Goal: Task Accomplishment & Management: Manage account settings

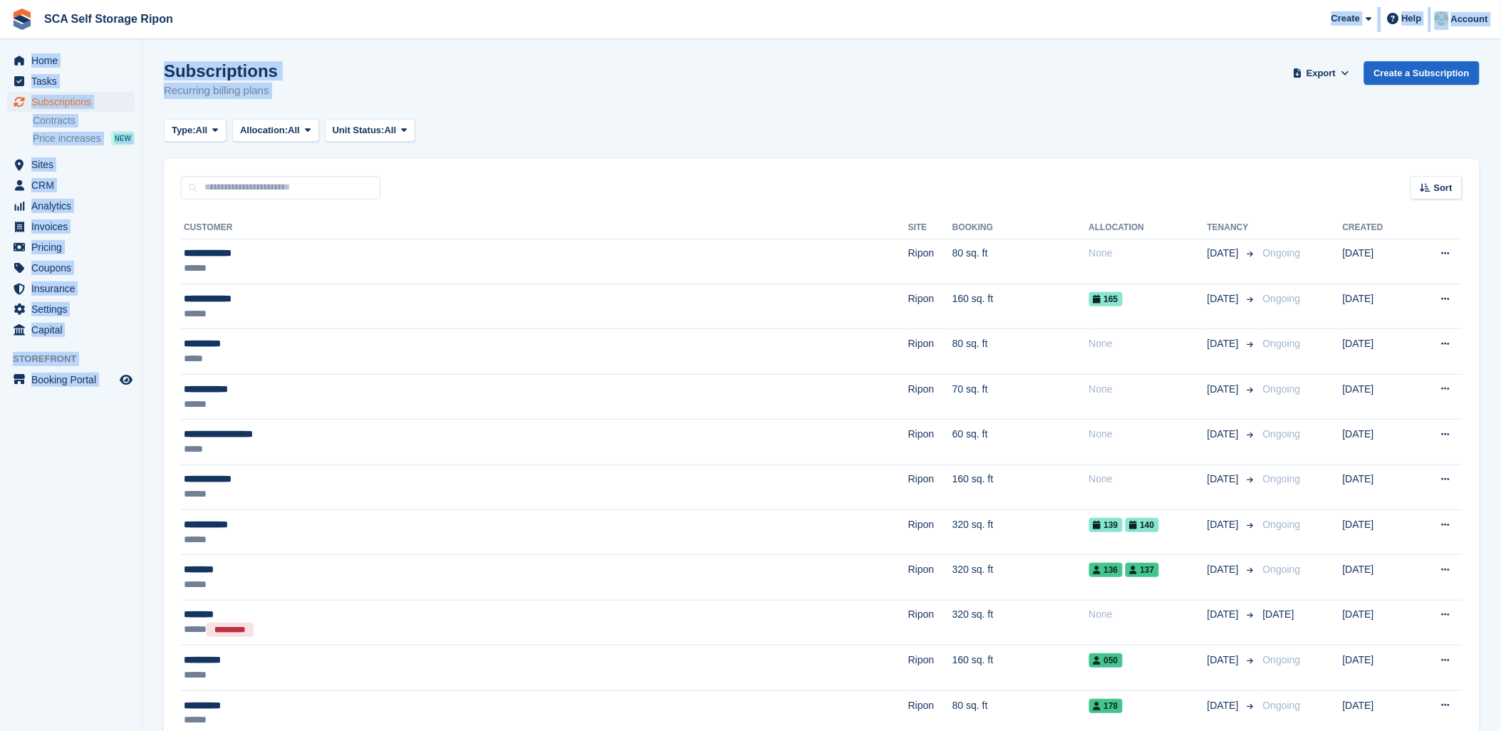
drag, startPoint x: 539, startPoint y: 69, endPoint x: 519, endPoint y: 69, distance: 20.7
click at [539, 69] on div "Subscriptions Recurring billing plans Export Export Subscriptions Export a CSV …" at bounding box center [822, 88] width 1316 height 55
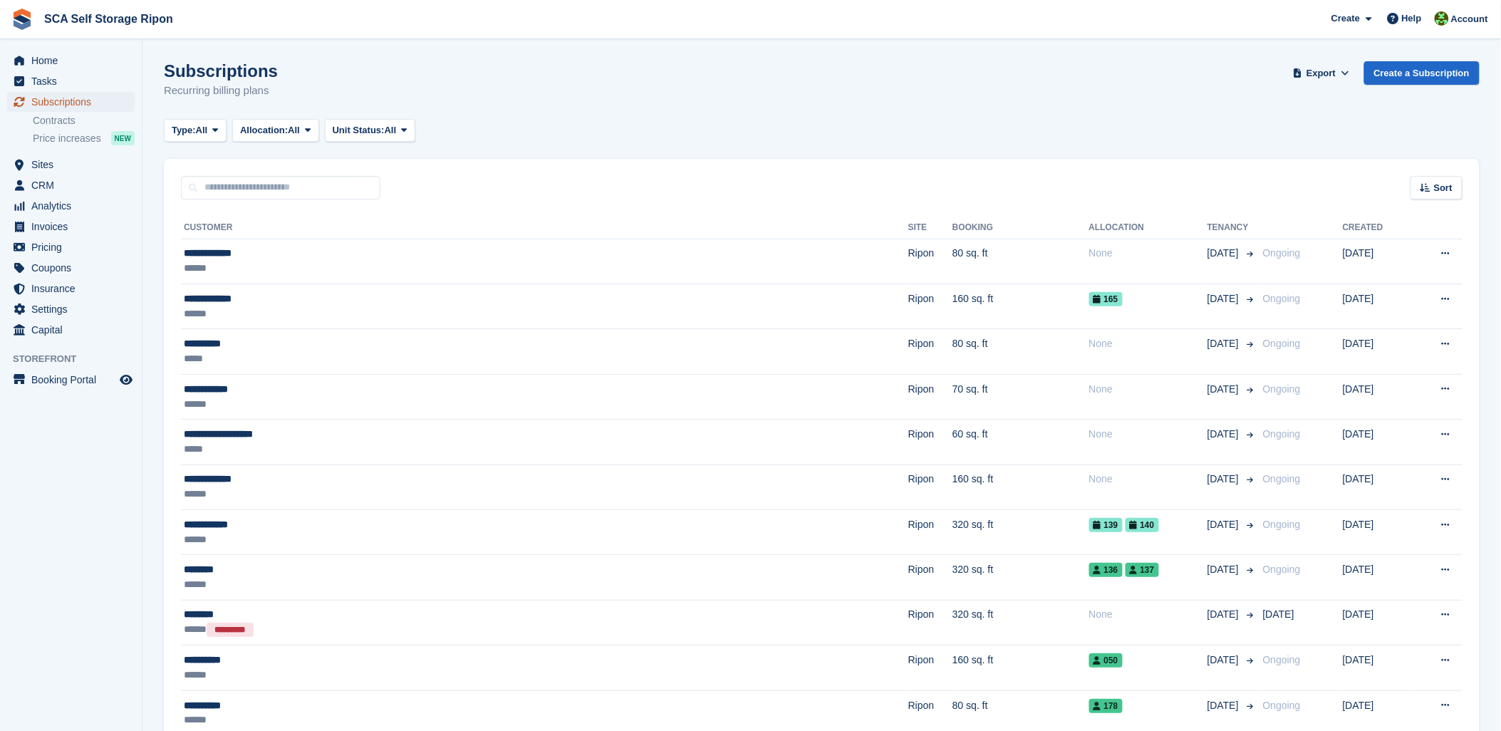
click at [53, 102] on span "Subscriptions" at bounding box center [73, 102] width 85 height 20
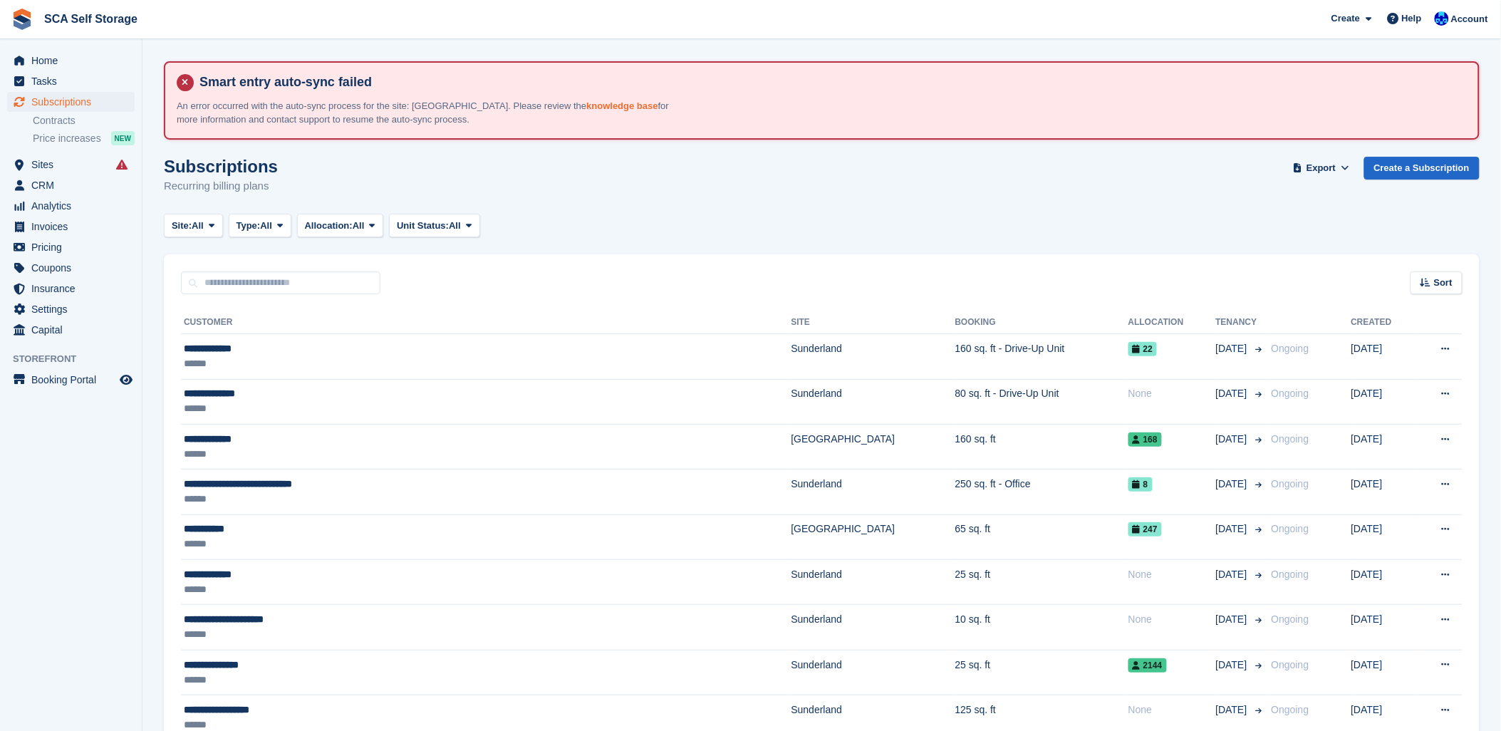
click at [586, 100] on link "knowledge base" at bounding box center [621, 105] width 71 height 11
click at [82, 98] on span "Subscriptions" at bounding box center [73, 102] width 85 height 20
drag, startPoint x: 853, startPoint y: 159, endPoint x: 1333, endPoint y: 140, distance: 479.7
click at [864, 160] on div "Subscriptions Recurring billing plans Export Export Subscriptions Export a CSV …" at bounding box center [822, 184] width 1316 height 55
click at [1472, 7] on div "Account" at bounding box center [1462, 19] width 63 height 25
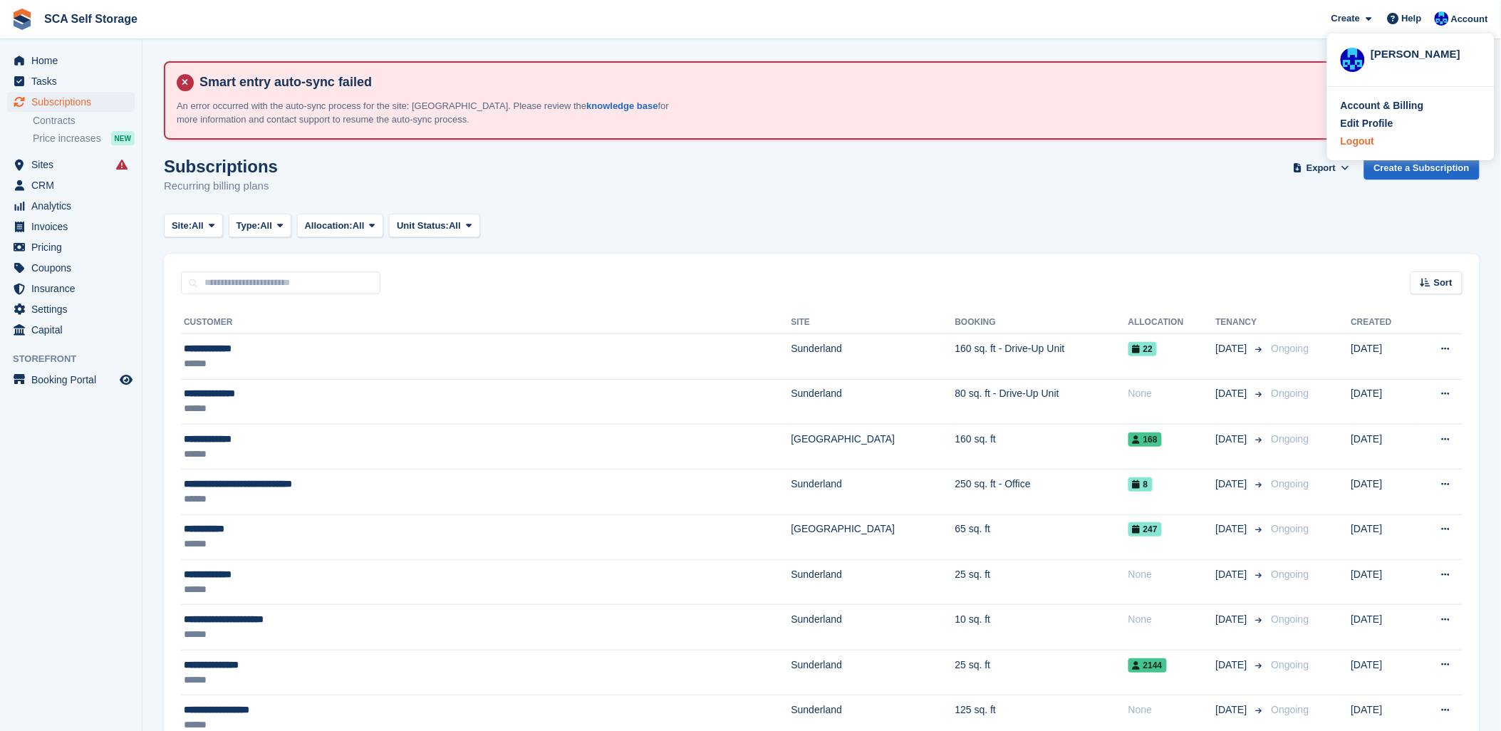
click at [1360, 140] on div "Logout" at bounding box center [1356, 141] width 33 height 15
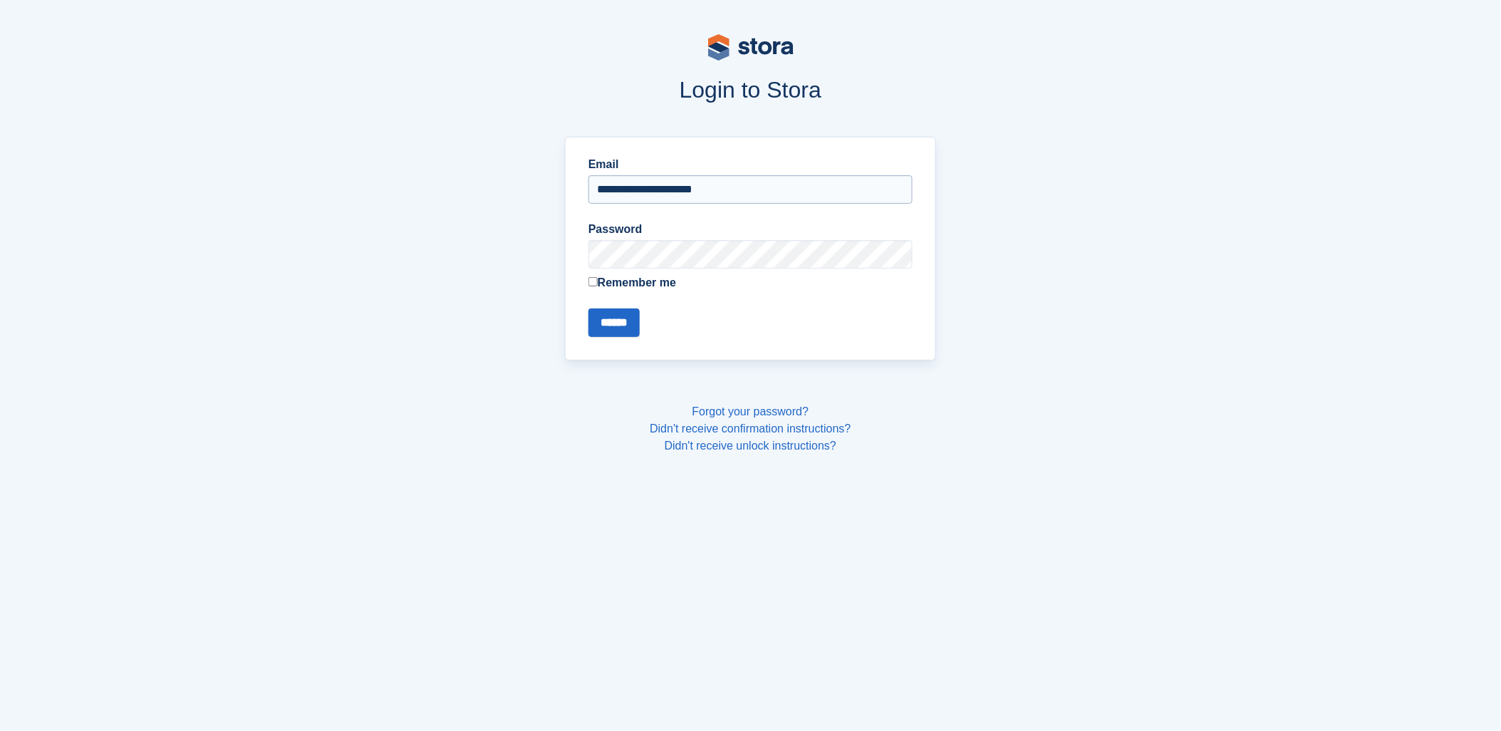
click at [630, 181] on input "**********" at bounding box center [750, 189] width 324 height 28
click at [637, 182] on input "**********" at bounding box center [750, 189] width 324 height 28
click at [640, 187] on input "**********" at bounding box center [750, 189] width 324 height 28
type input "**********"
click at [609, 321] on input "******" at bounding box center [613, 322] width 51 height 28
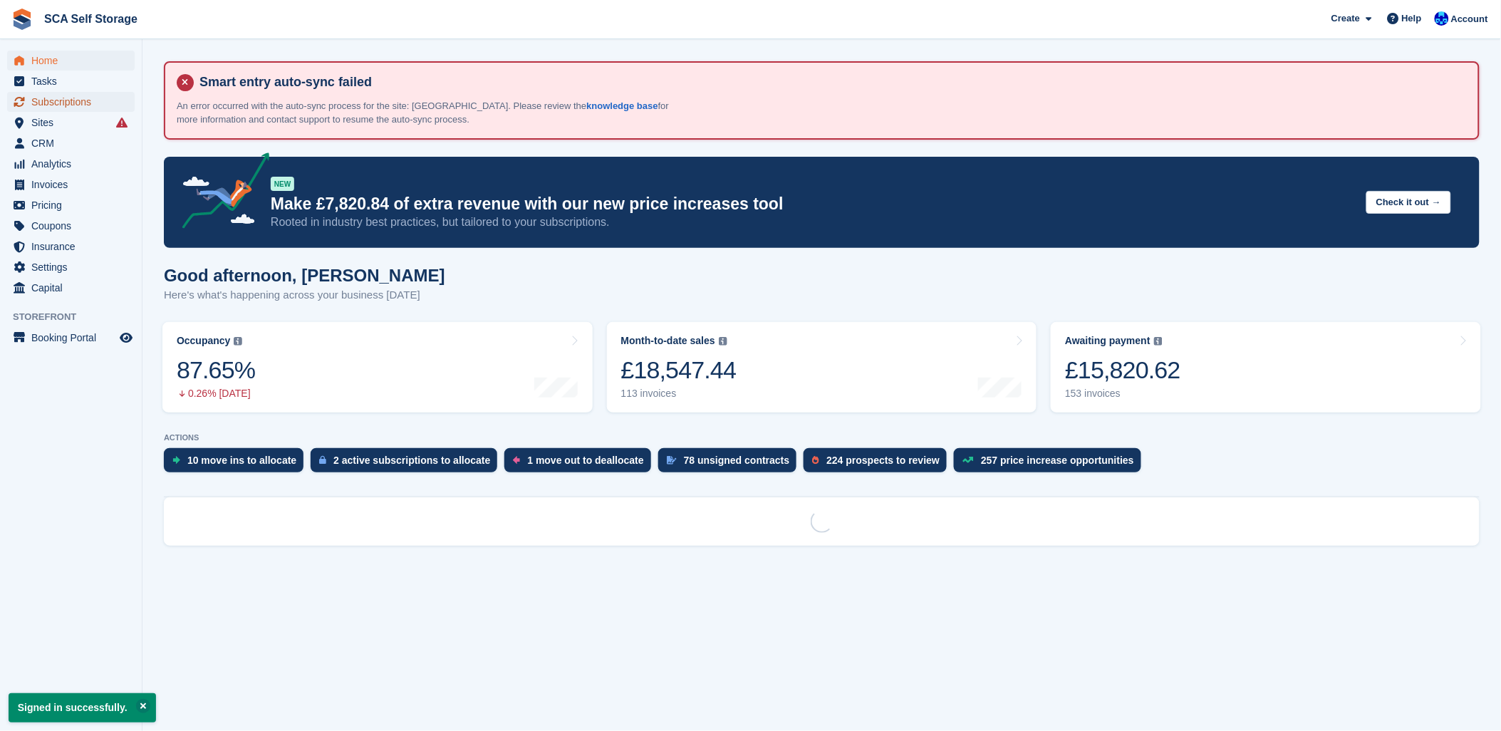
click at [36, 104] on span "Subscriptions" at bounding box center [73, 102] width 85 height 20
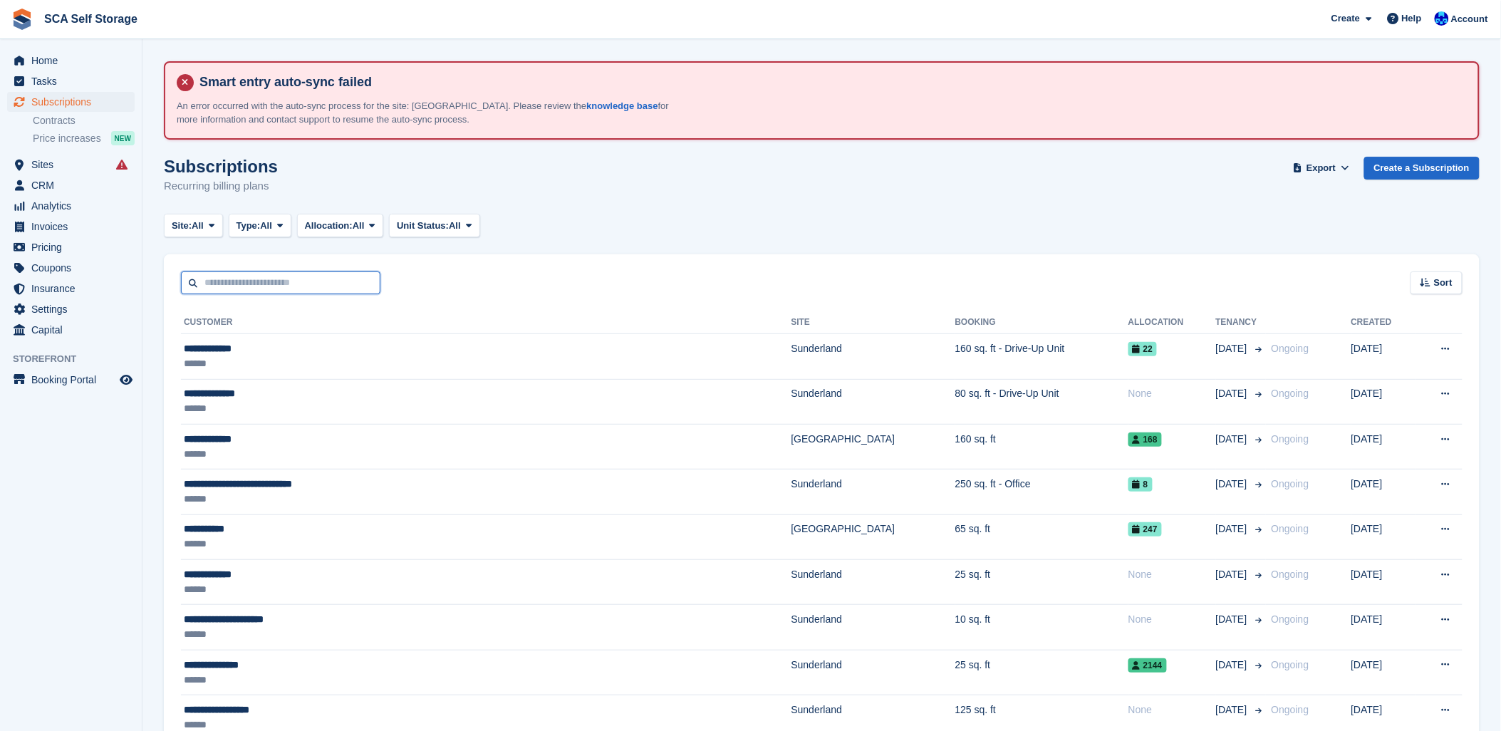
click at [228, 281] on input "text" at bounding box center [280, 283] width 199 height 24
click at [250, 280] on input "text" at bounding box center [280, 283] width 199 height 24
drag, startPoint x: 283, startPoint y: 280, endPoint x: 387, endPoint y: 276, distance: 104.8
click at [286, 279] on input "text" at bounding box center [280, 283] width 199 height 24
click at [452, 269] on div "Sort Sort by Customer name Date created Move in date Move out date Created (old…" at bounding box center [822, 274] width 1316 height 41
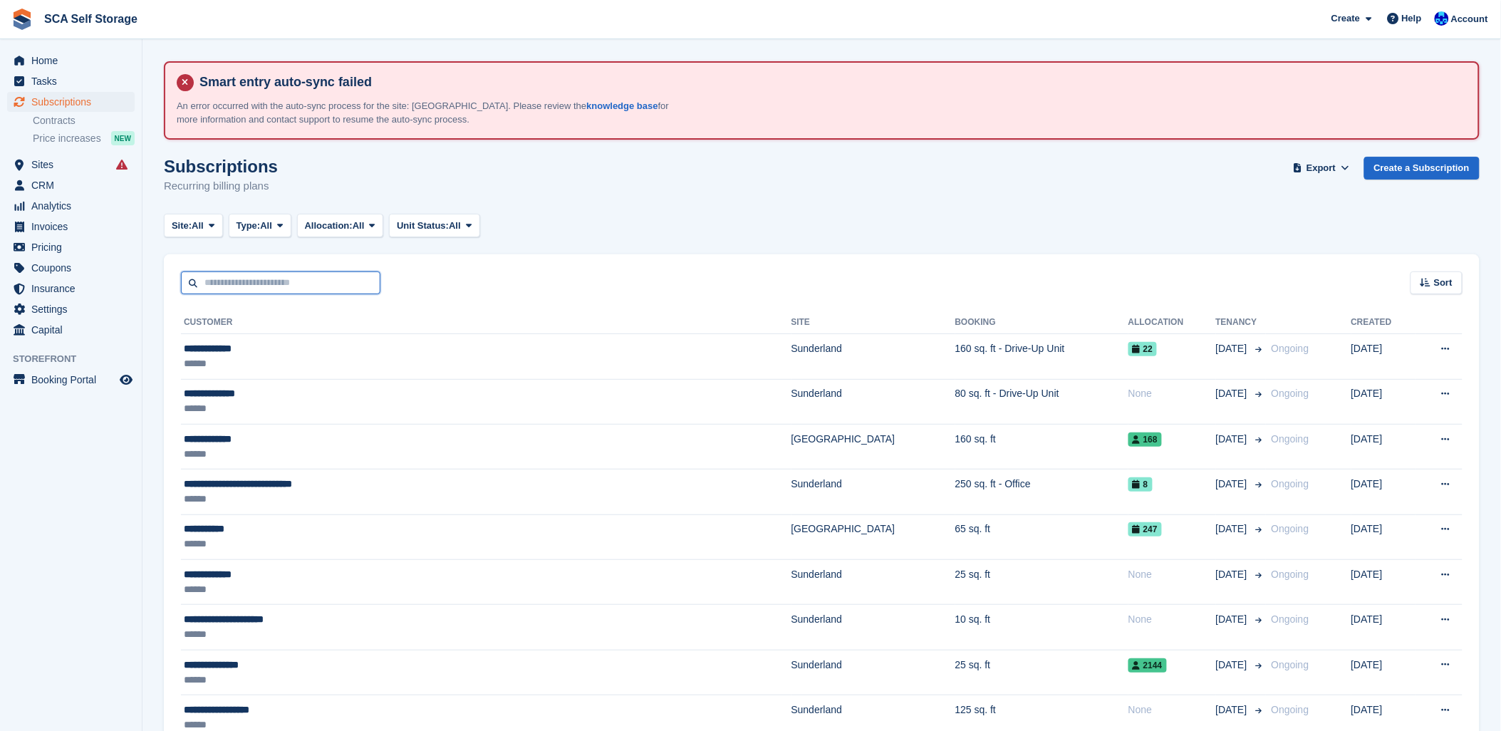
click at [321, 288] on input "text" at bounding box center [280, 283] width 199 height 24
click at [347, 276] on input "text" at bounding box center [280, 283] width 199 height 24
click at [71, 157] on span "Sites" at bounding box center [73, 165] width 85 height 20
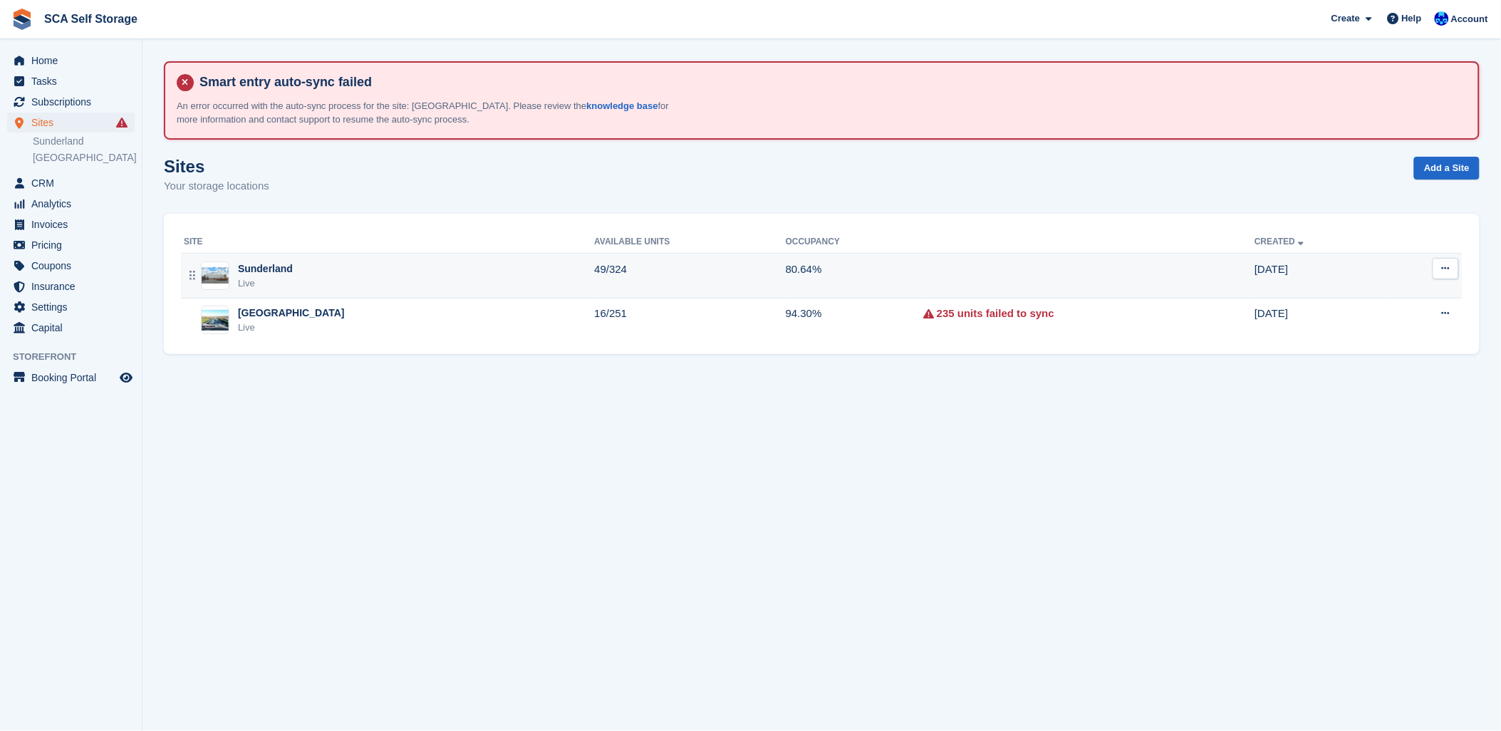
click at [266, 265] on div "Sunderland" at bounding box center [265, 268] width 55 height 15
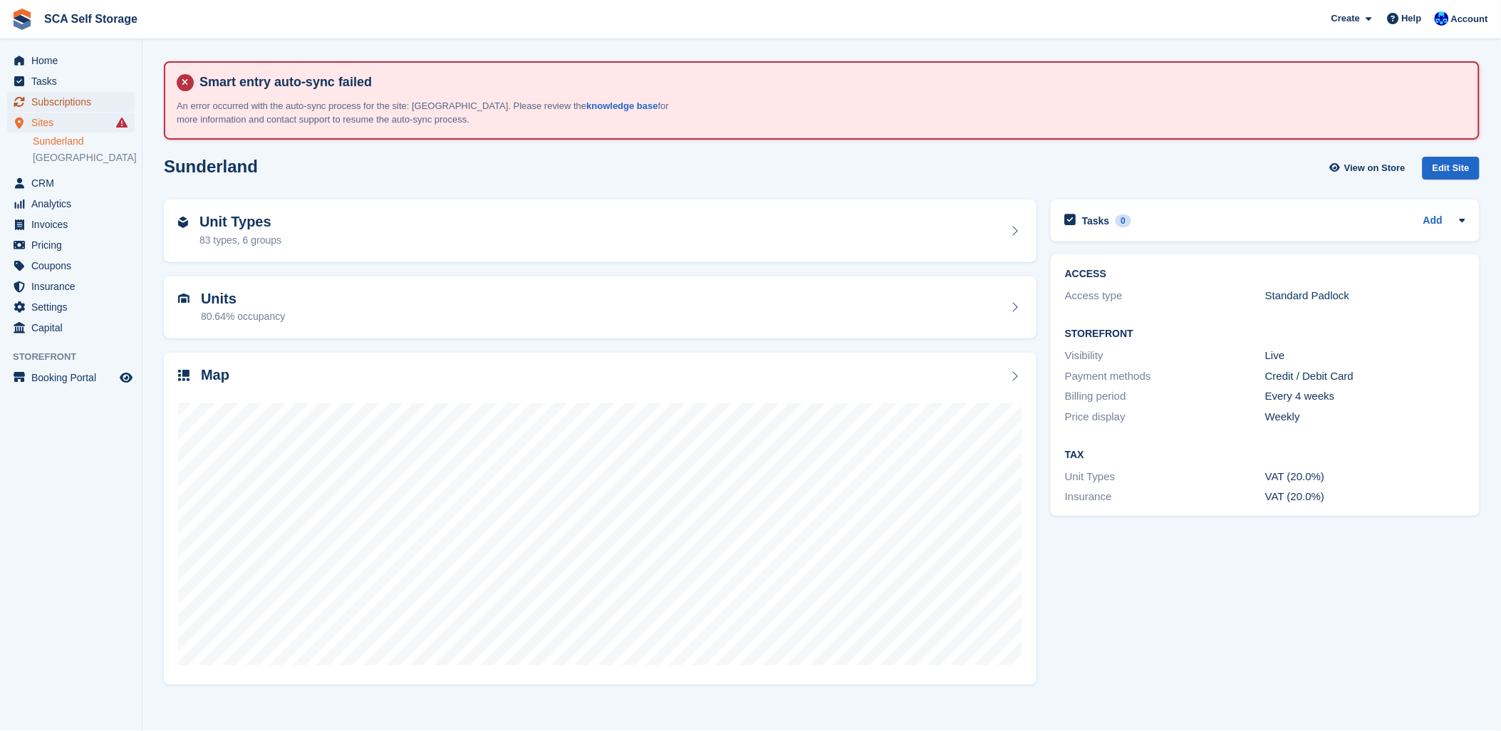
click at [51, 103] on span "Subscriptions" at bounding box center [73, 102] width 85 height 20
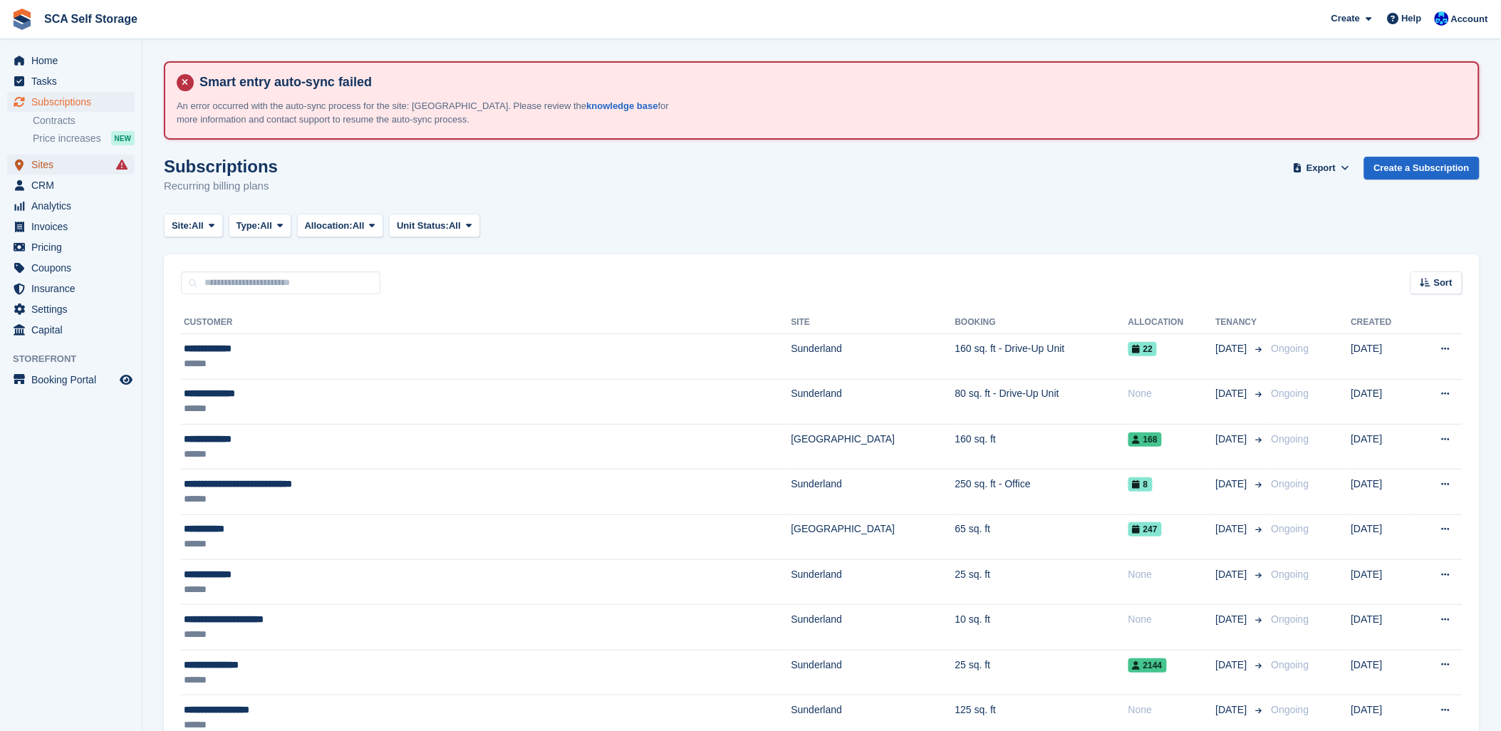
click at [36, 170] on span "Sites" at bounding box center [73, 165] width 85 height 20
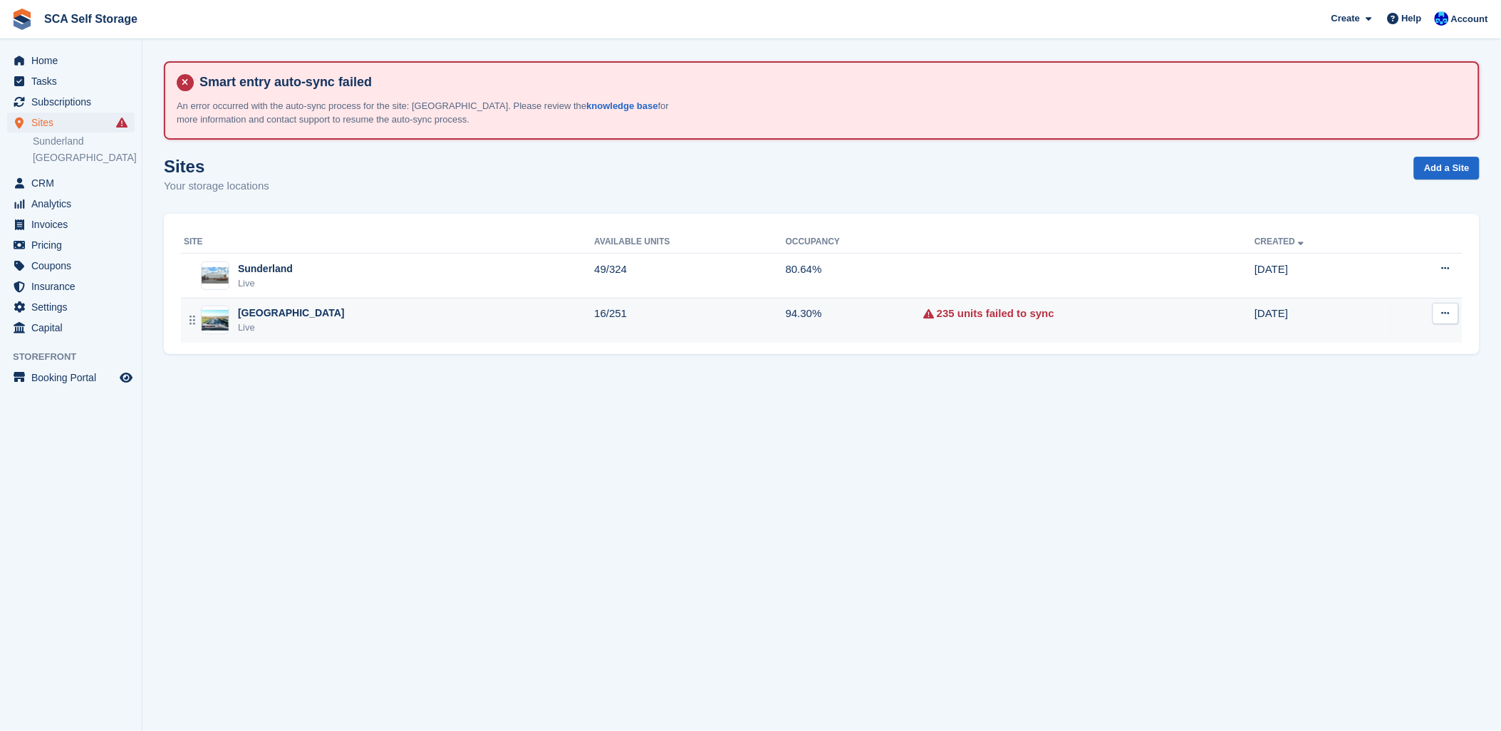
click at [594, 323] on td "16/251" at bounding box center [689, 320] width 191 height 44
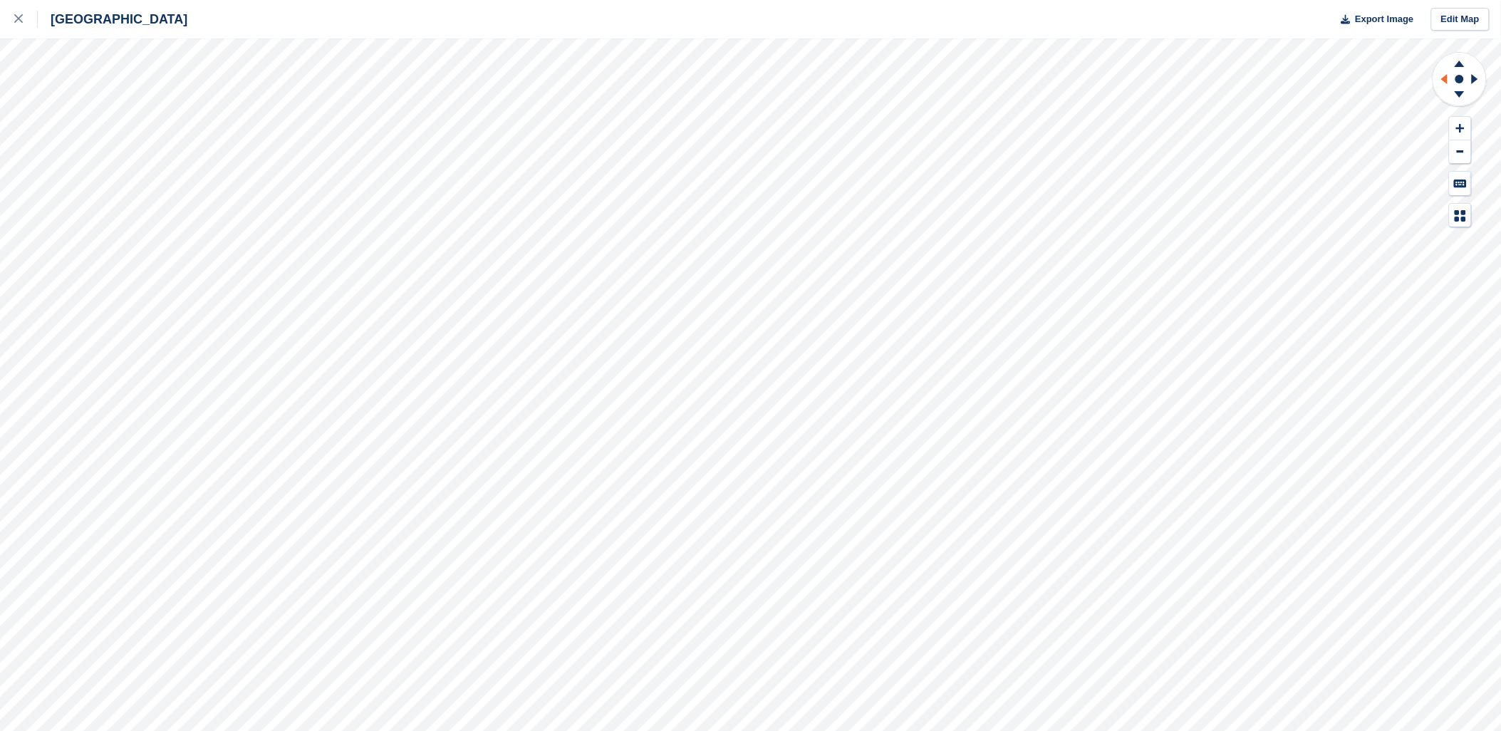
click at [1436, 88] on icon at bounding box center [1442, 79] width 18 height 37
click at [1478, 79] on g at bounding box center [1477, 79] width 18 height 37
click at [1478, 79] on icon at bounding box center [1475, 79] width 6 height 10
click at [90, 281] on div "Sheffield Export Image Edit Map" at bounding box center [750, 365] width 1501 height 731
click at [94, 288] on div "Sheffield Export Image Edit Map" at bounding box center [750, 365] width 1501 height 731
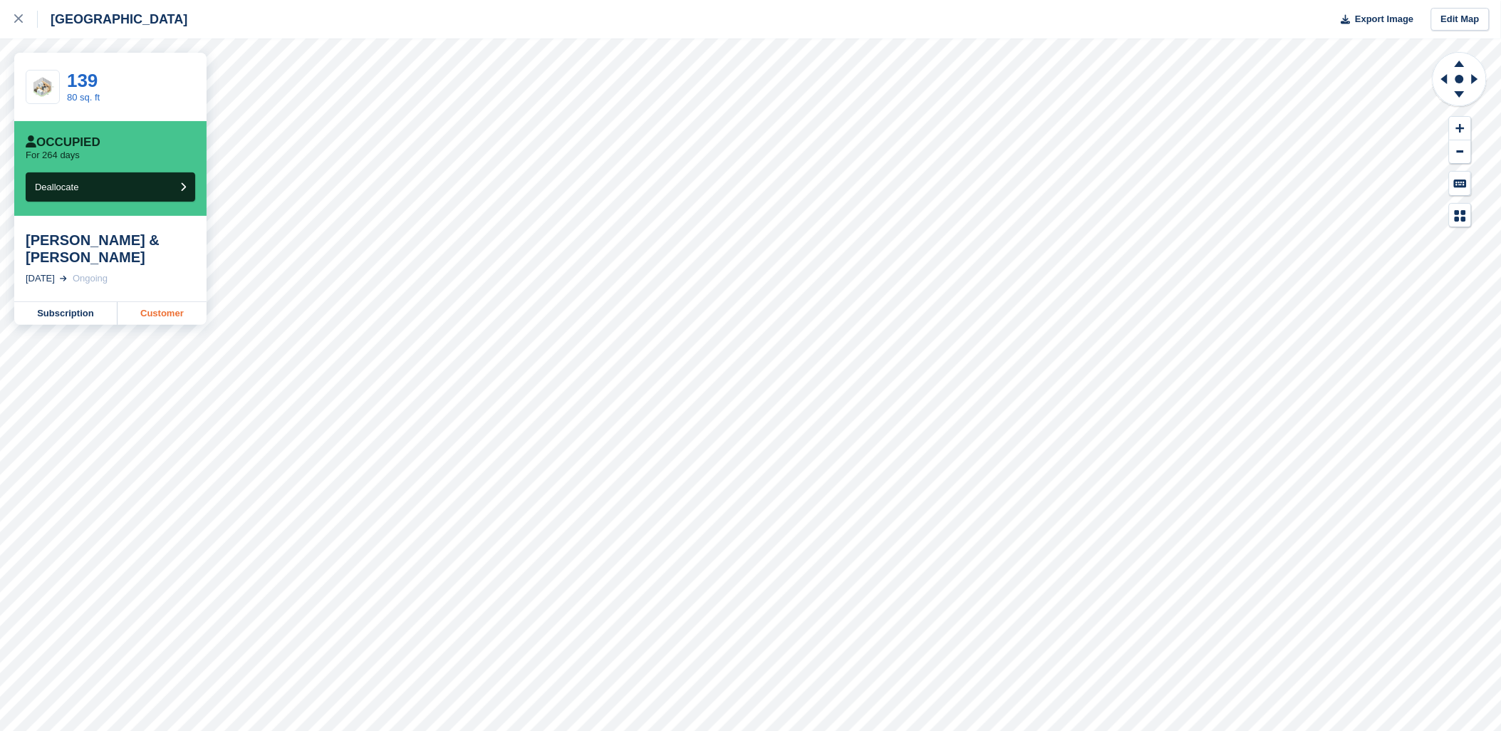
click at [165, 308] on link "Customer" at bounding box center [162, 313] width 89 height 23
click at [176, 315] on link "Customer" at bounding box center [162, 313] width 89 height 23
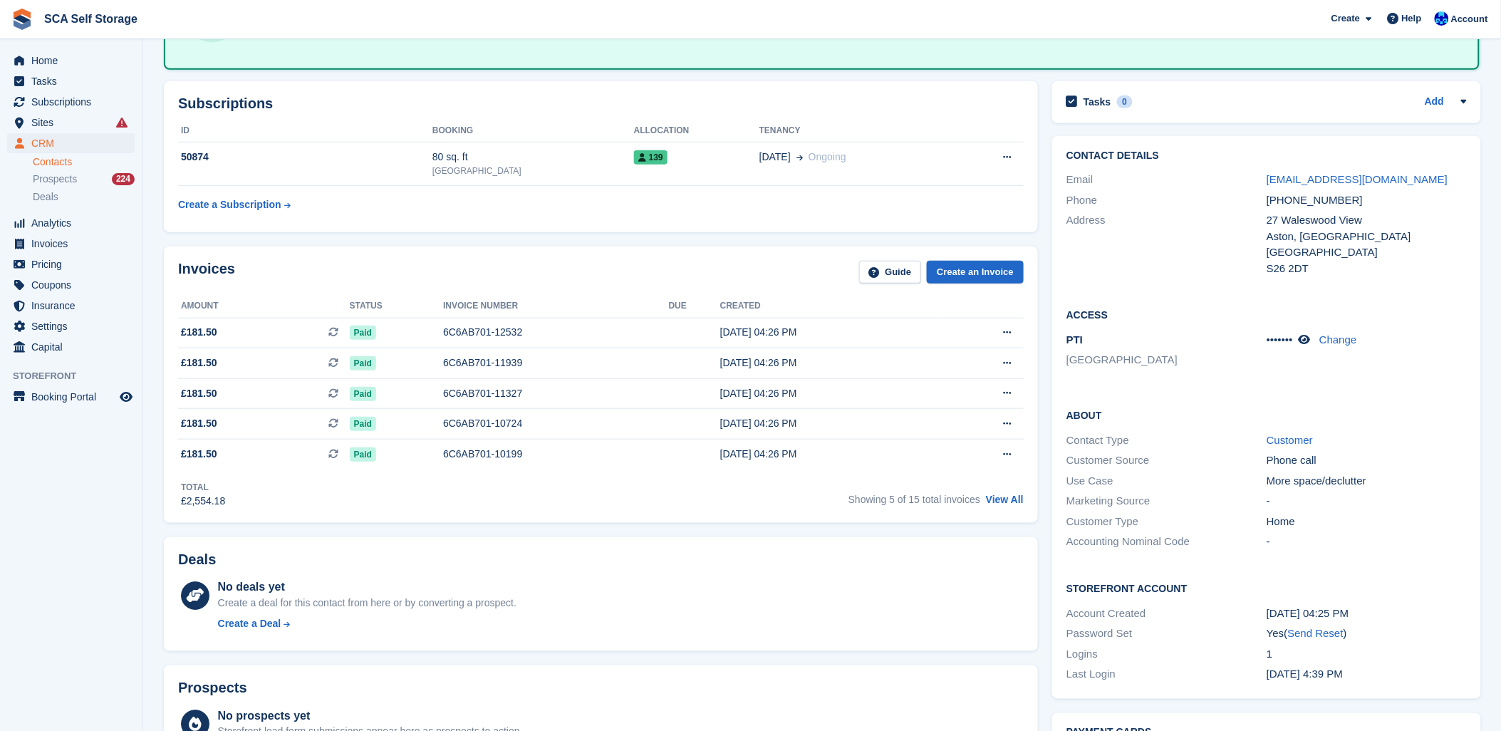
scroll to position [158, 0]
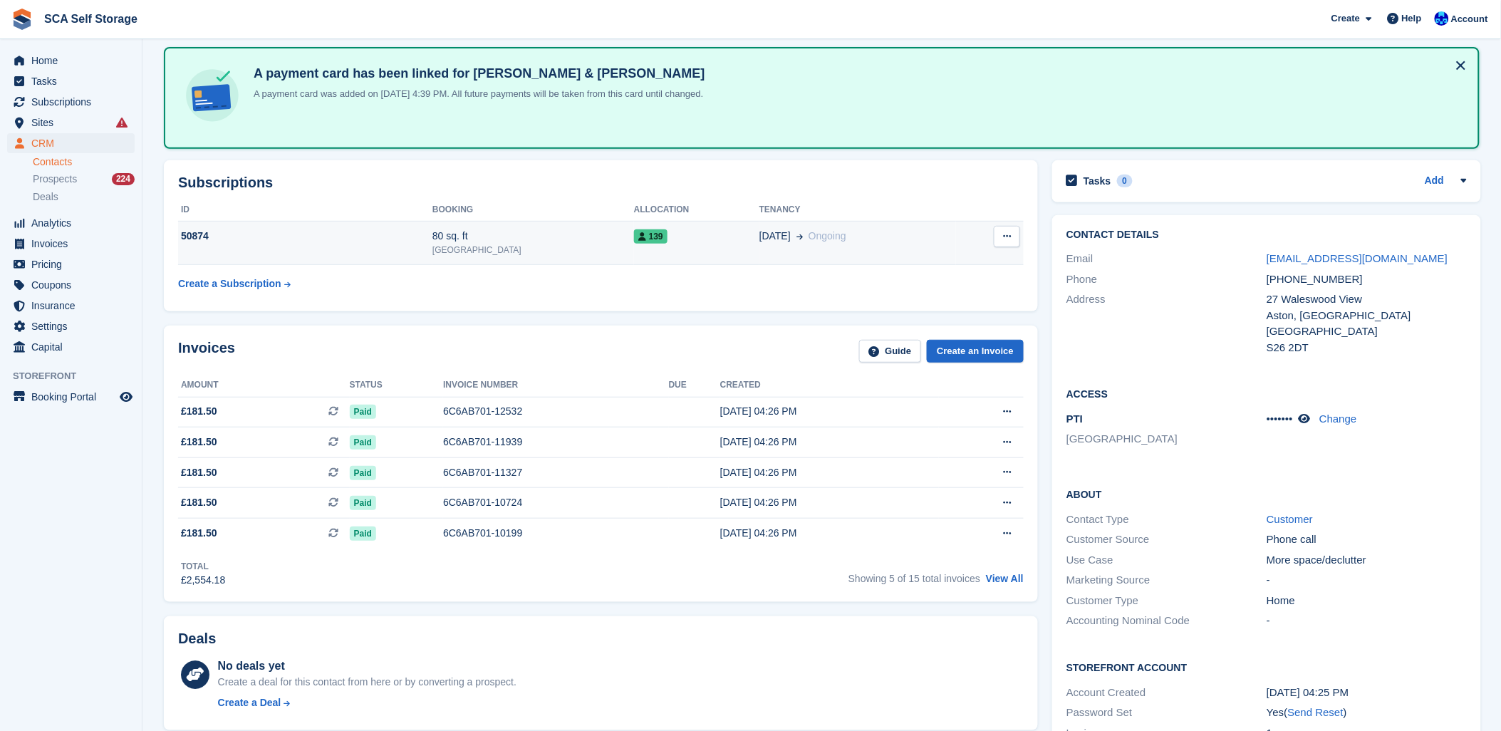
click at [432, 256] on td "50874" at bounding box center [305, 243] width 254 height 43
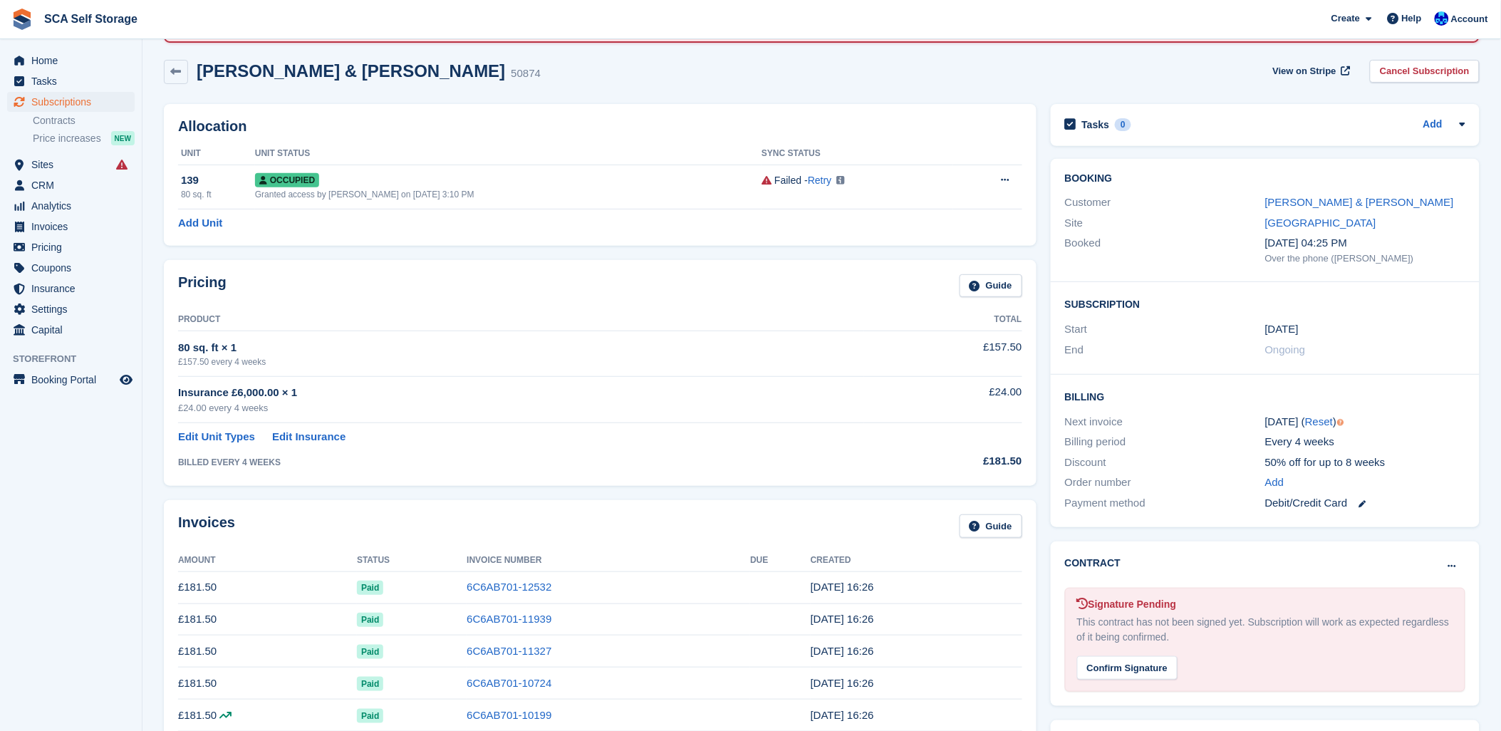
scroll to position [158, 0]
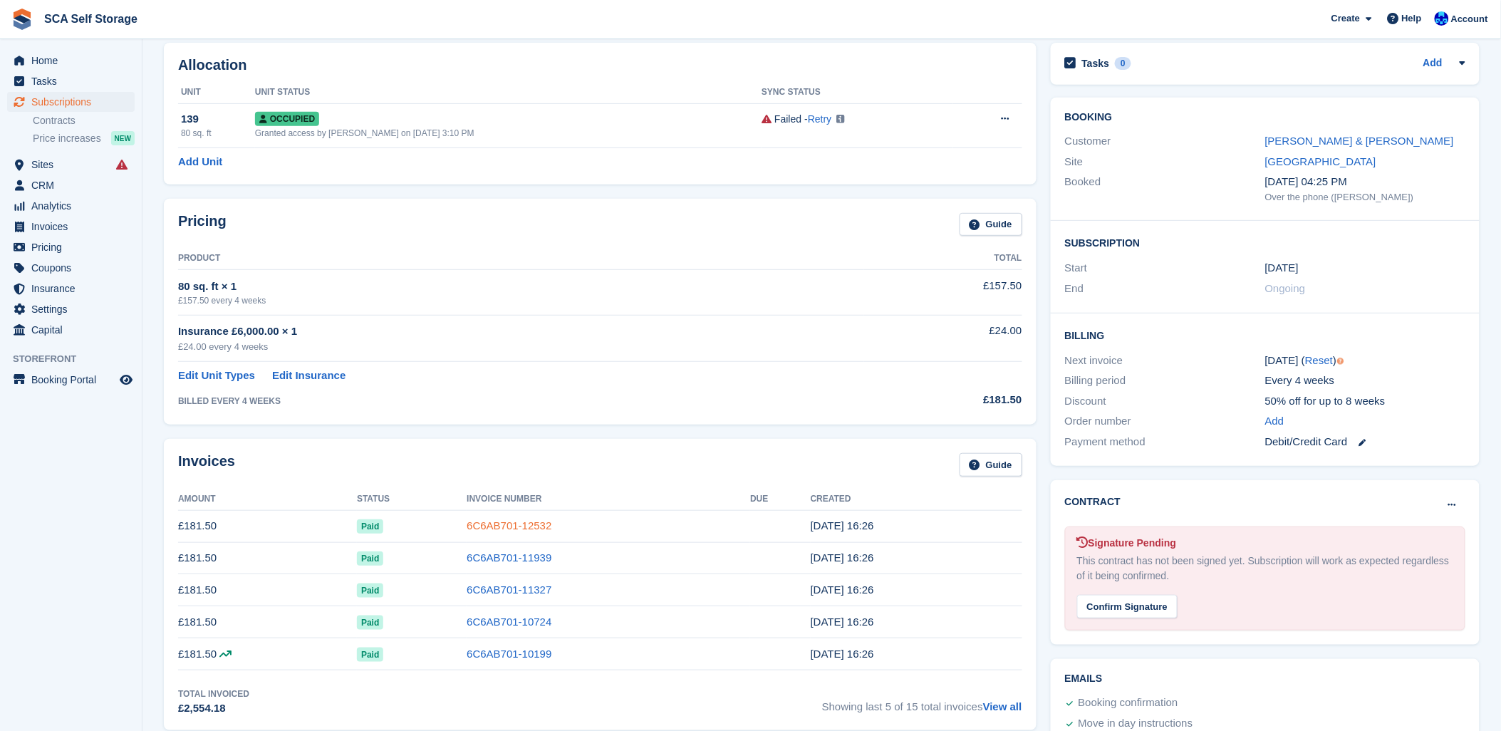
click at [524, 531] on link "6C6AB701-12532" at bounding box center [509, 525] width 85 height 12
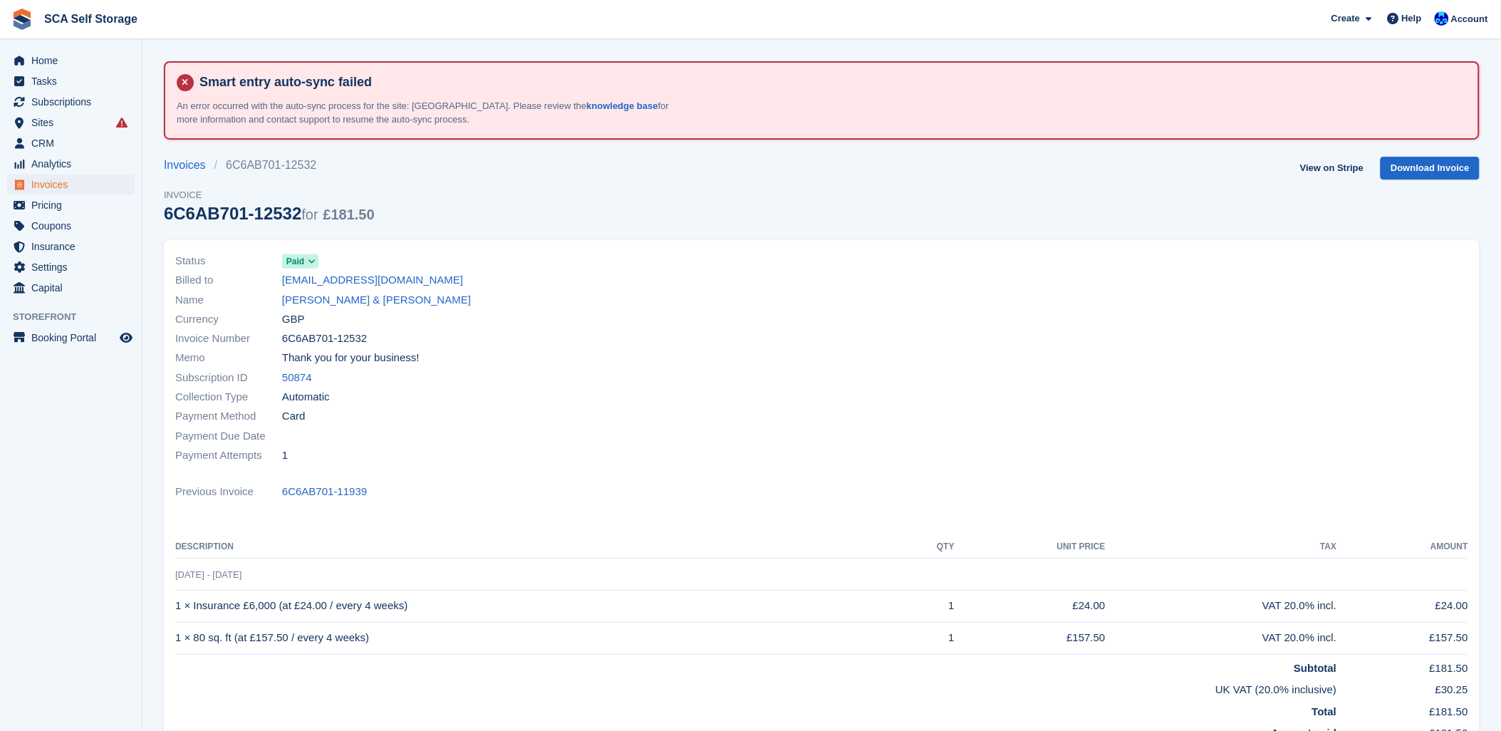
drag, startPoint x: 542, startPoint y: 439, endPoint x: 1274, endPoint y: 517, distance: 735.7
click at [551, 437] on div "Payment Due Date" at bounding box center [494, 435] width 638 height 19
drag, startPoint x: 843, startPoint y: 443, endPoint x: 736, endPoint y: 437, distance: 107.0
click at [842, 443] on div at bounding box center [1149, 358] width 655 height 231
click at [311, 590] on td "1 × Insurance £6,000 (at £24.00 / every 4 weeks)" at bounding box center [537, 606] width 724 height 32
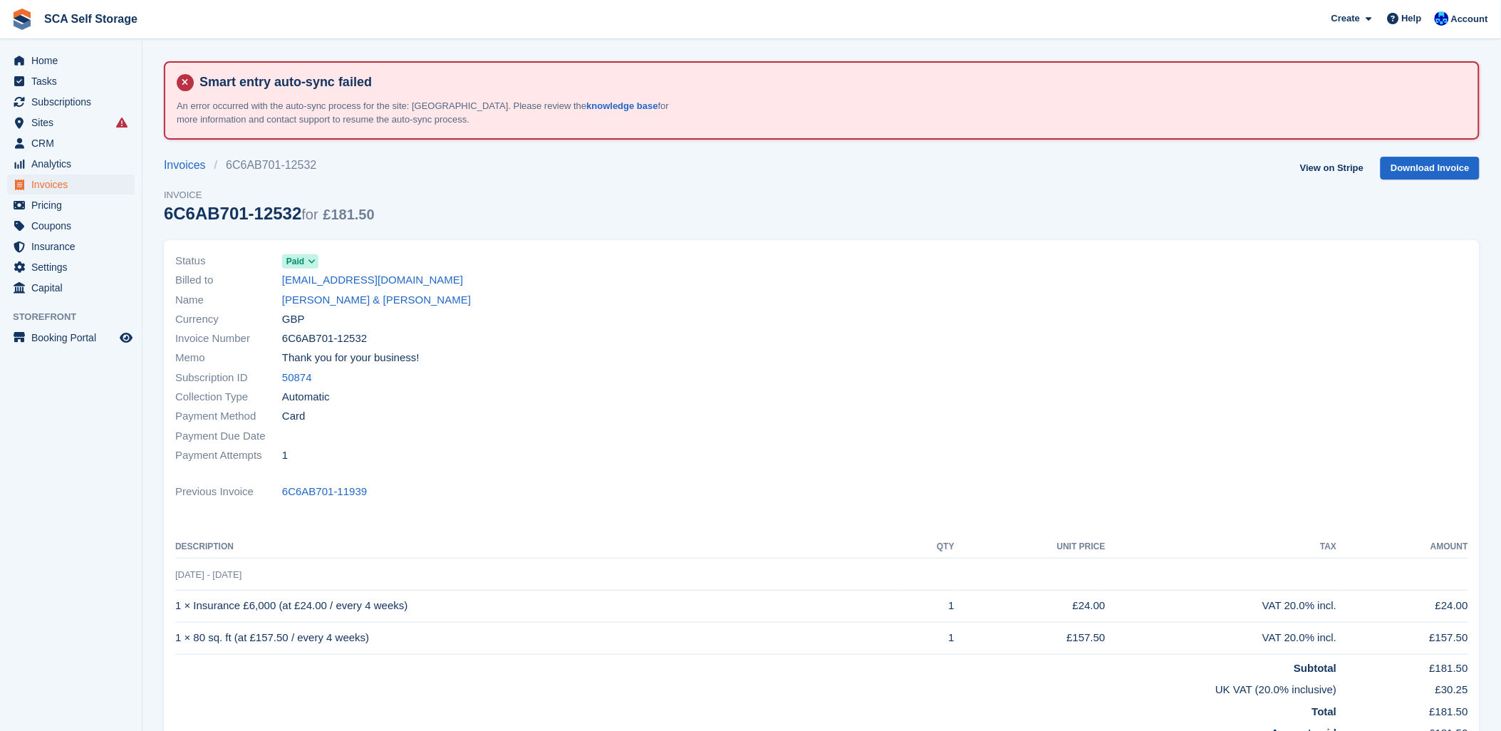
drag, startPoint x: 698, startPoint y: 499, endPoint x: 736, endPoint y: 489, distance: 38.9
click at [701, 497] on div "Previous Invoice 6C6AB701-11939" at bounding box center [821, 491] width 1293 height 19
click at [737, 449] on div "Payment Attempts 1" at bounding box center [494, 454] width 638 height 19
click at [321, 303] on link "Ashton Harris & Finlay Nelson" at bounding box center [376, 300] width 189 height 16
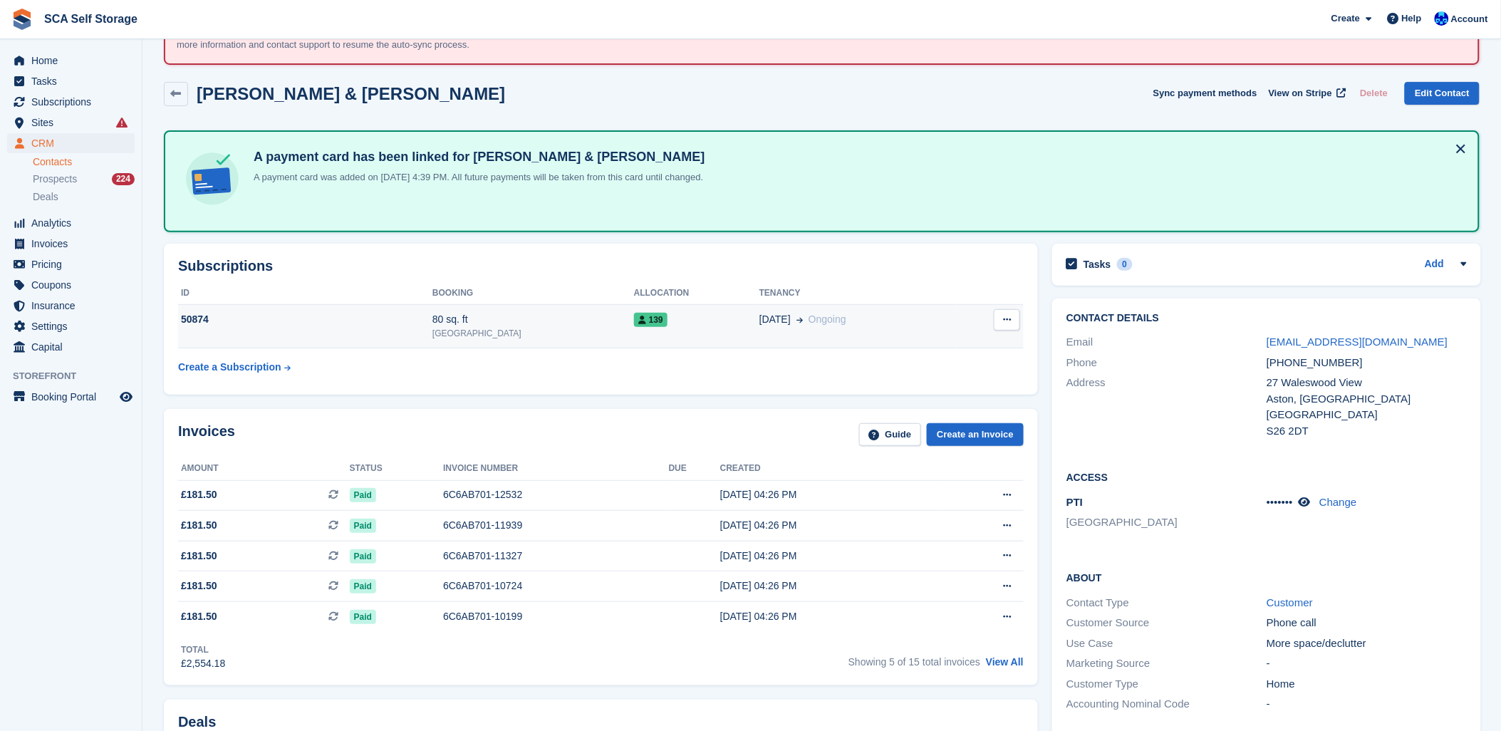
scroll to position [237, 0]
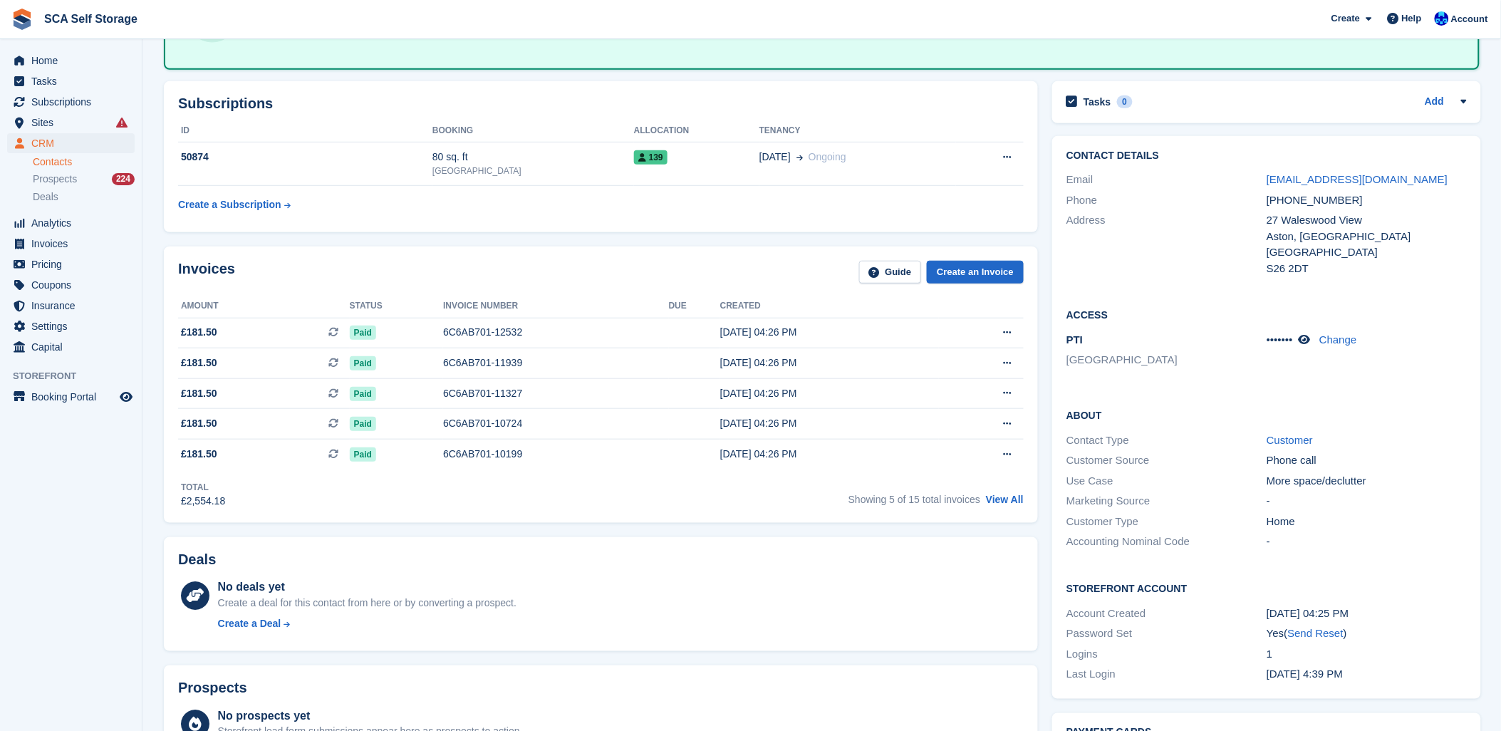
click at [710, 264] on div "Invoices Guide Create an Invoice" at bounding box center [600, 277] width 845 height 32
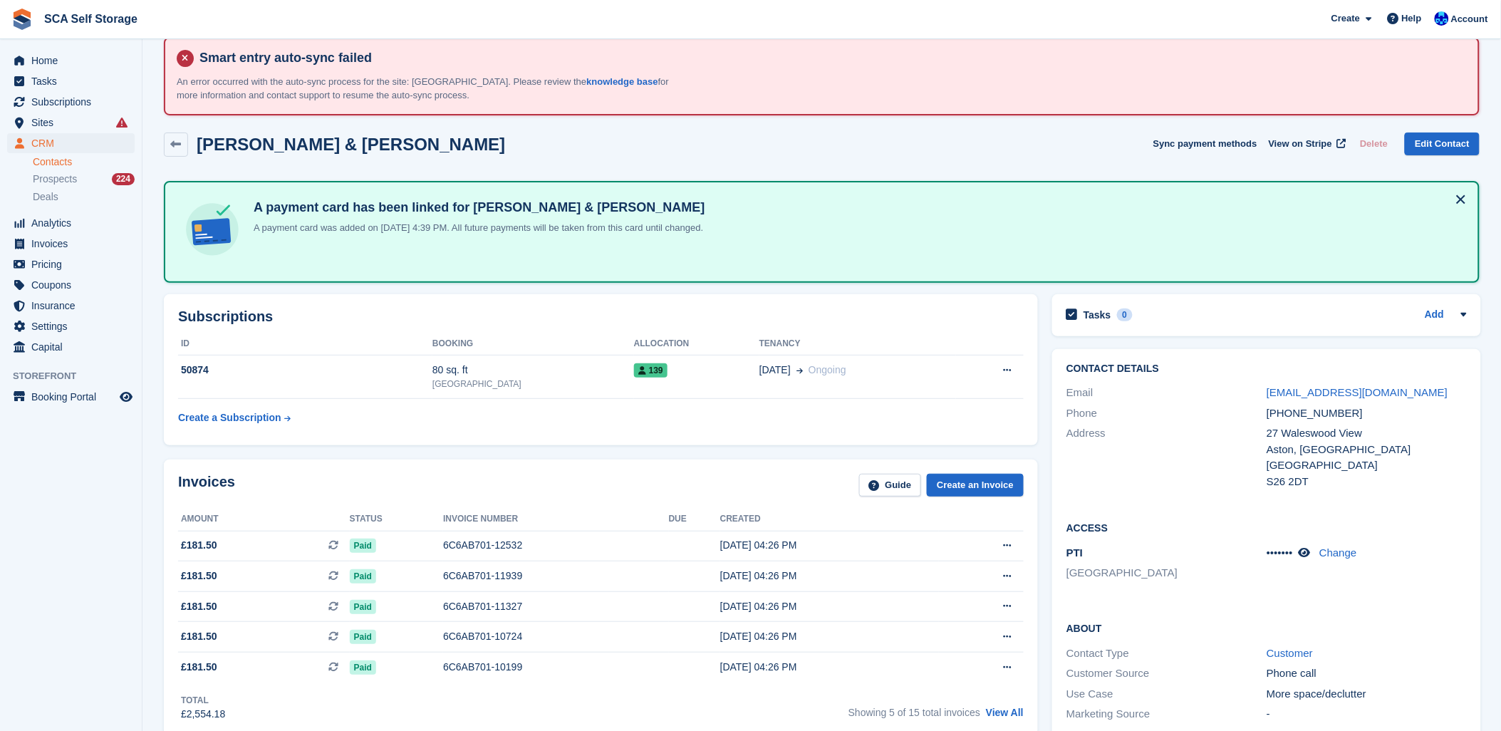
scroll to position [0, 0]
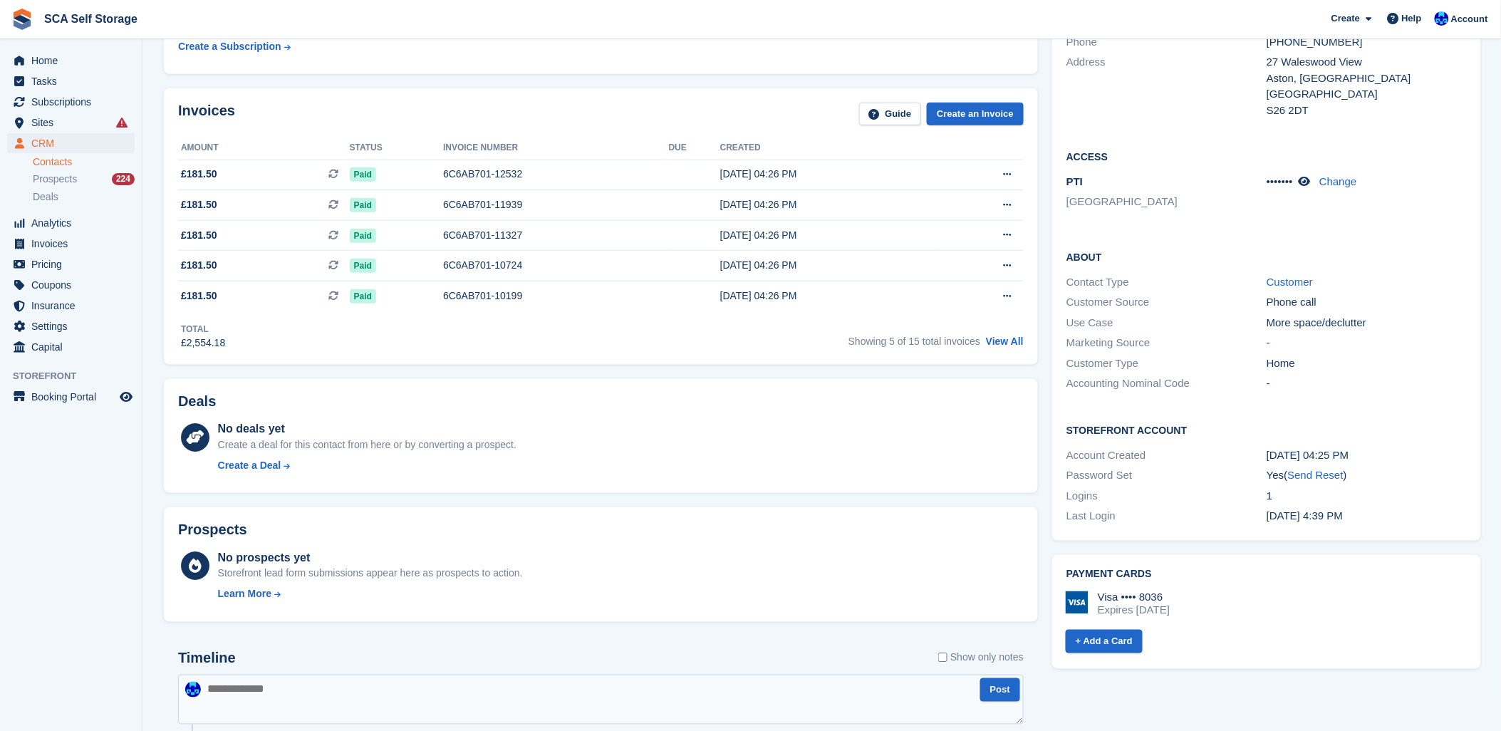
click at [691, 472] on div "No deals yet Create a deal for this contact from here or by converting a prospe…" at bounding box center [621, 449] width 806 height 58
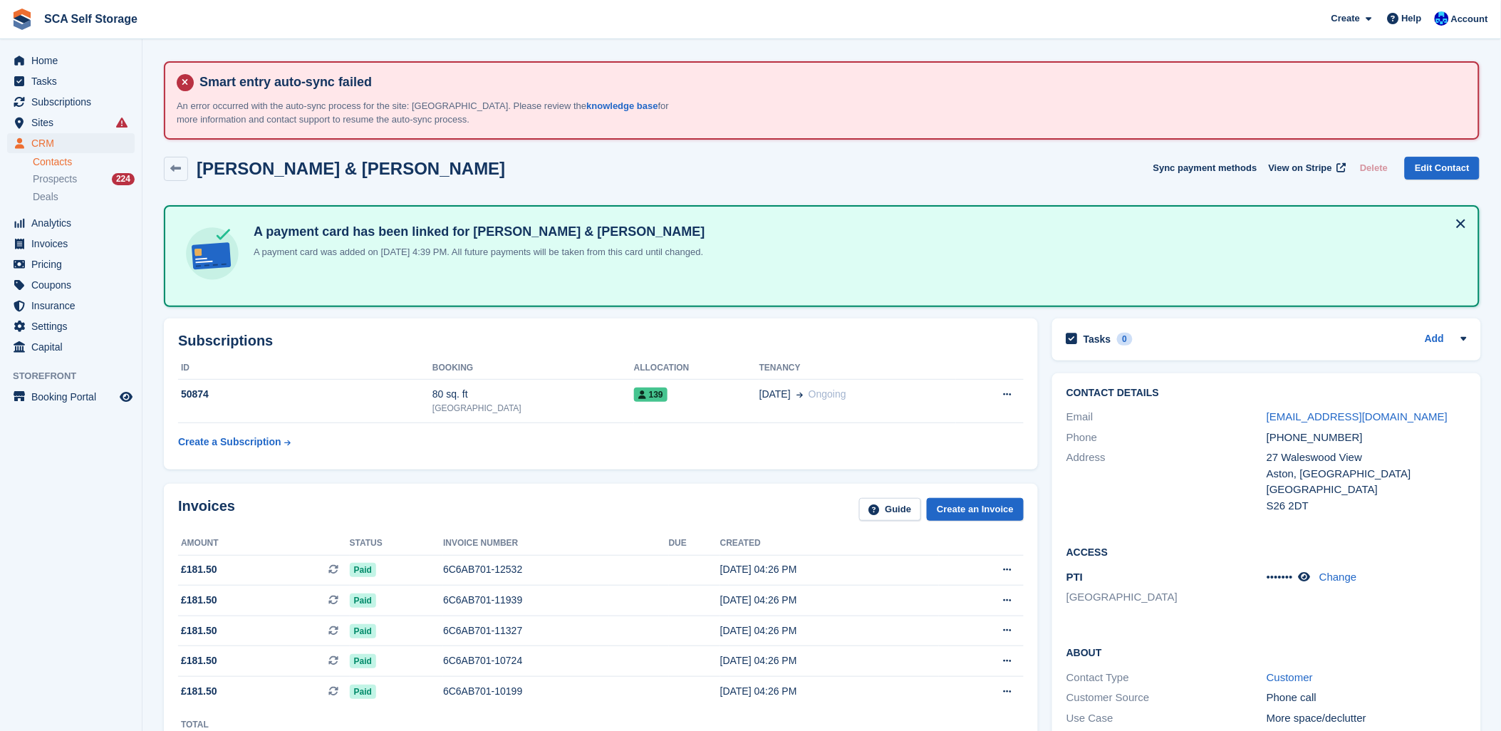
click at [712, 314] on div "Subscriptions ID Booking Allocation Tenancy 50874 80 sq. ft Sheffield 139 23 Au…" at bounding box center [601, 393] width 888 height 165
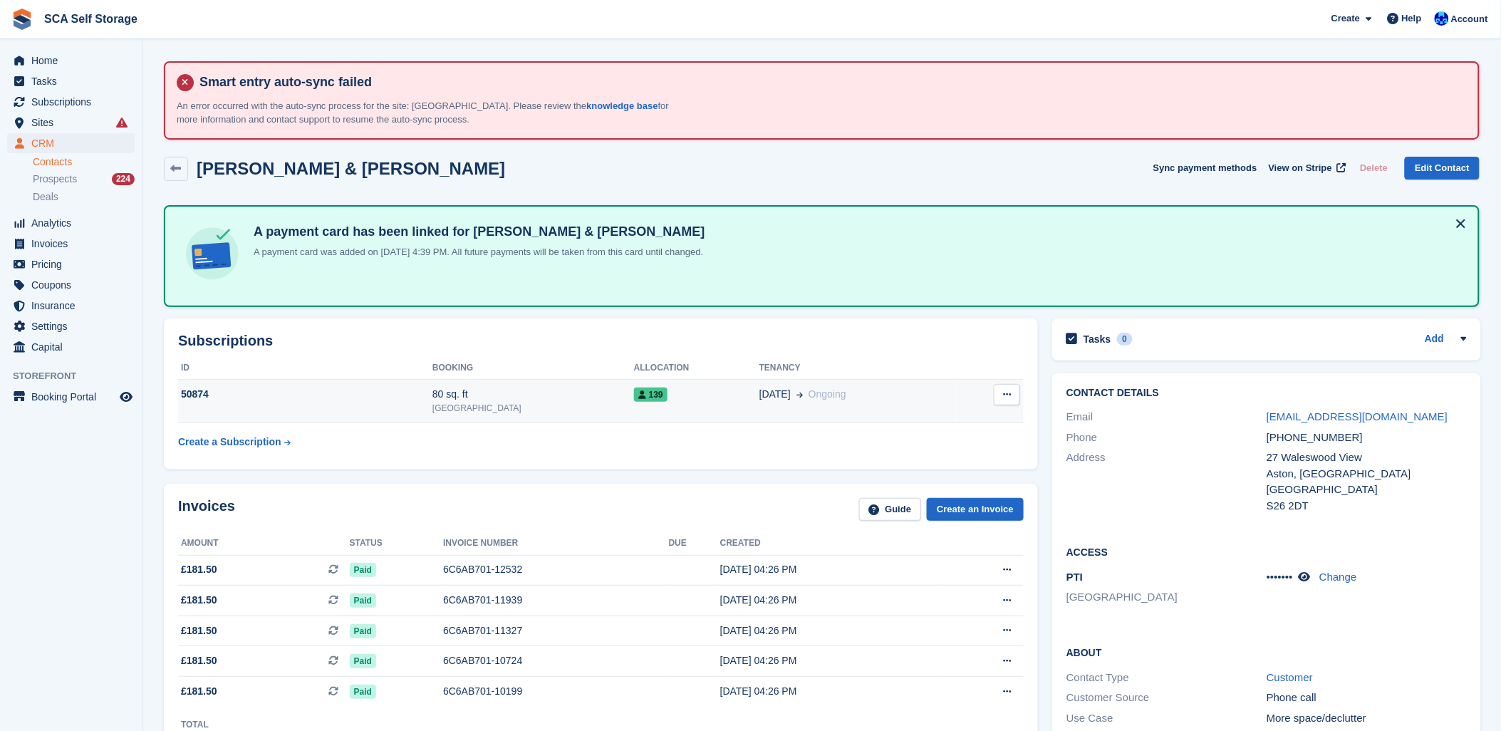
click at [634, 410] on td "139" at bounding box center [696, 401] width 125 height 43
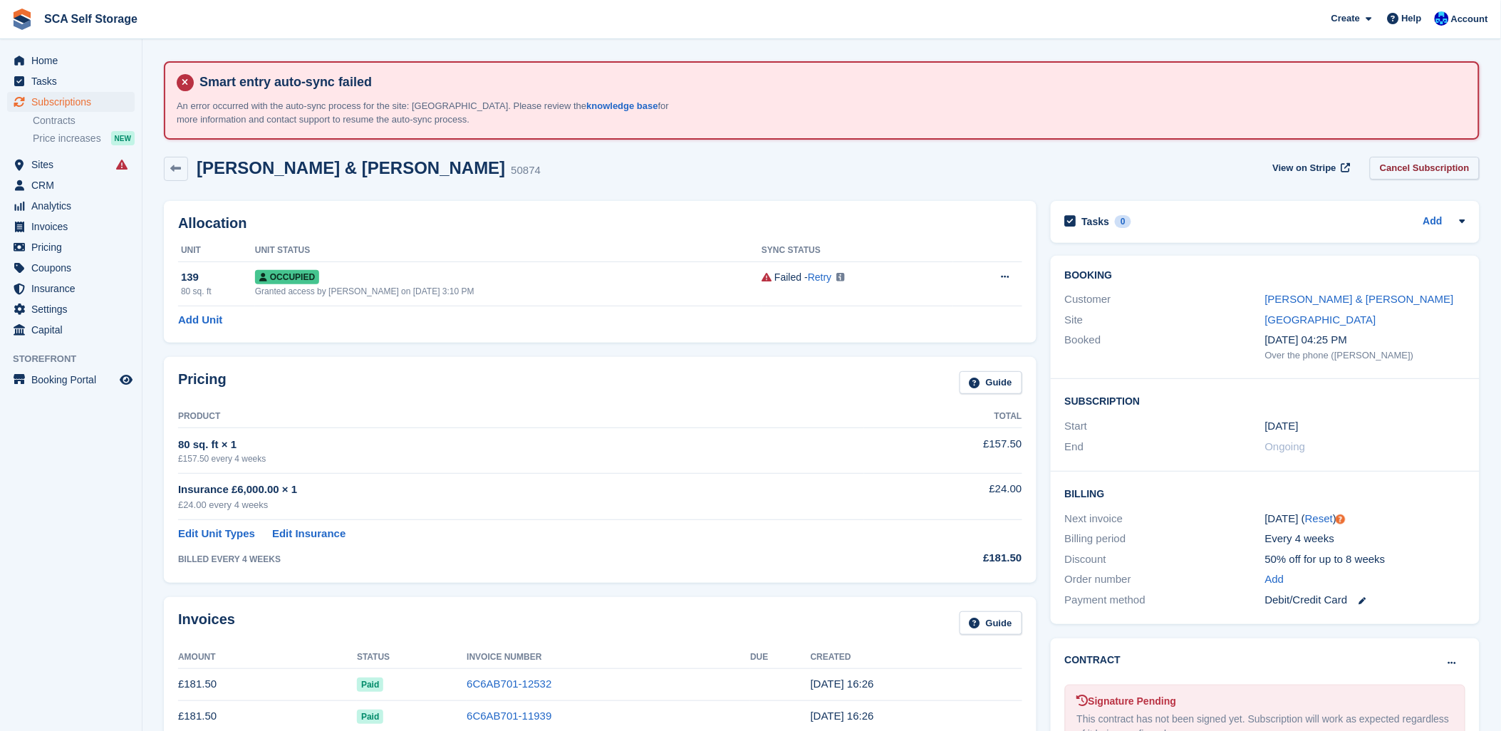
click at [1444, 171] on link "Cancel Subscription" at bounding box center [1425, 169] width 110 height 24
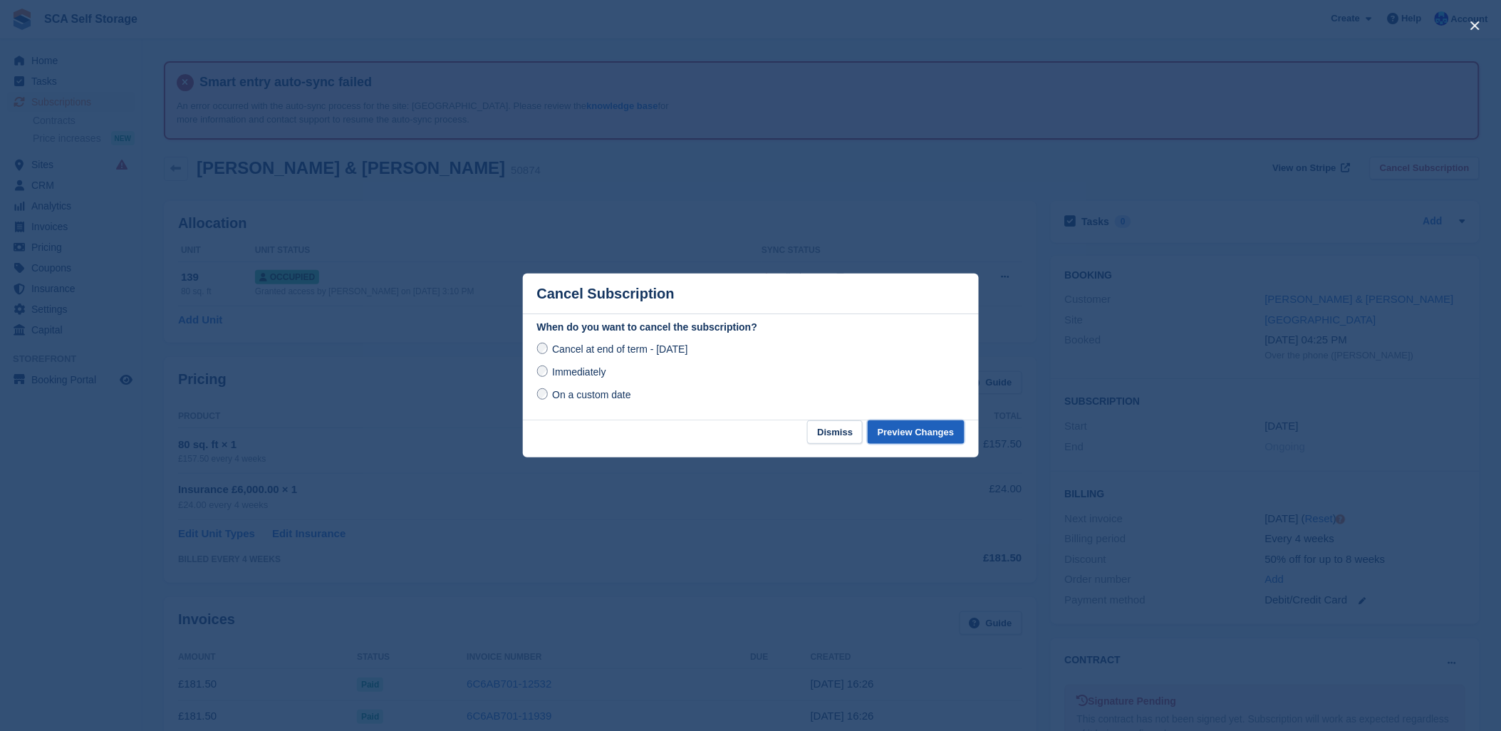
click at [906, 430] on button "Preview Changes" at bounding box center [916, 432] width 97 height 24
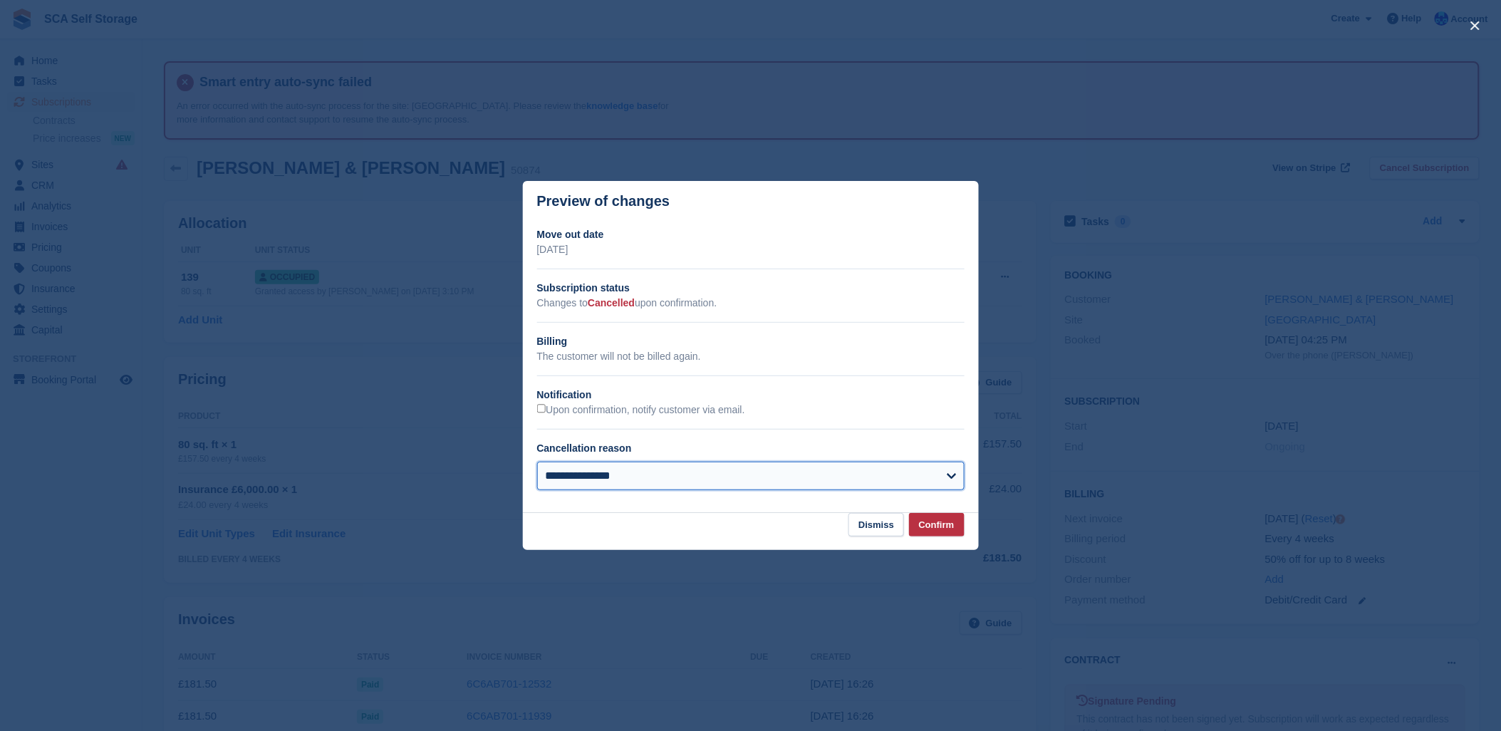
click at [798, 483] on select "**********" at bounding box center [750, 476] width 427 height 28
click at [537, 463] on select "**********" at bounding box center [750, 476] width 427 height 28
click at [888, 481] on select "**********" at bounding box center [750, 476] width 427 height 28
select select "**********"
click at [537, 463] on select "**********" at bounding box center [750, 476] width 427 height 28
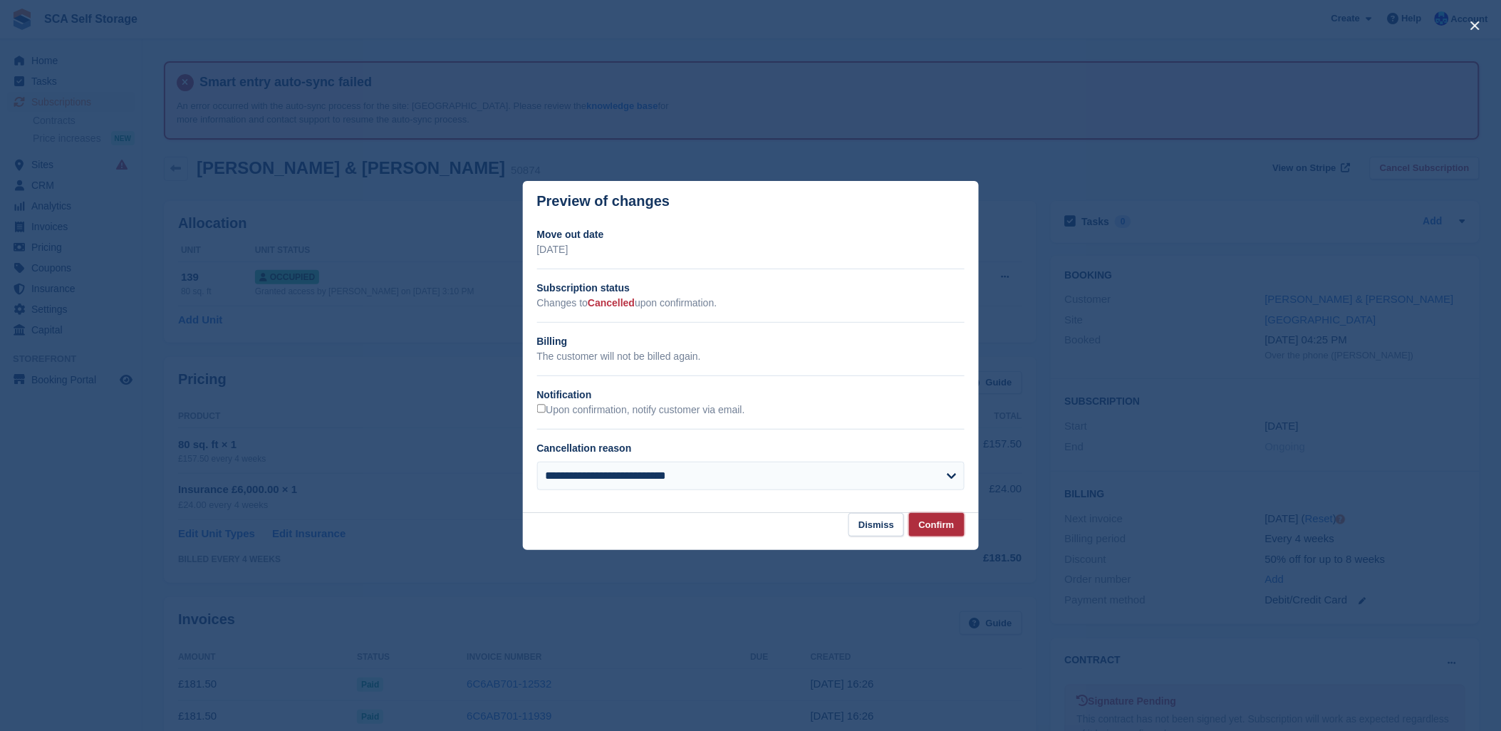
click at [956, 522] on button "Confirm" at bounding box center [937, 525] width 56 height 24
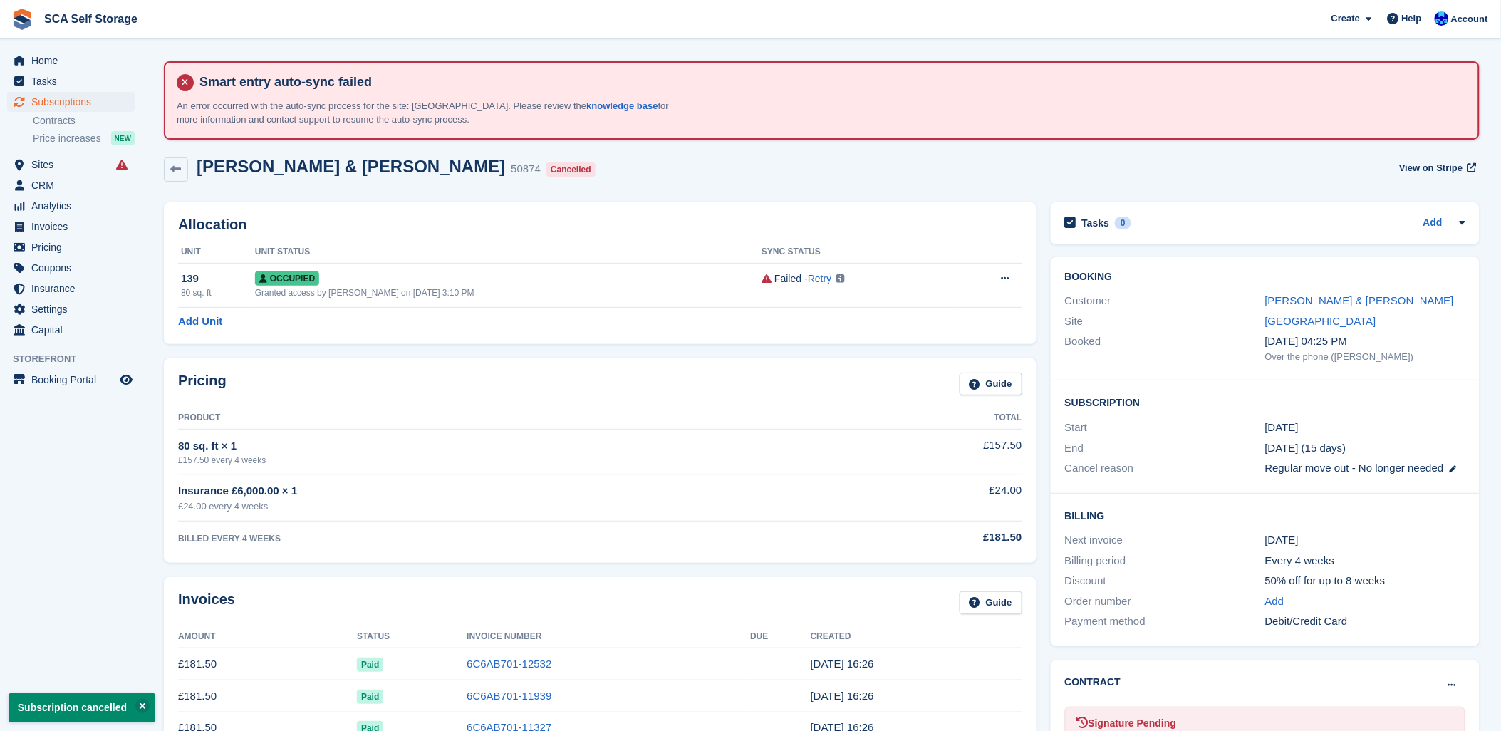
click at [1382, 293] on div "[PERSON_NAME] & [PERSON_NAME]" at bounding box center [1365, 301] width 200 height 16
click at [1380, 295] on link "[PERSON_NAME] & [PERSON_NAME]" at bounding box center [1359, 300] width 189 height 12
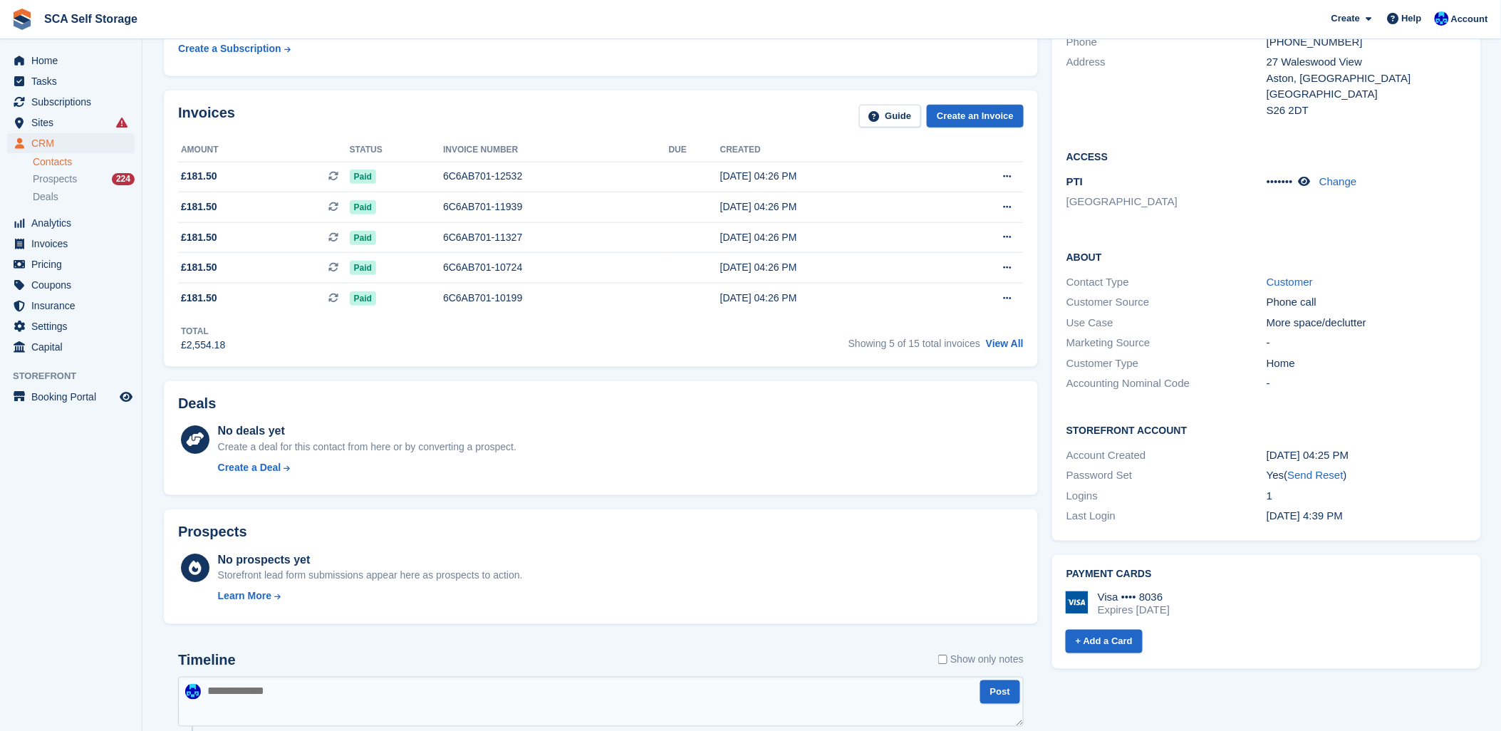
scroll to position [712, 0]
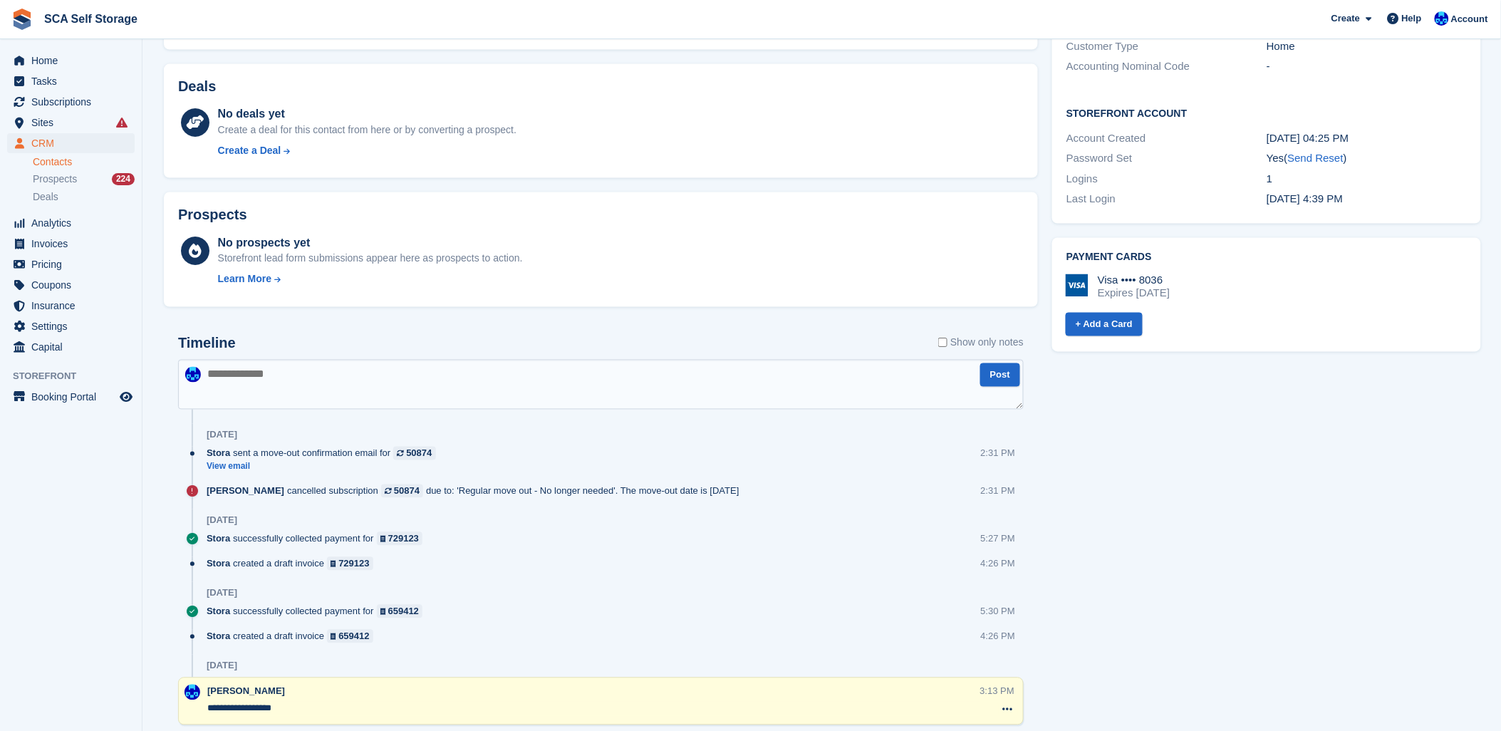
click at [378, 371] on textarea at bounding box center [600, 385] width 845 height 50
click at [488, 336] on div "Timeline Show only notes" at bounding box center [600, 347] width 845 height 25
click at [490, 368] on textarea at bounding box center [600, 385] width 845 height 50
click at [61, 102] on span "Subscriptions" at bounding box center [73, 102] width 85 height 20
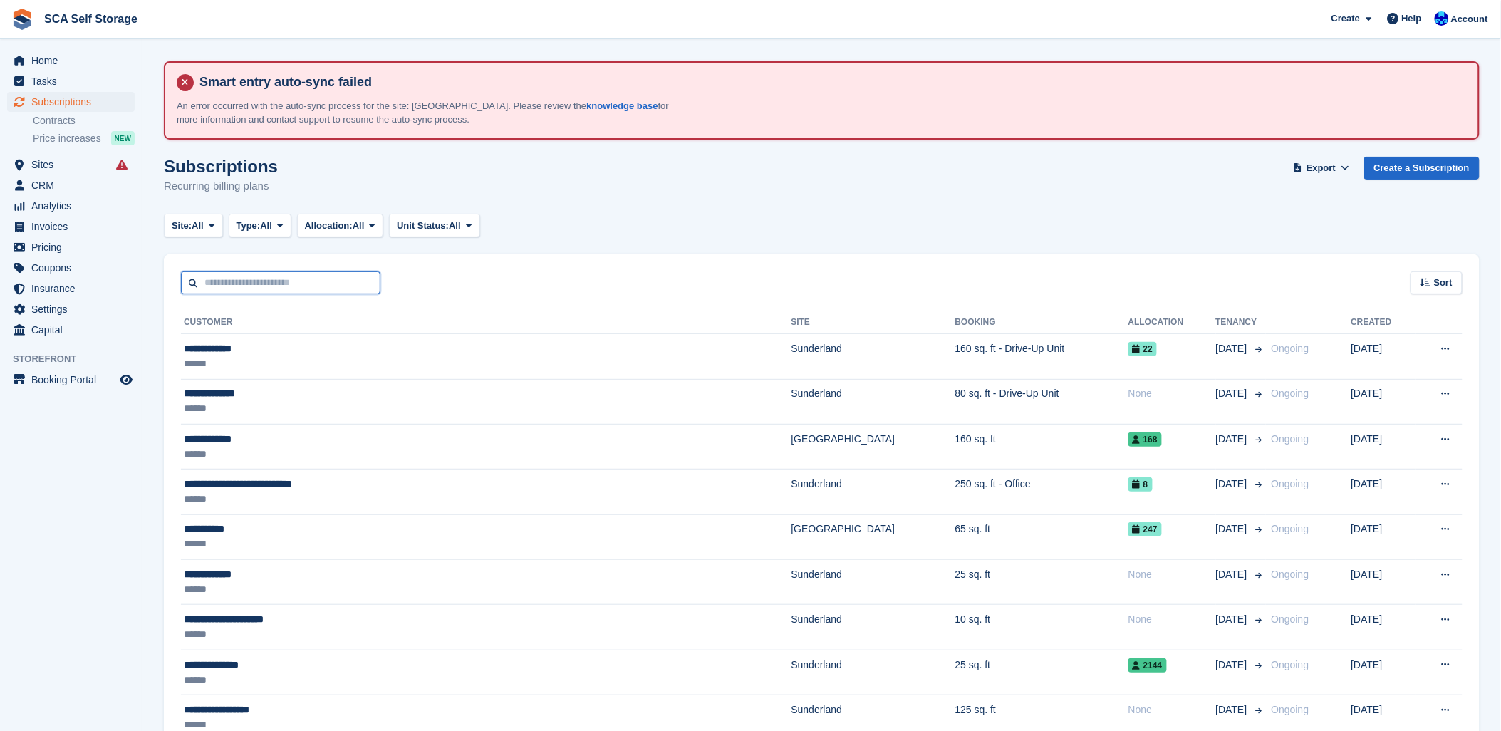
click at [223, 272] on input "text" at bounding box center [280, 283] width 199 height 24
type input "****"
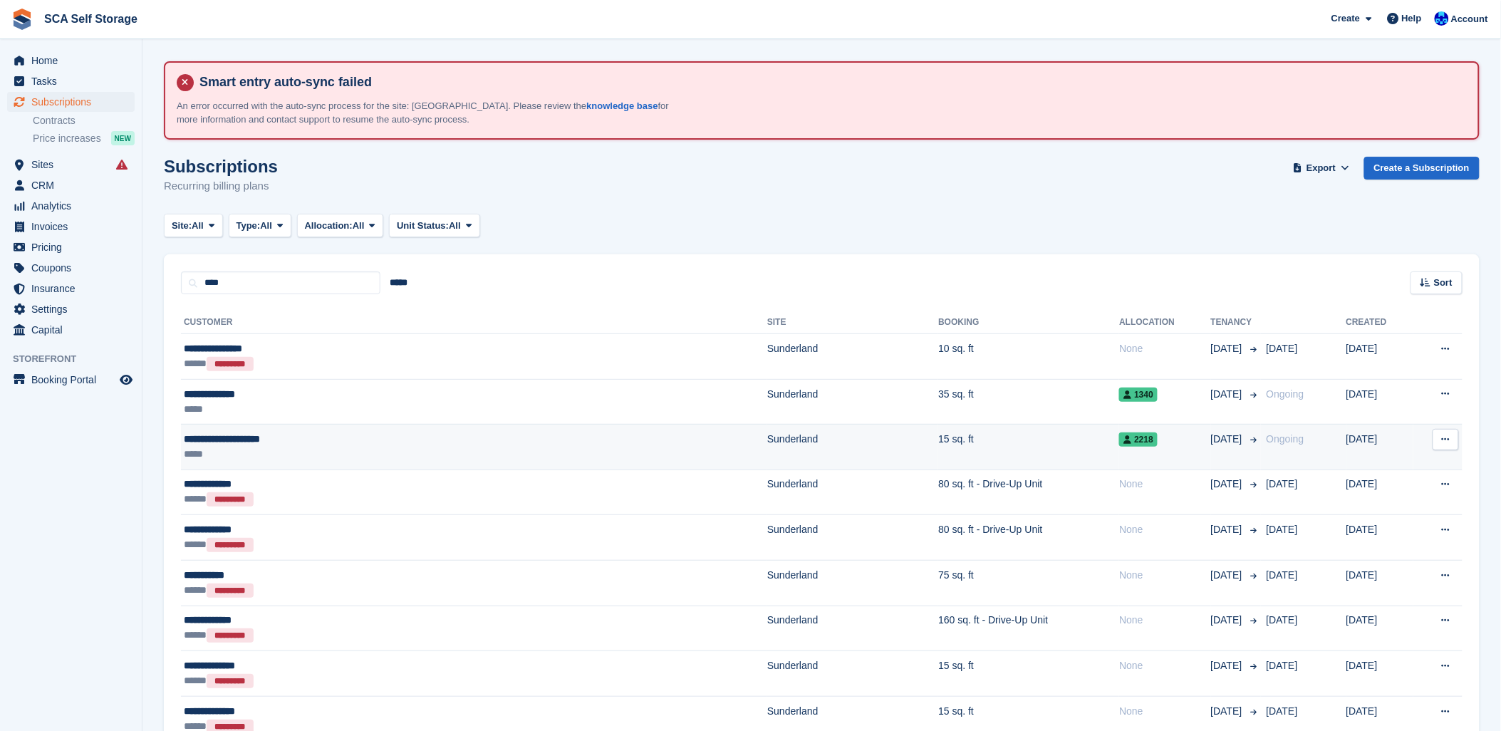
click at [377, 444] on div "**********" at bounding box center [360, 439] width 353 height 15
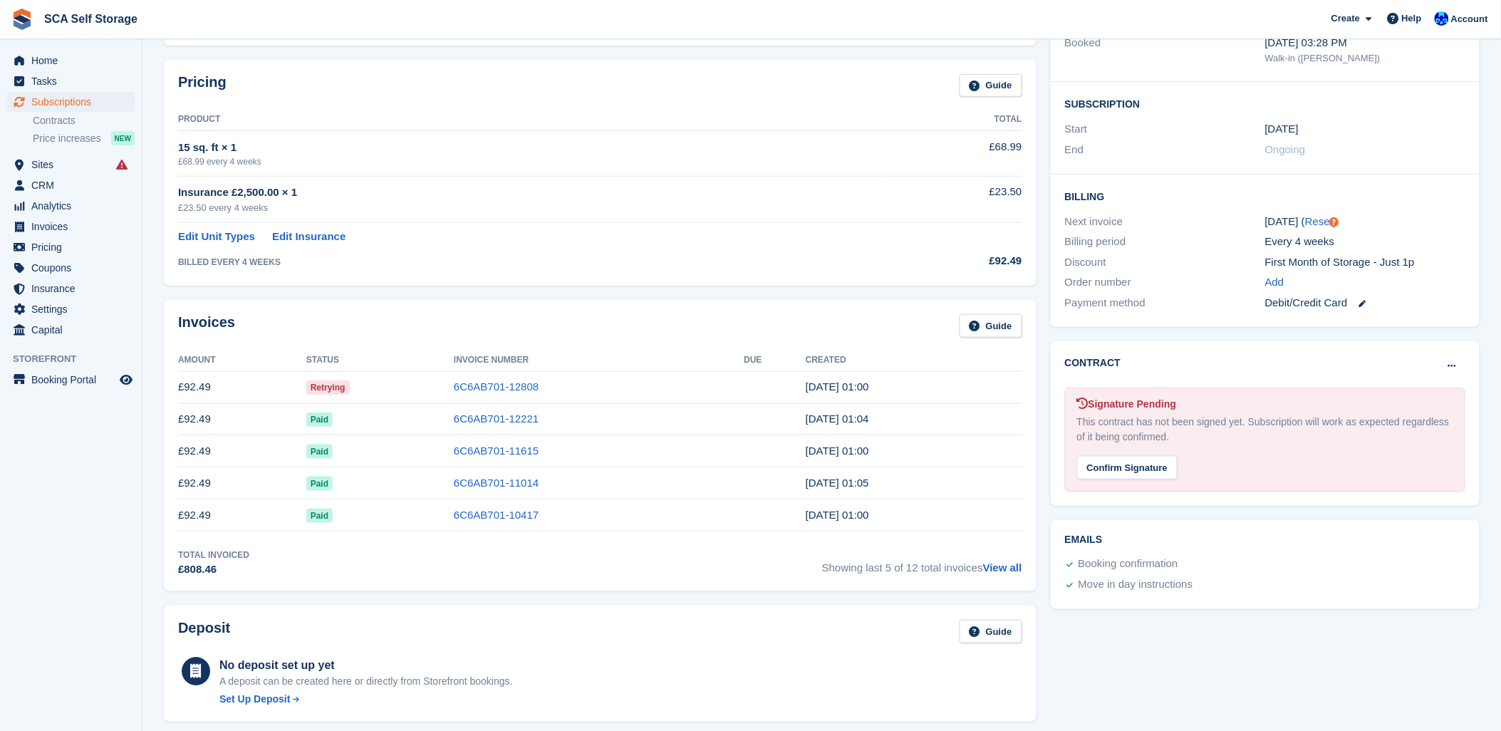
scroll to position [316, 0]
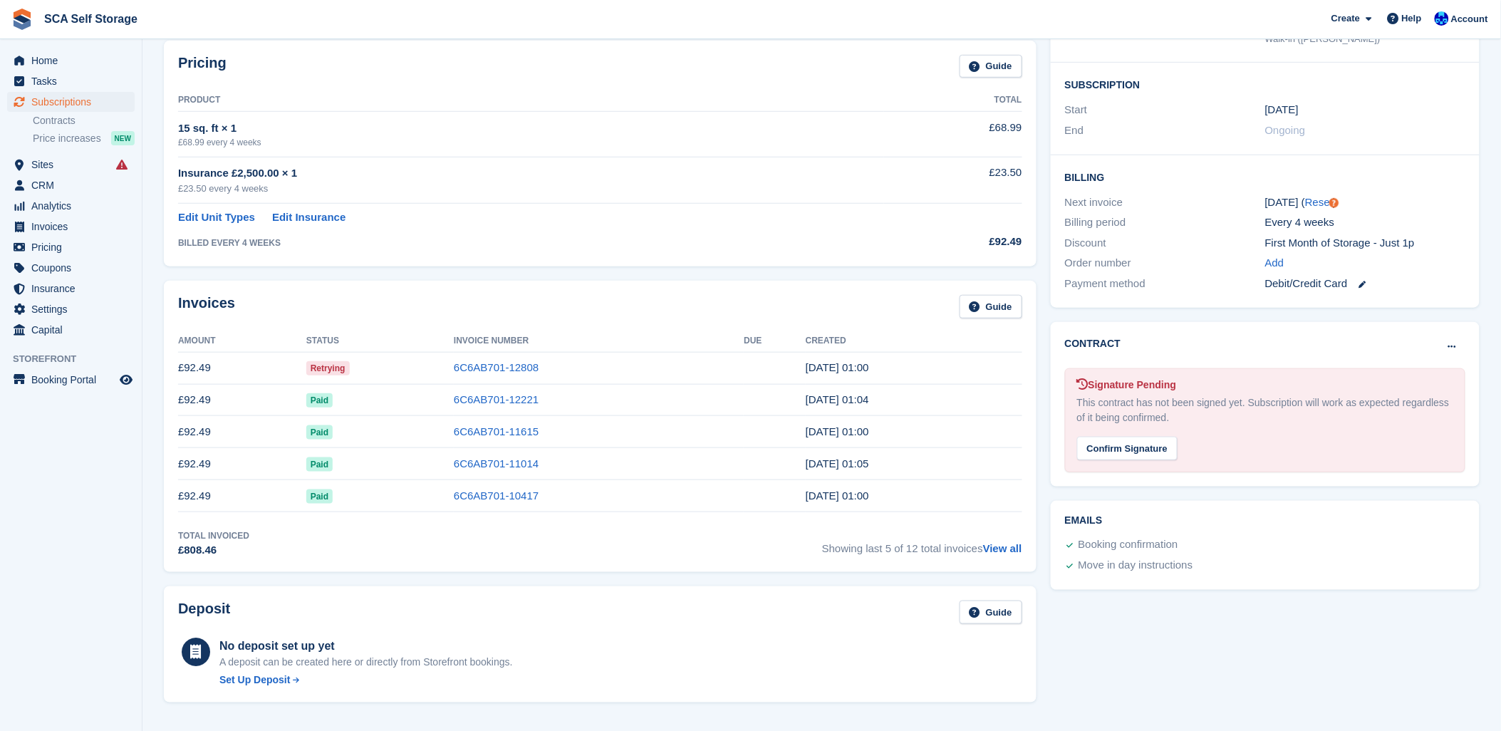
click at [328, 316] on div "Invoices Guide" at bounding box center [600, 311] width 844 height 32
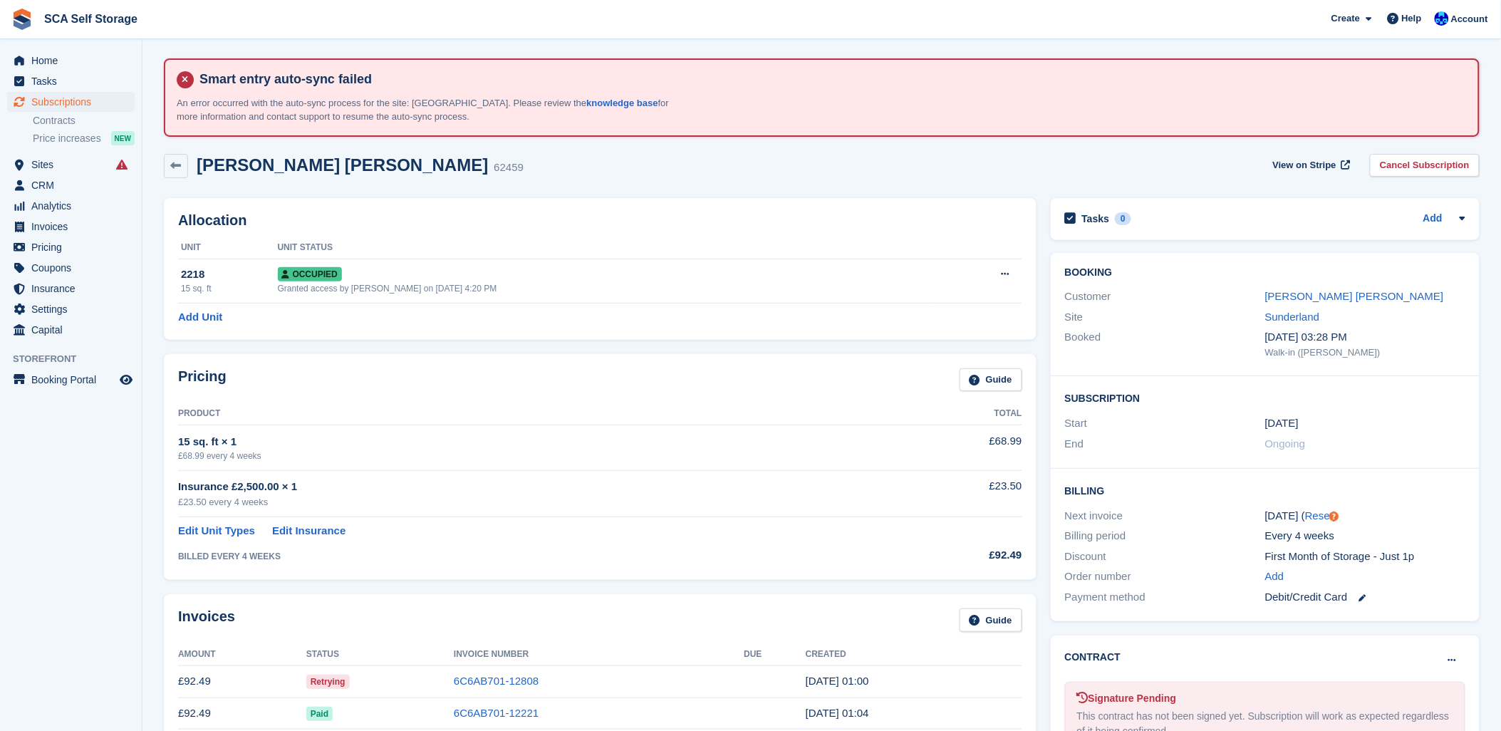
scroll to position [0, 0]
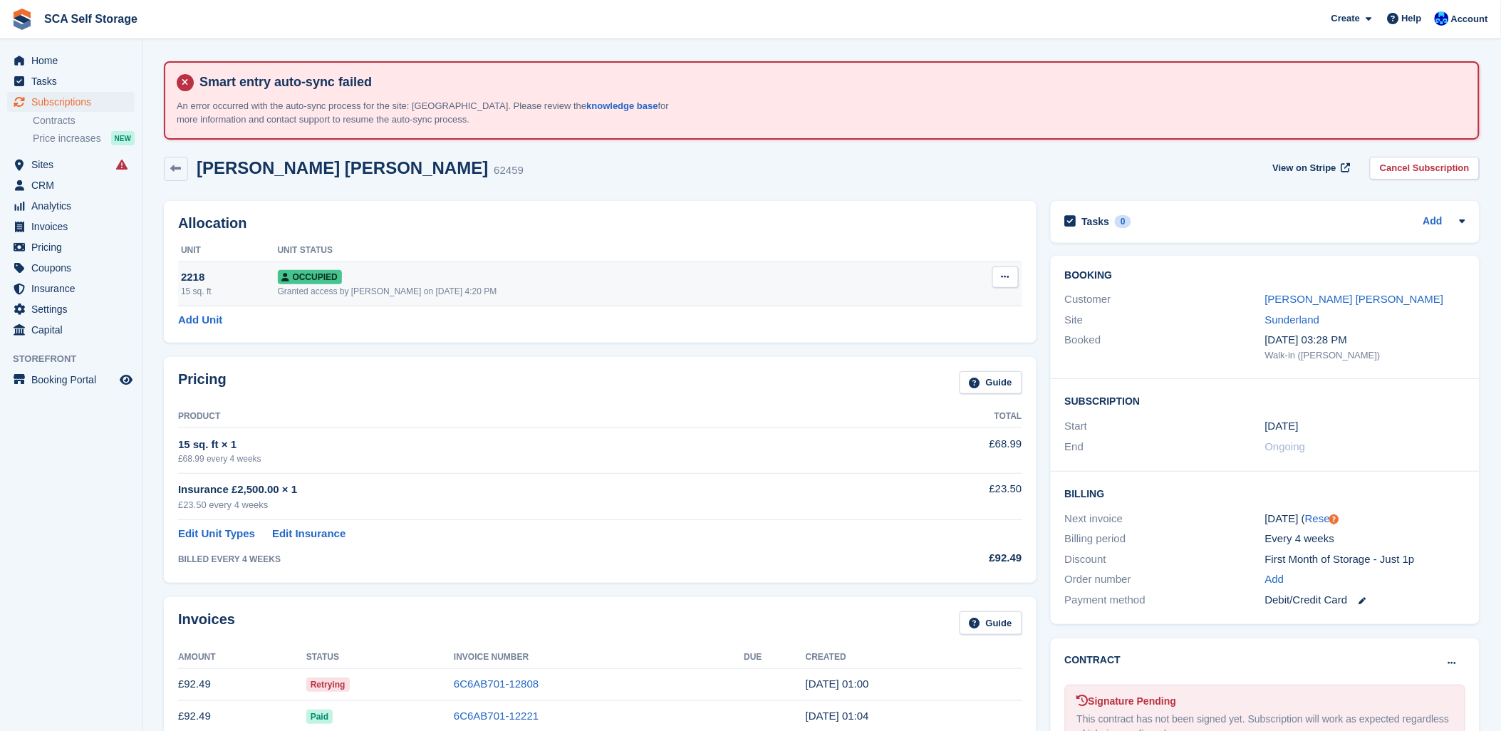
click at [622, 285] on div "Granted access by Kelly Neesham on 25th Nov, 2024, 4:20 PM" at bounding box center [605, 291] width 655 height 13
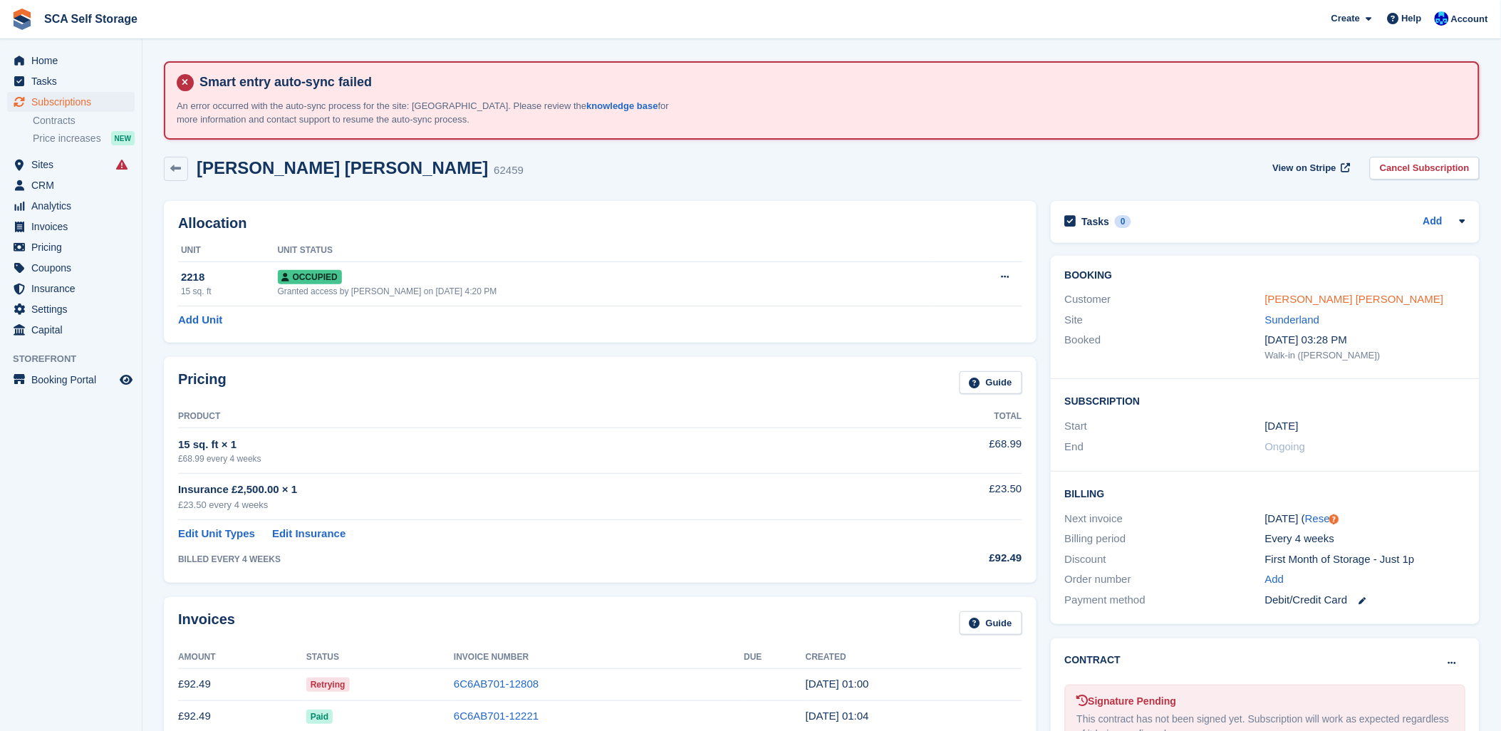
click at [1348, 299] on link "[PERSON_NAME] [PERSON_NAME]" at bounding box center [1354, 299] width 179 height 12
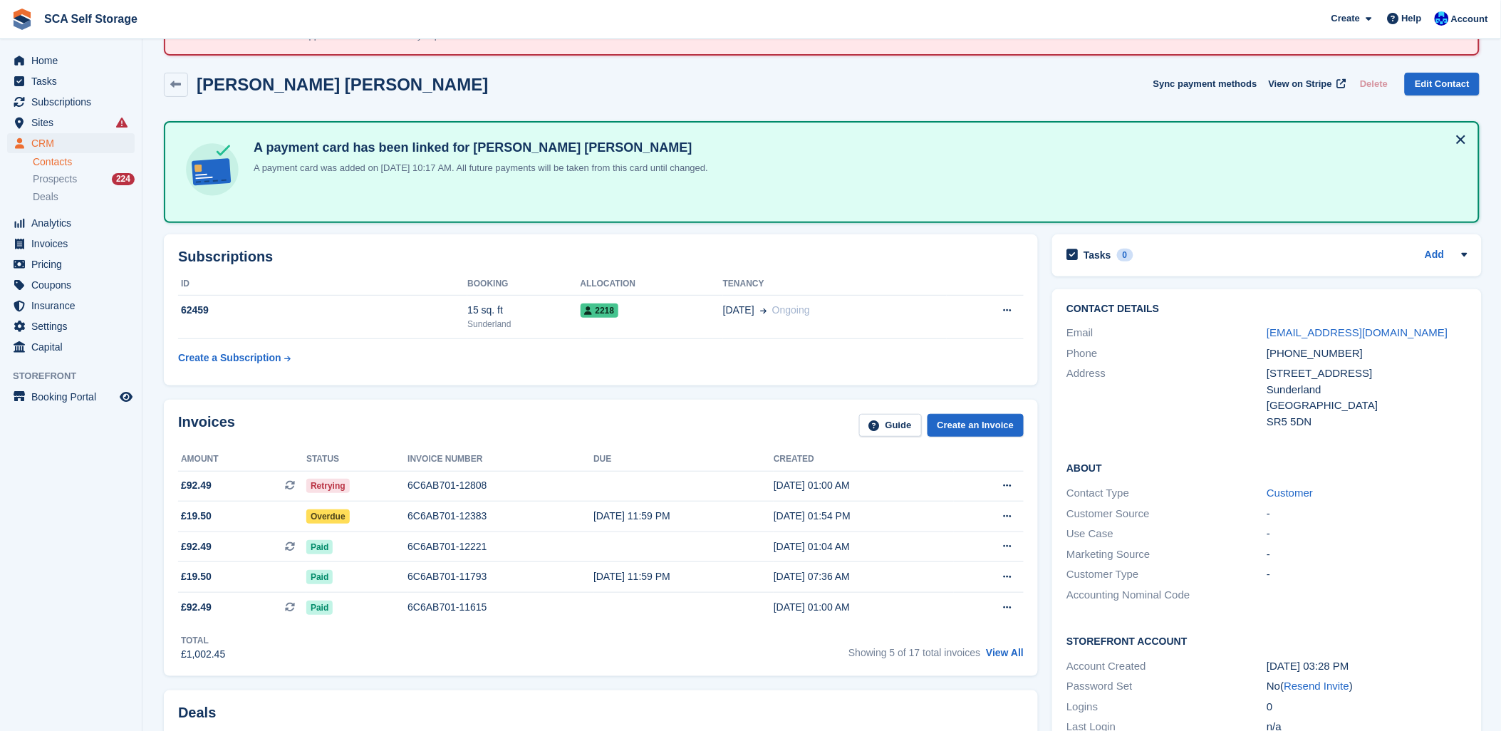
scroll to position [79, 0]
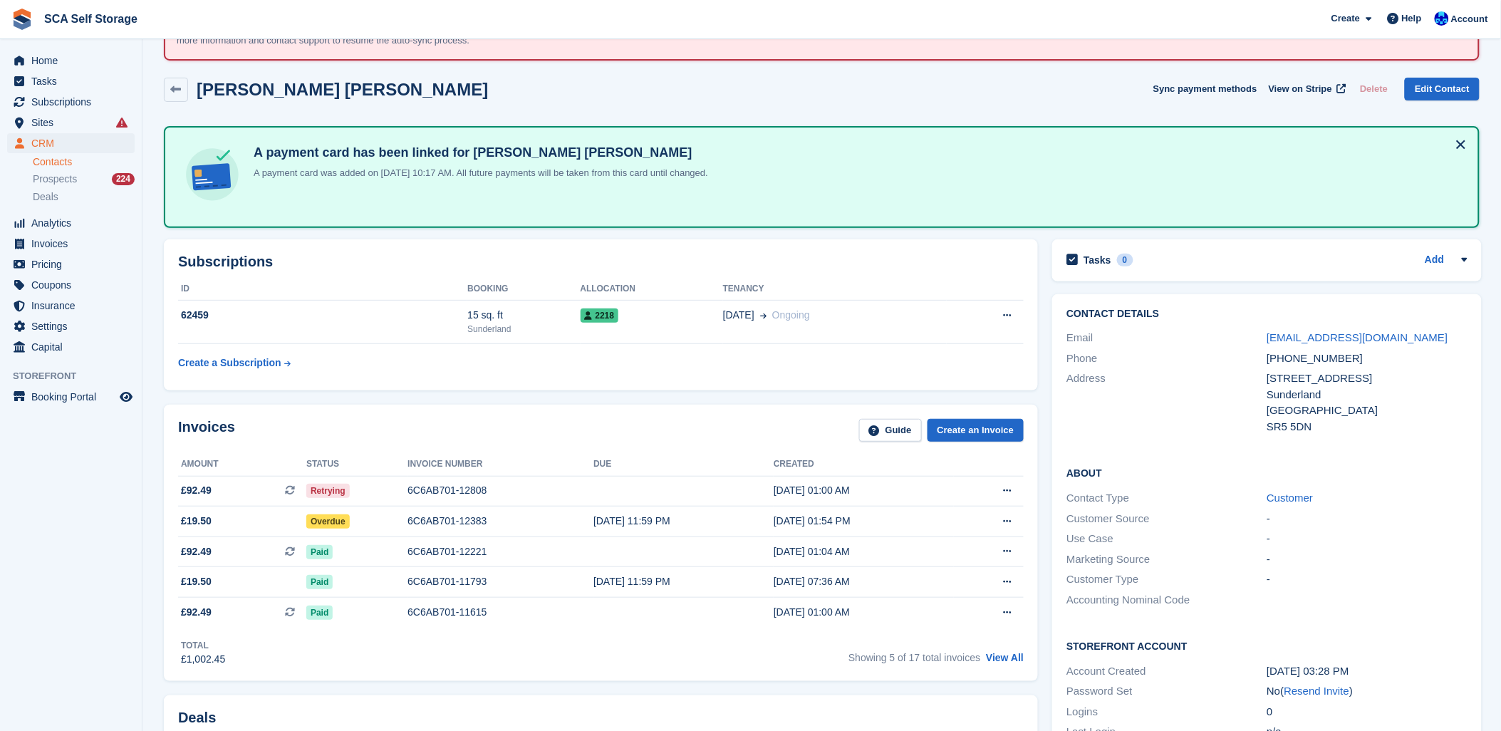
drag, startPoint x: 479, startPoint y: 431, endPoint x: 718, endPoint y: 429, distance: 239.3
click at [494, 429] on div "Invoices Guide Create an Invoice" at bounding box center [600, 435] width 845 height 32
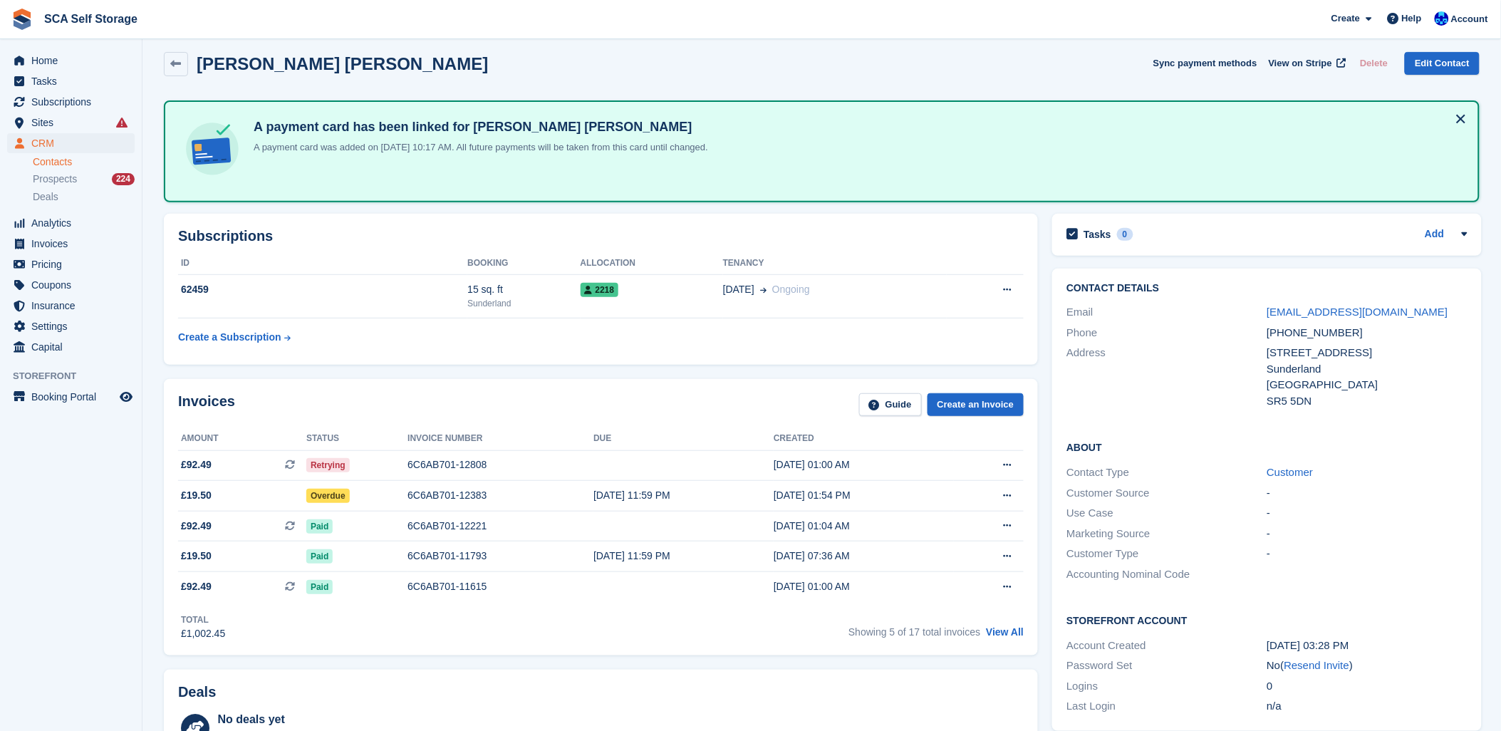
scroll to position [0, 0]
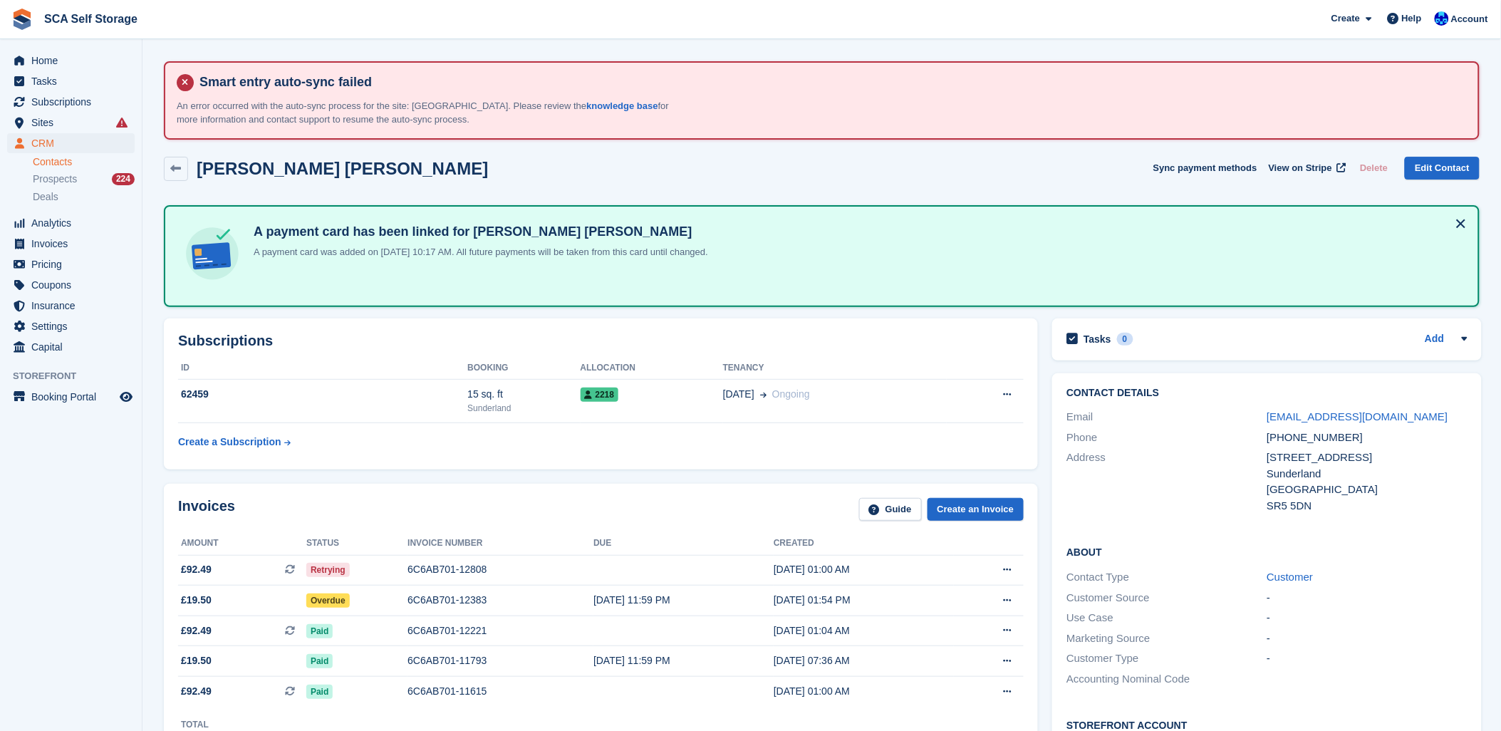
click at [730, 338] on h2 "Subscriptions" at bounding box center [600, 341] width 845 height 16
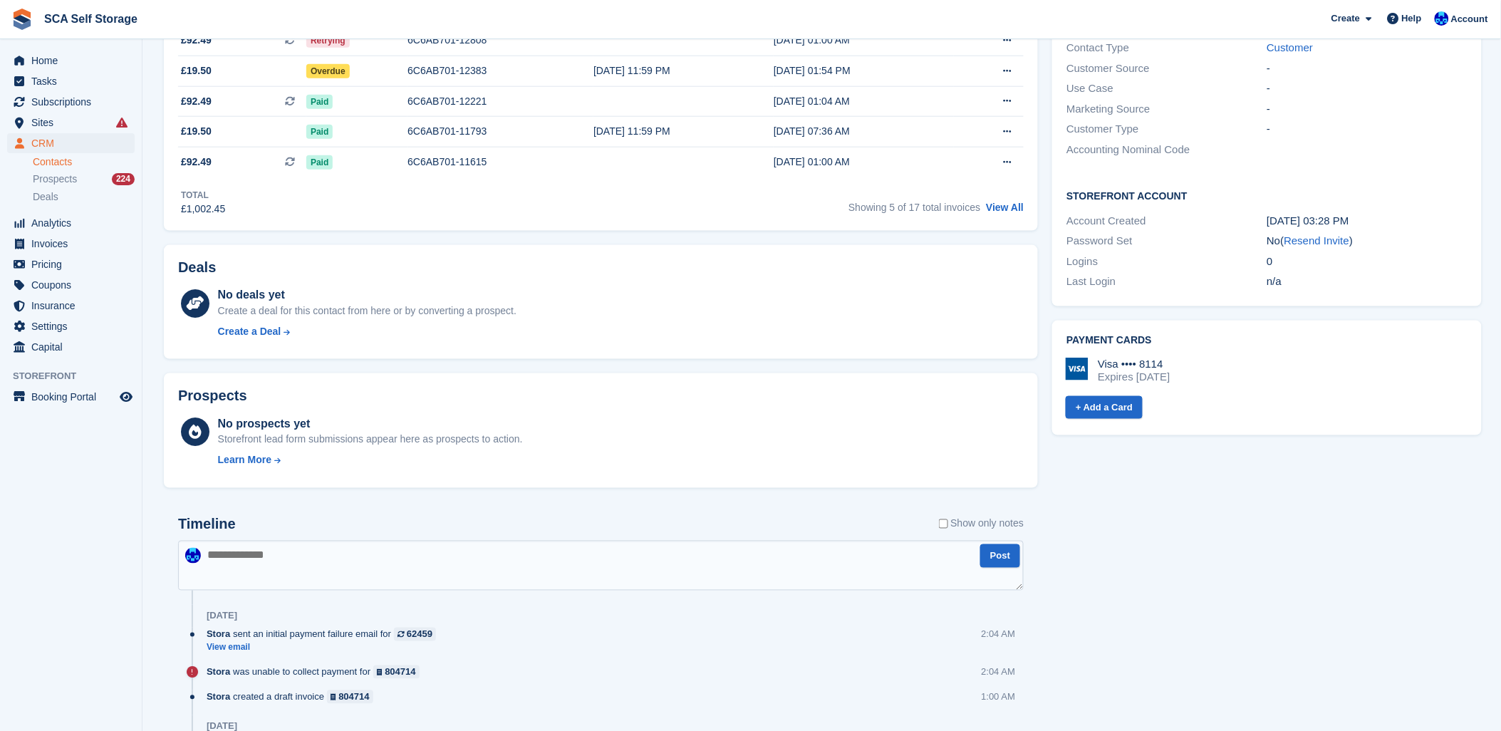
scroll to position [553, 0]
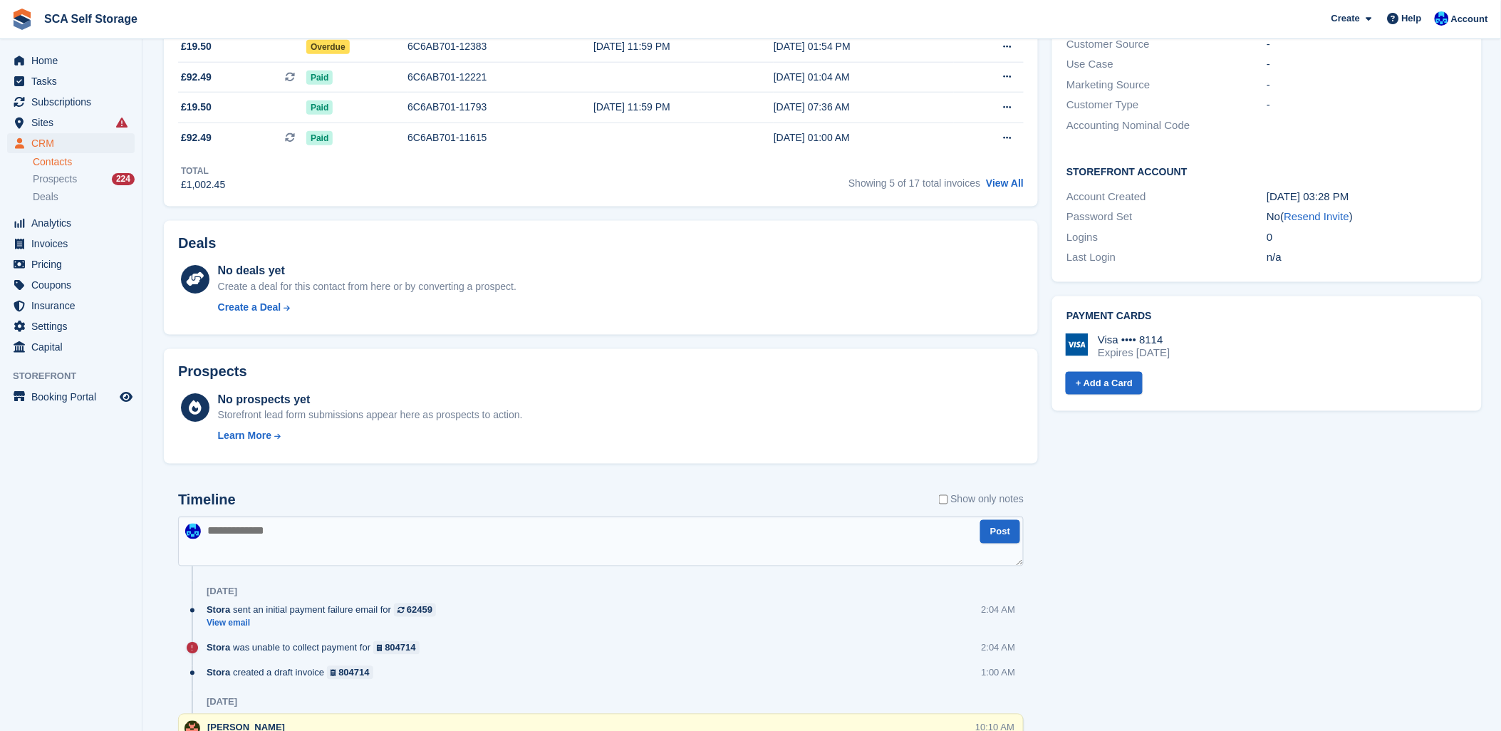
drag, startPoint x: 736, startPoint y: 410, endPoint x: 734, endPoint y: 421, distance: 11.1
click at [734, 421] on div "No prospects yet Storefront lead form submissions appear here as prospects to a…" at bounding box center [621, 420] width 806 height 58
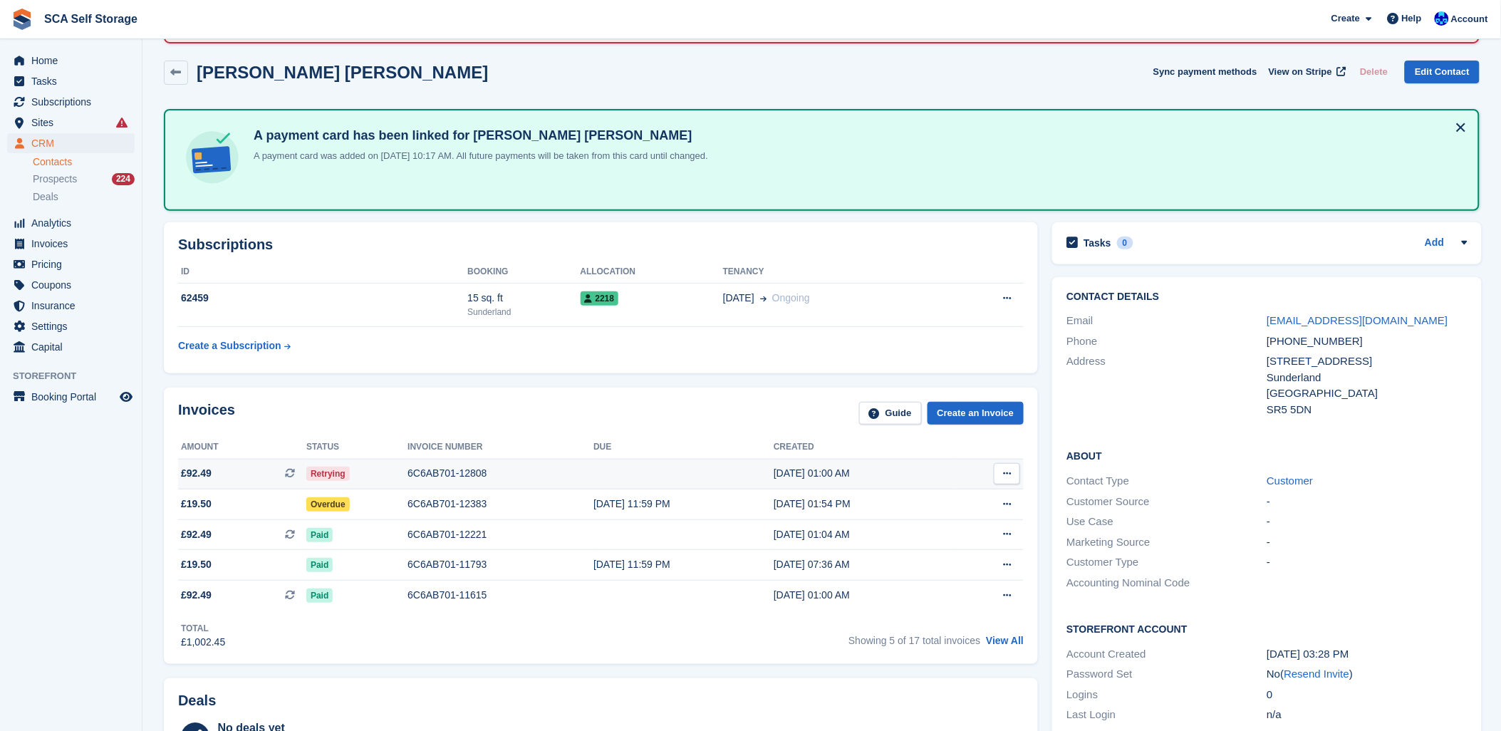
scroll to position [79, 0]
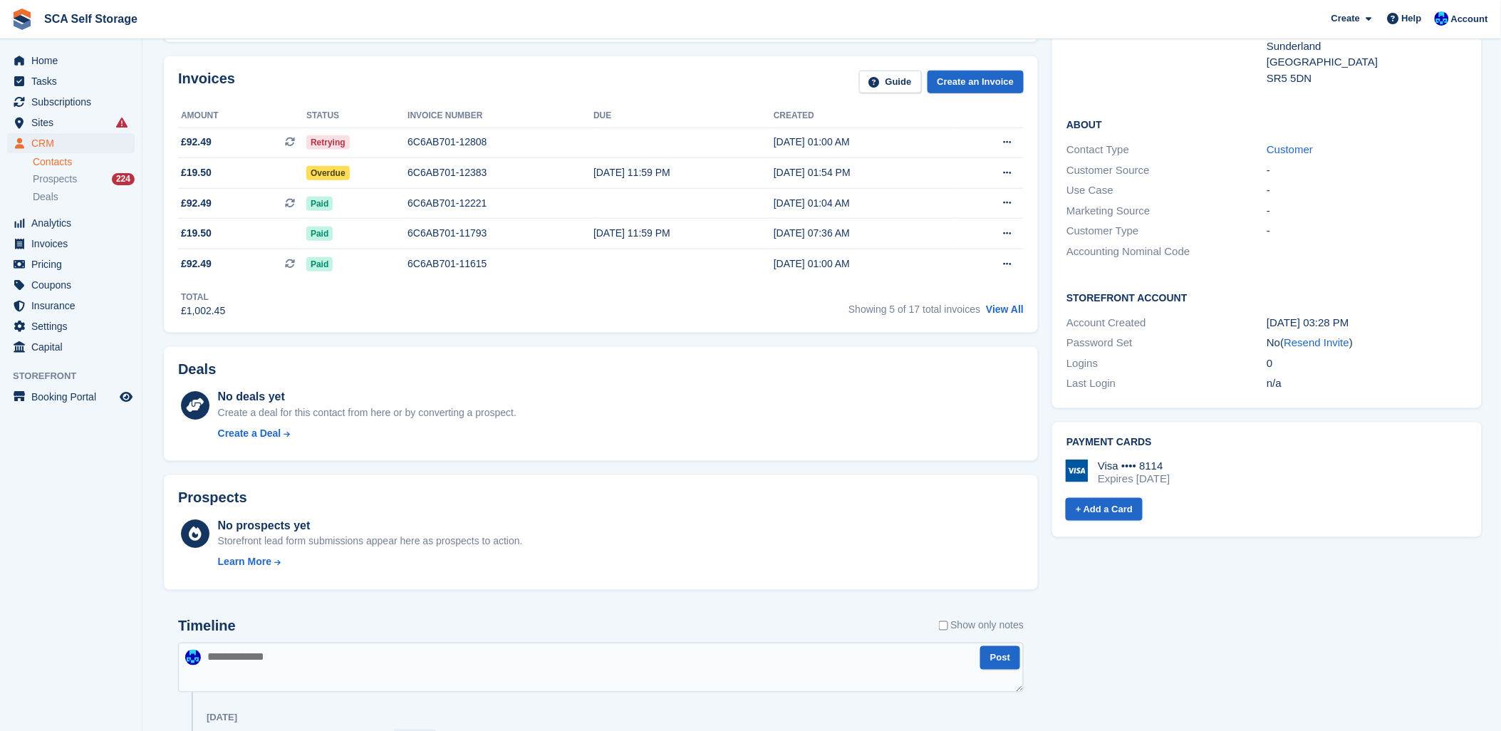
scroll to position [474, 0]
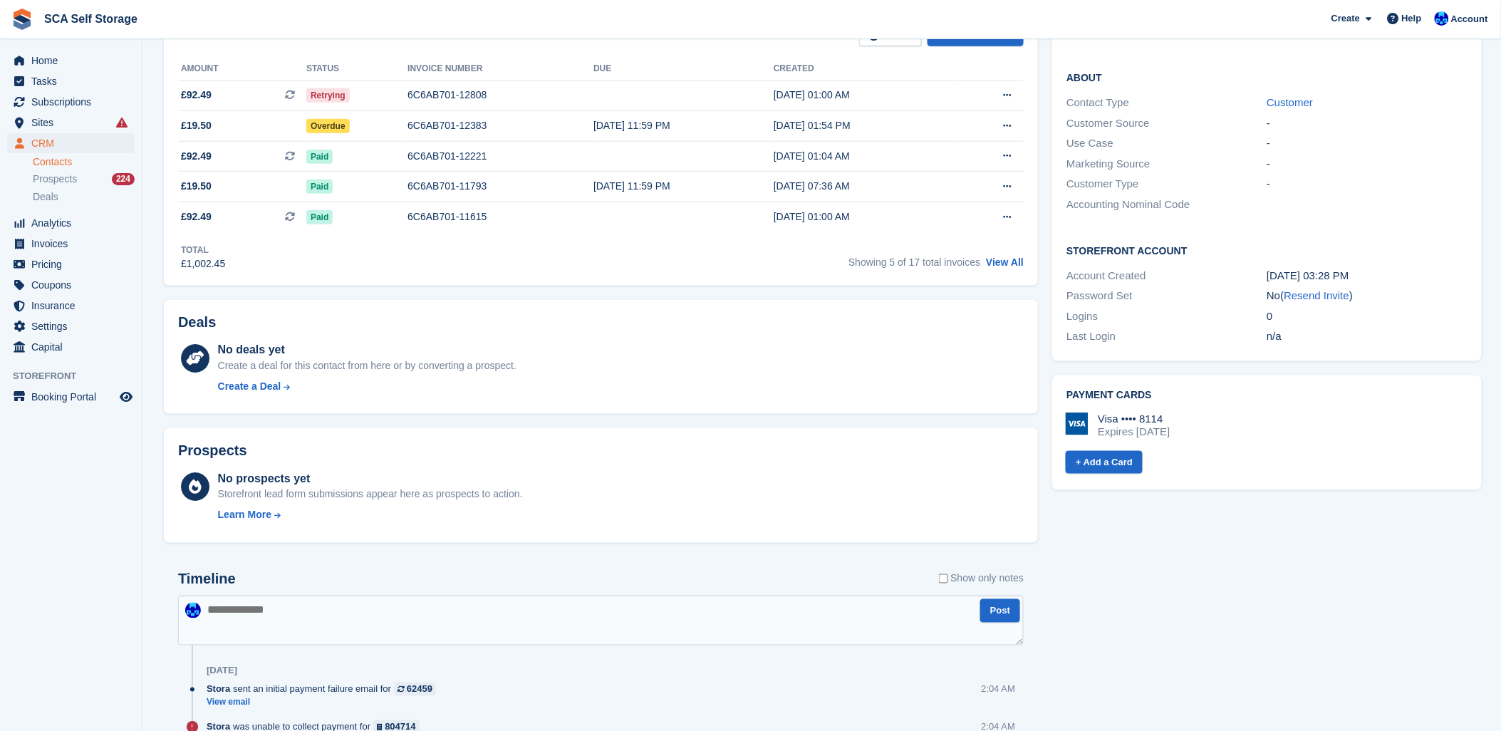
click at [543, 602] on textarea at bounding box center [600, 620] width 845 height 50
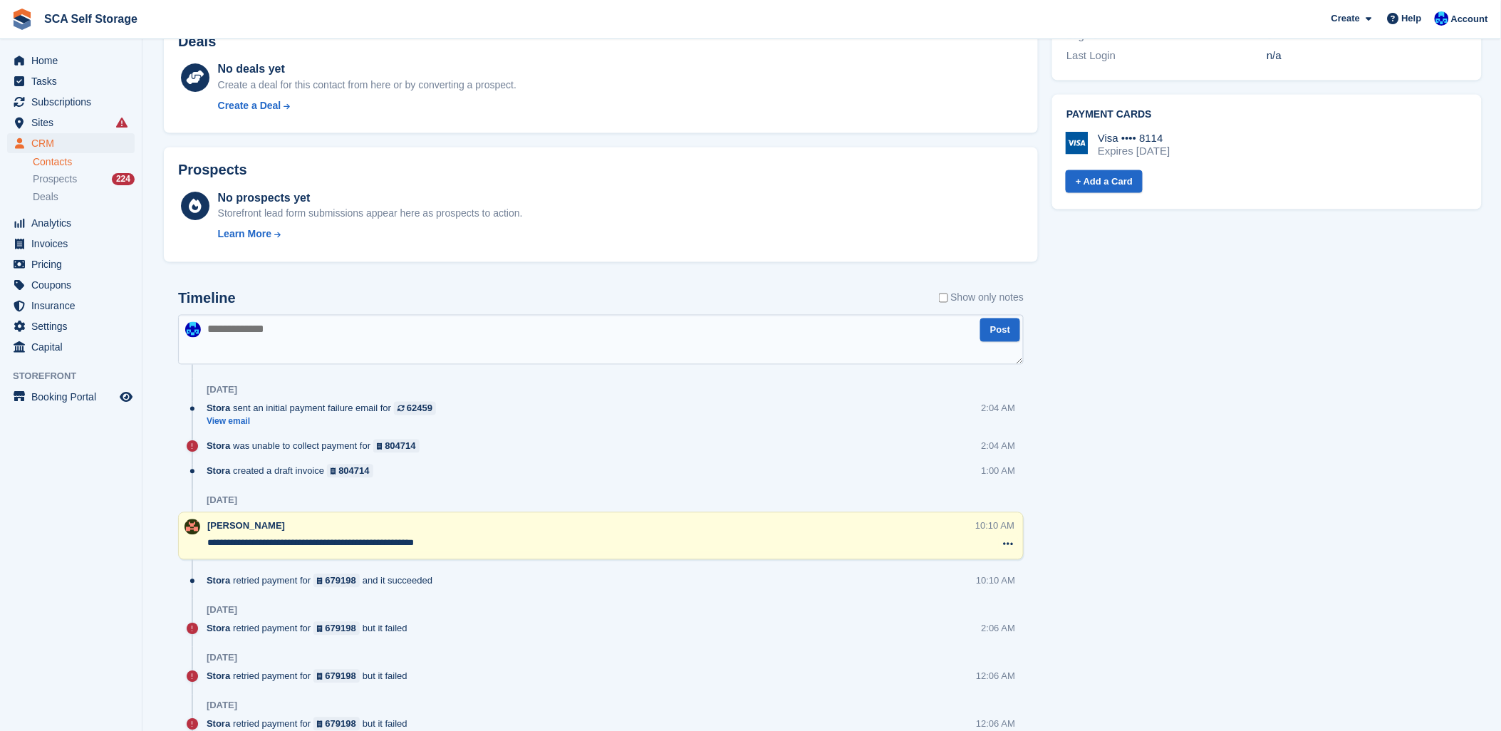
scroll to position [791, 0]
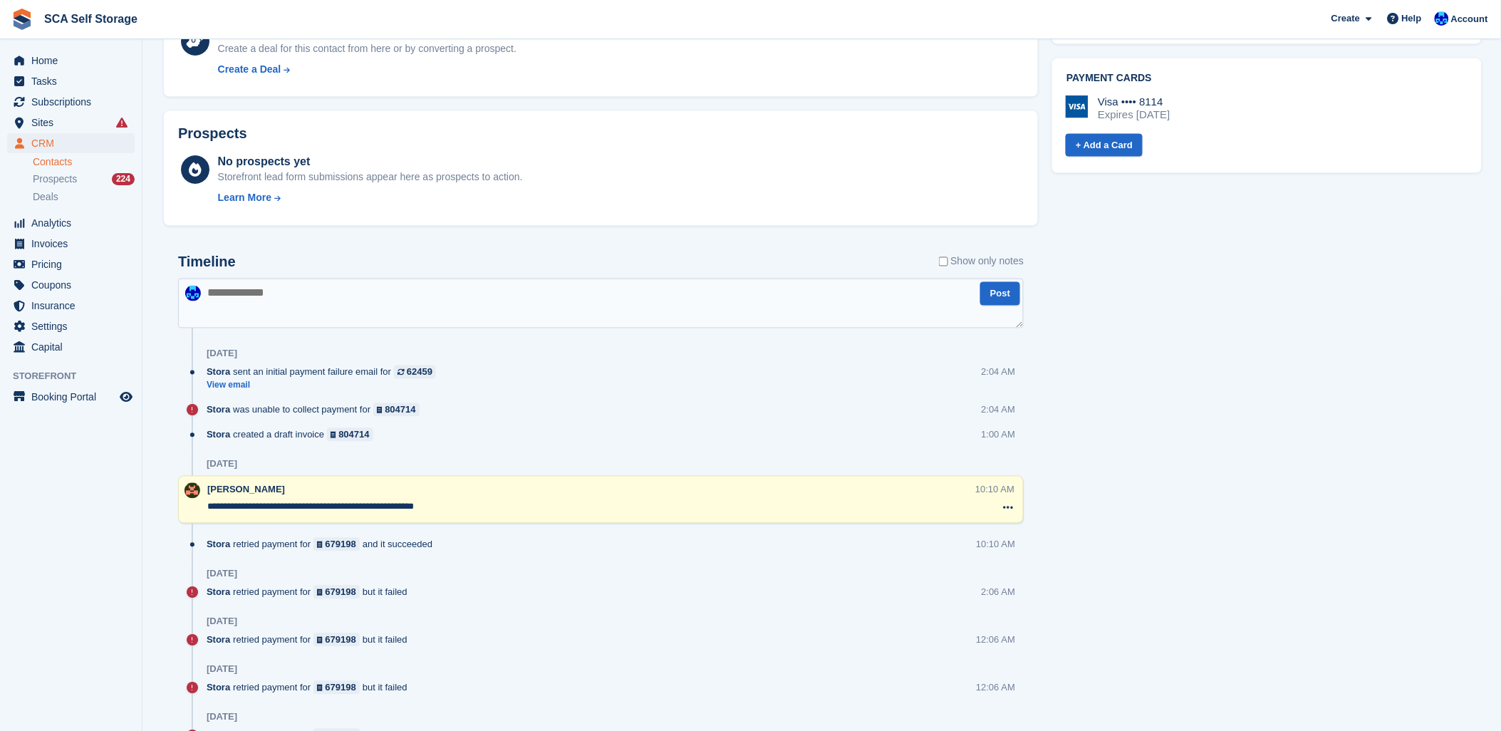
drag, startPoint x: 462, startPoint y: 508, endPoint x: 195, endPoint y: 499, distance: 266.5
click at [195, 499] on div "**********" at bounding box center [600, 500] width 845 height 48
click at [309, 295] on textarea at bounding box center [600, 303] width 845 height 50
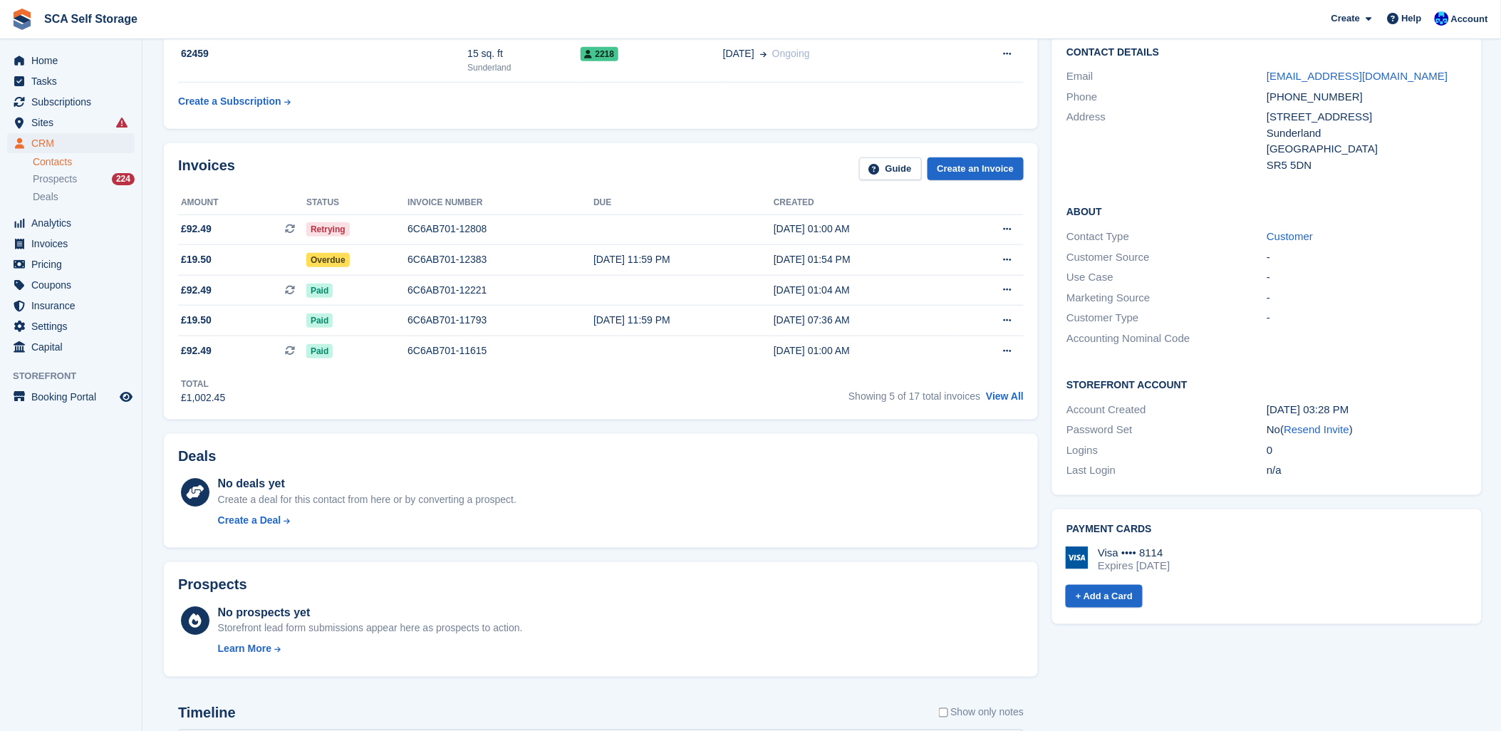
scroll to position [316, 0]
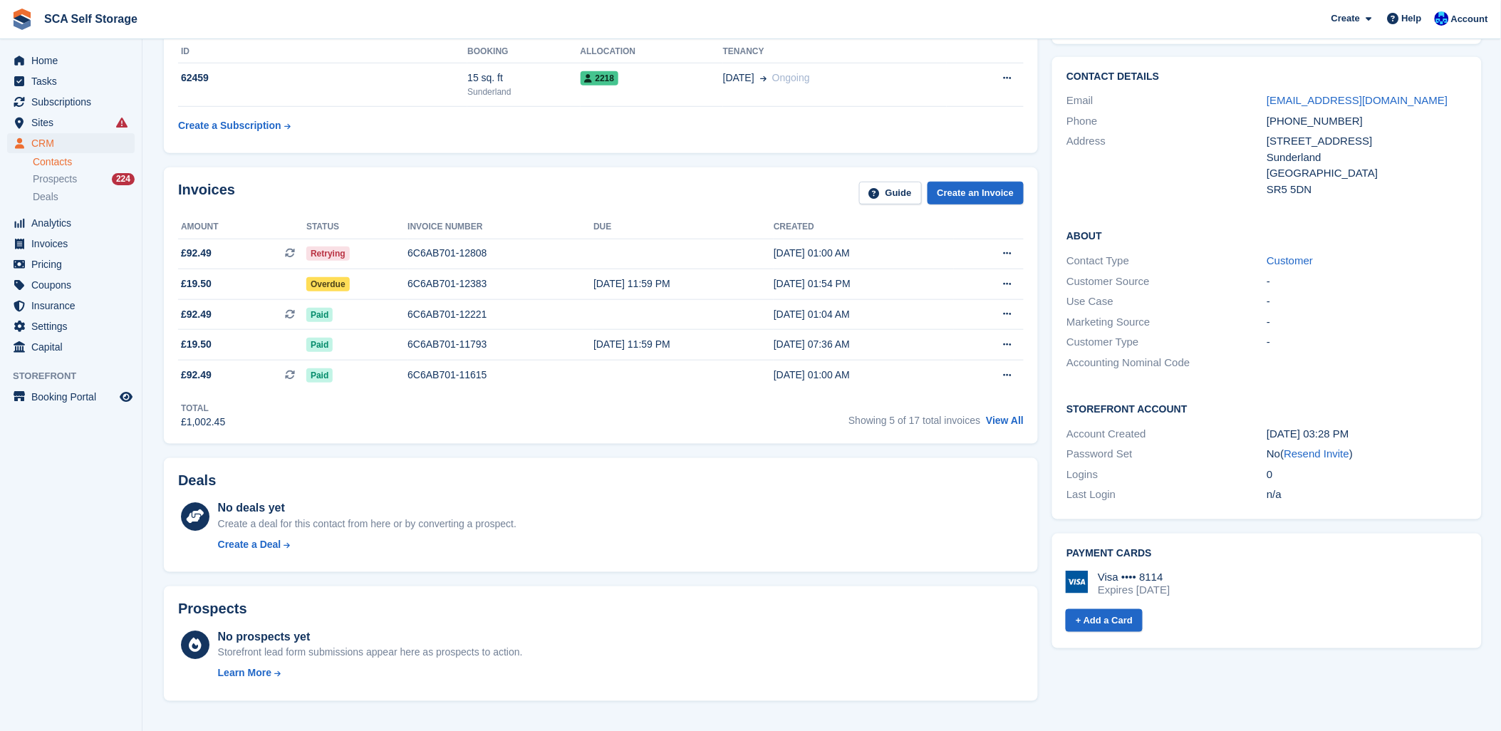
click at [553, 193] on div "Invoices Guide Create an Invoice" at bounding box center [600, 198] width 845 height 32
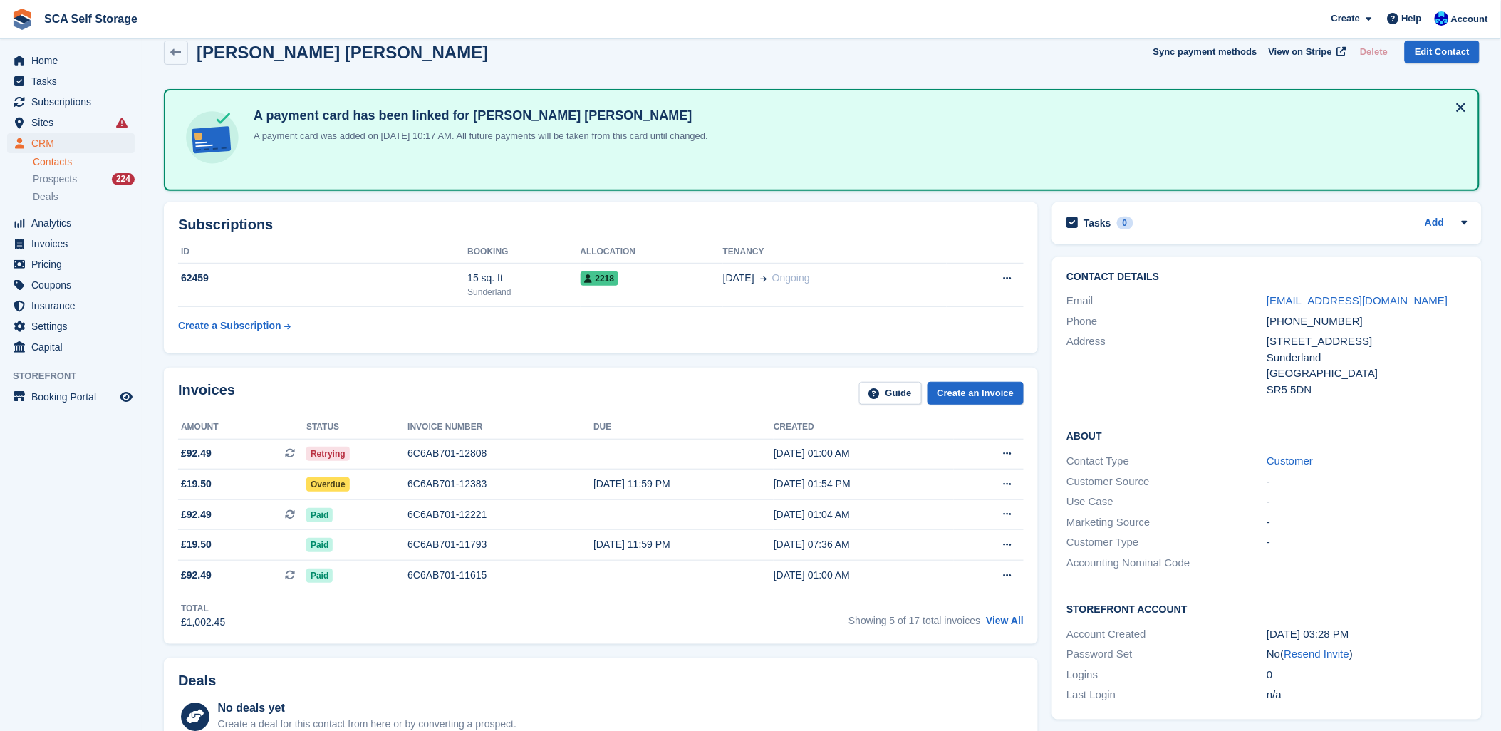
scroll to position [79, 0]
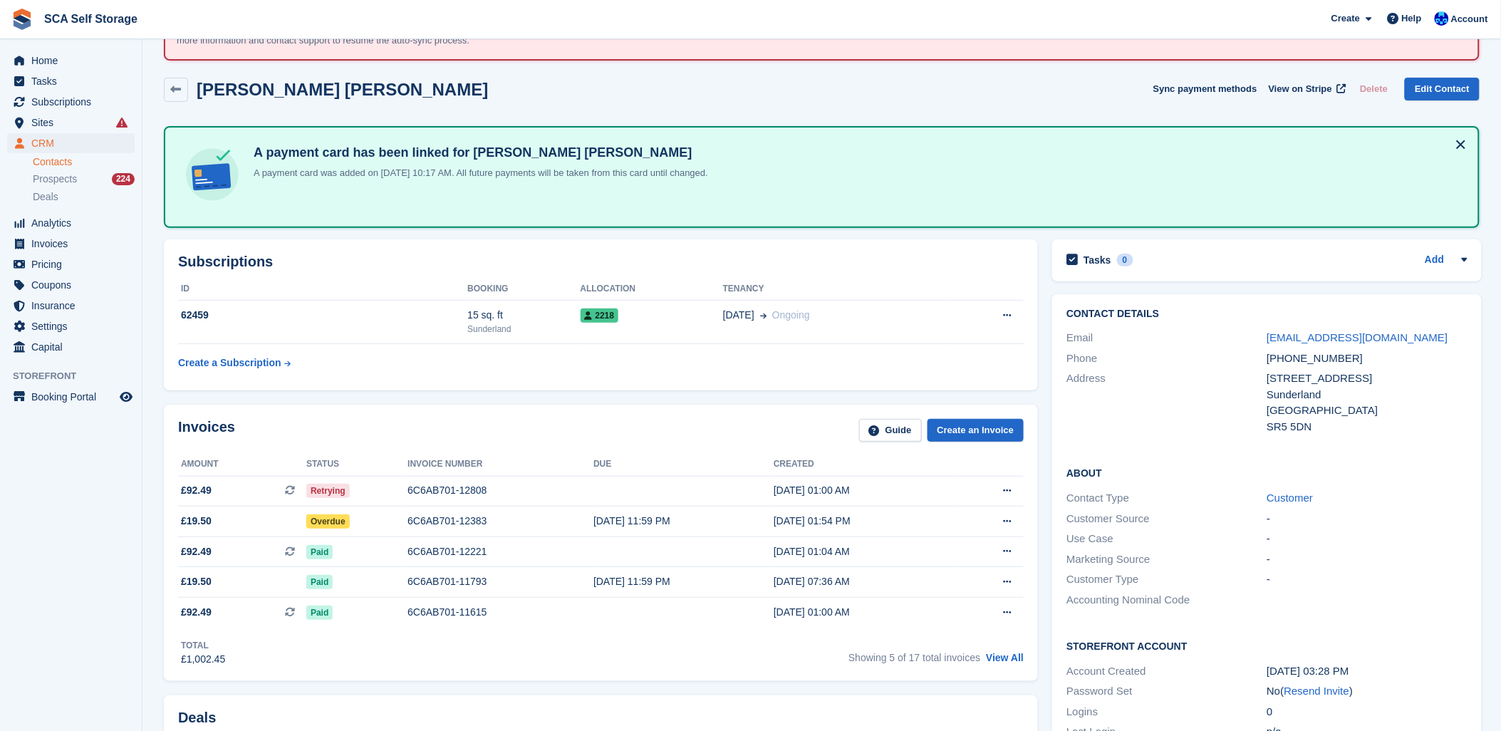
click at [609, 254] on h2 "Subscriptions" at bounding box center [600, 262] width 845 height 16
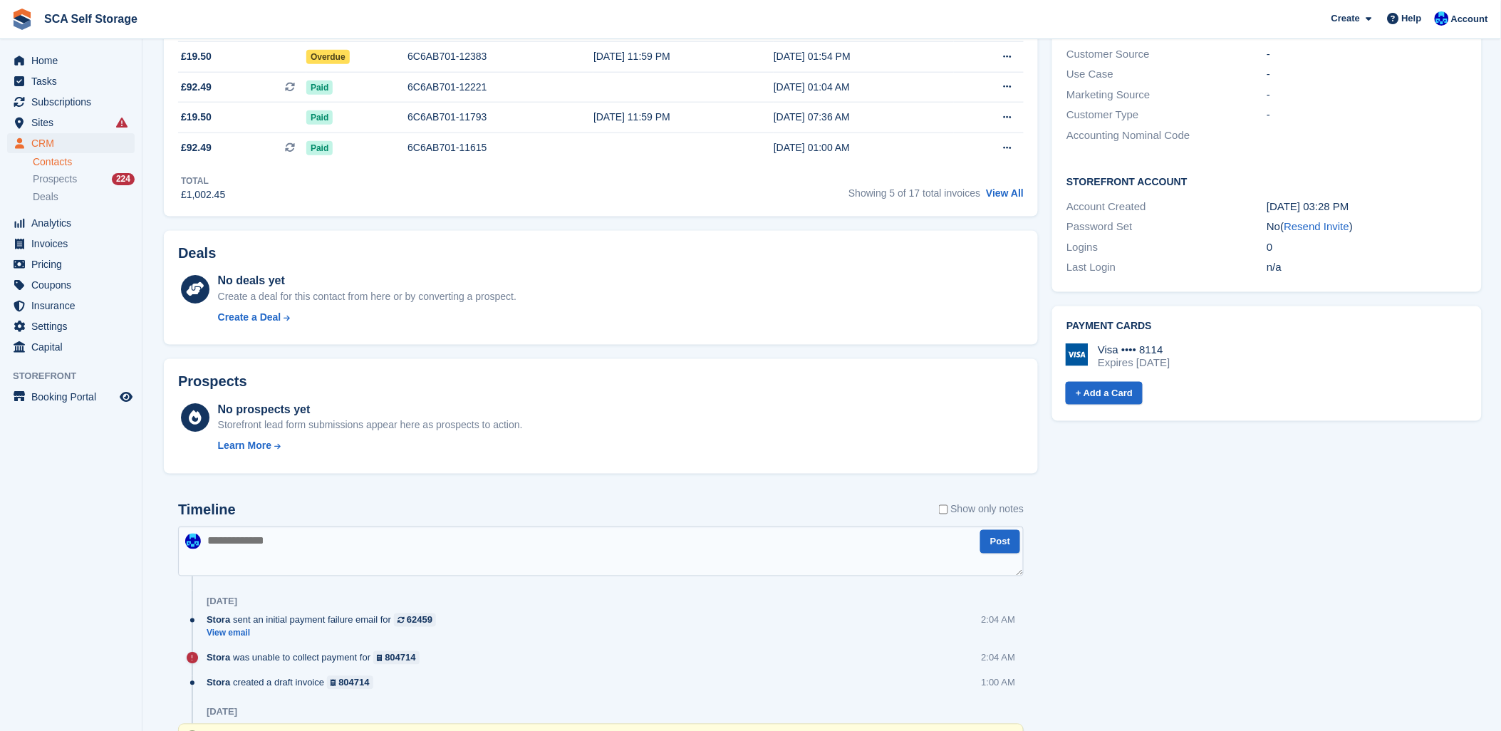
scroll to position [553, 0]
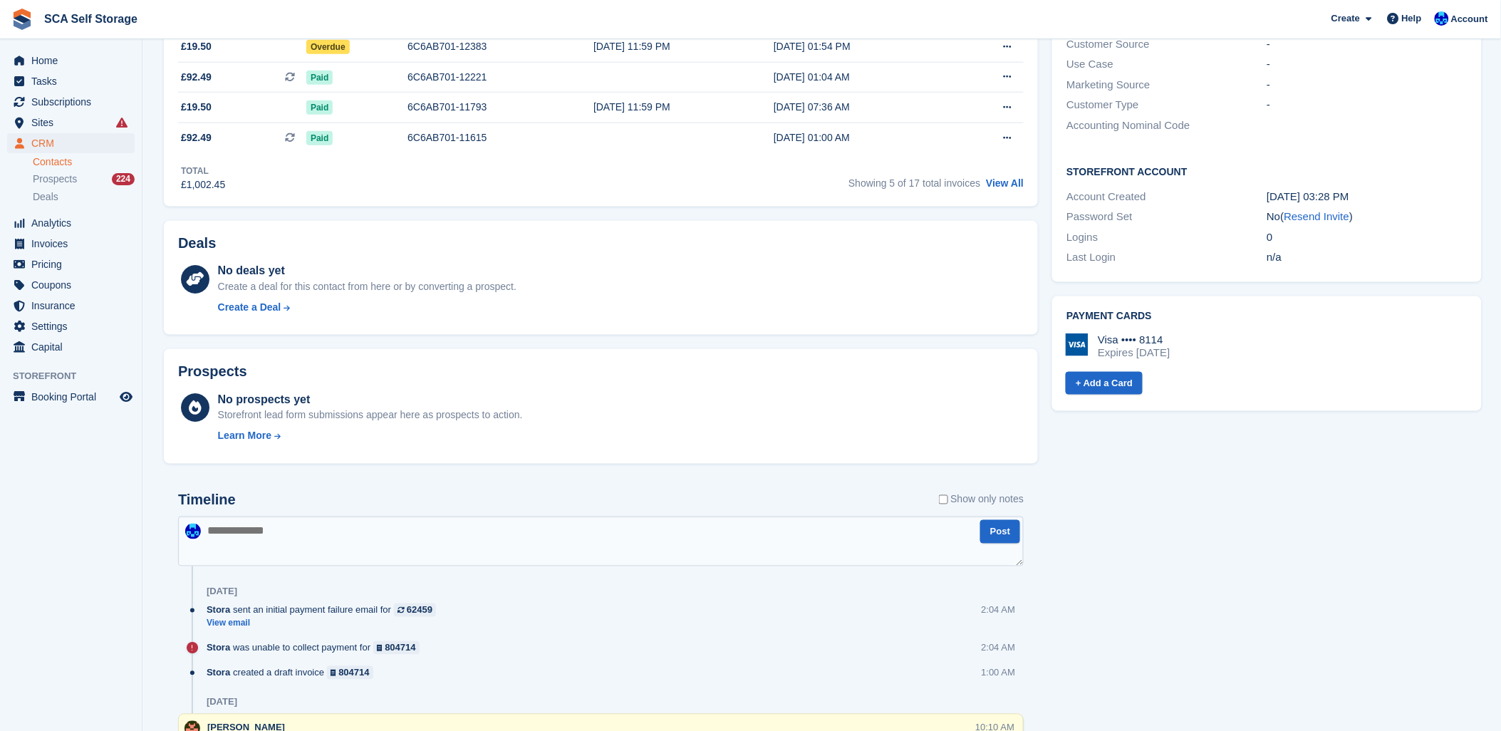
drag, startPoint x: 703, startPoint y: 526, endPoint x: 722, endPoint y: 522, distance: 18.9
click at [705, 526] on textarea at bounding box center [600, 541] width 845 height 50
click at [727, 496] on div "Timeline Show only notes" at bounding box center [600, 504] width 845 height 25
click at [782, 524] on textarea at bounding box center [600, 541] width 845 height 50
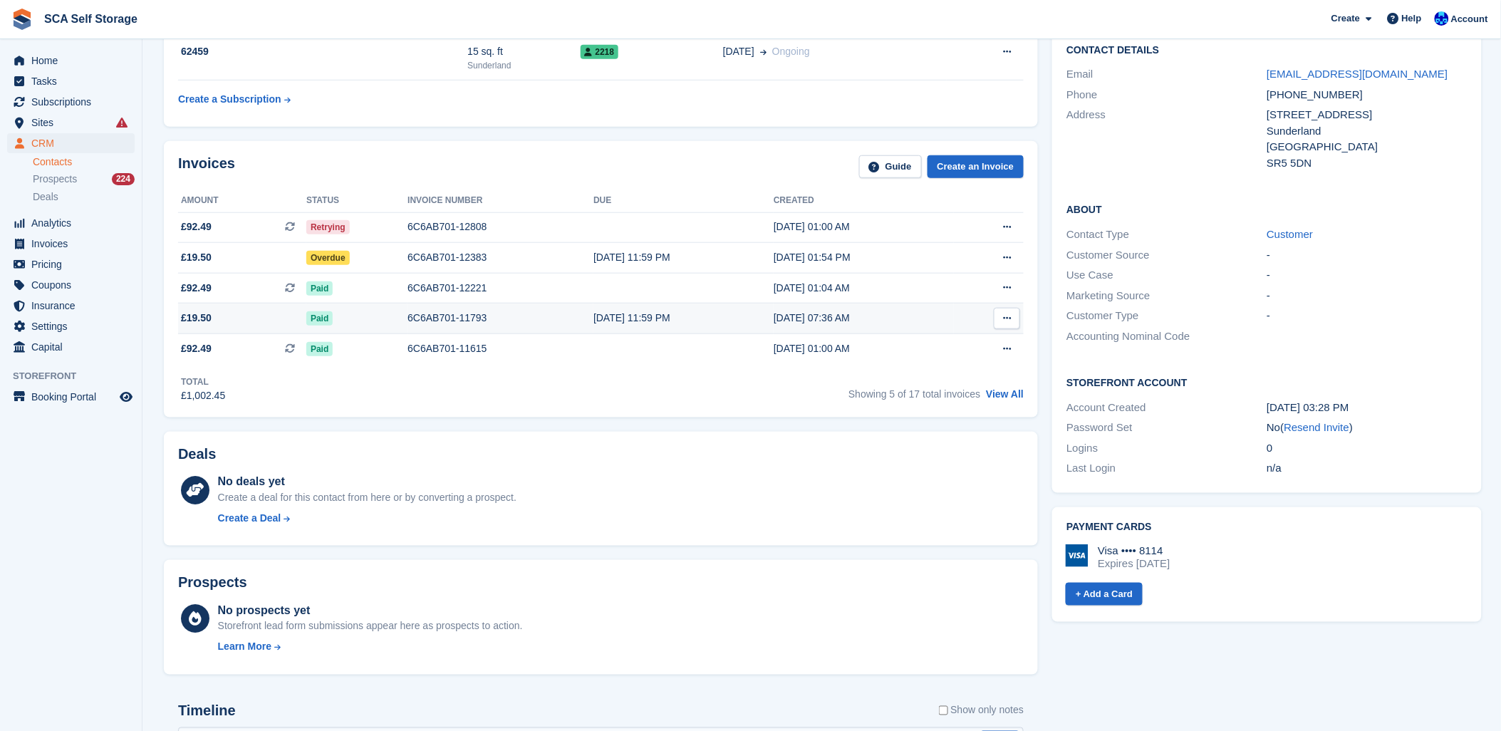
scroll to position [316, 0]
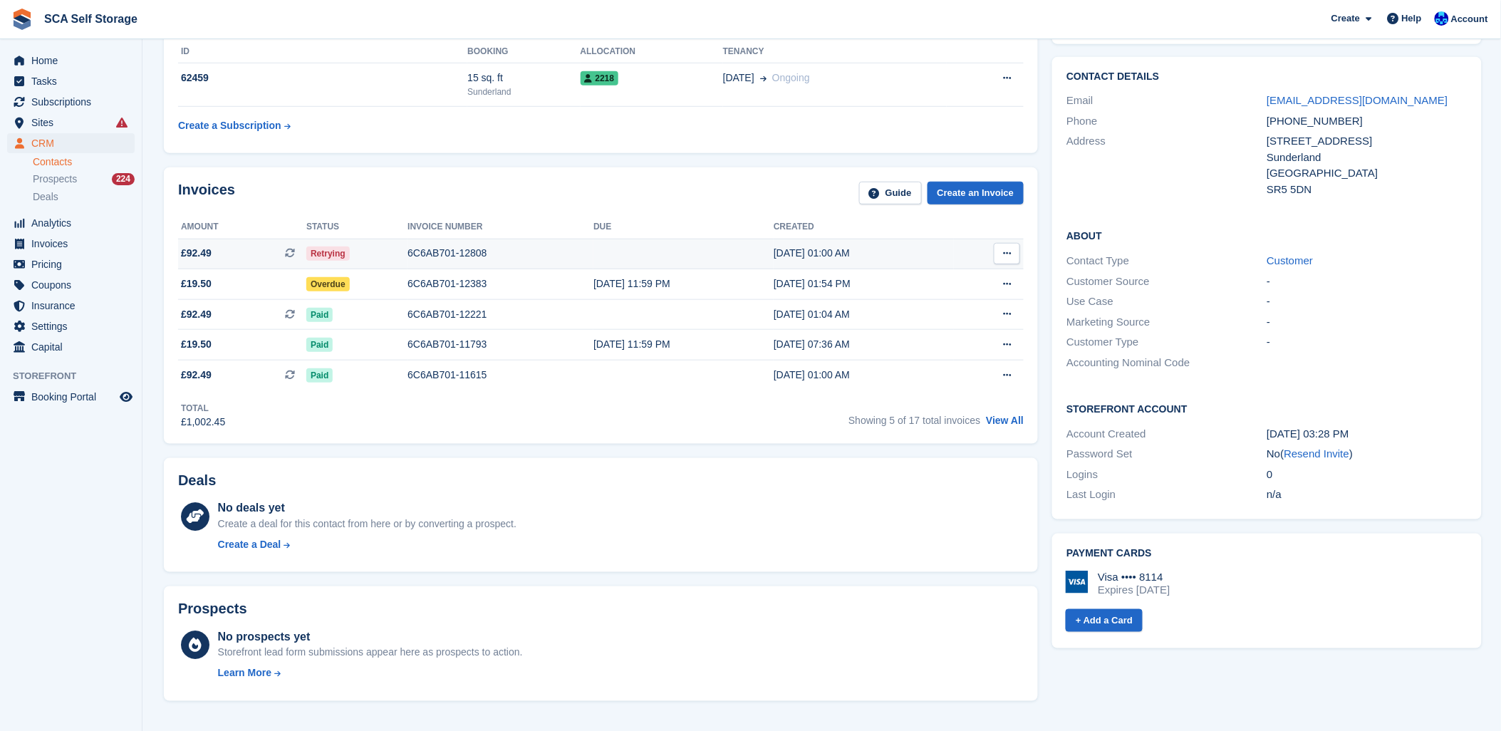
click at [459, 254] on div "6C6AB701-12808" at bounding box center [500, 253] width 186 height 15
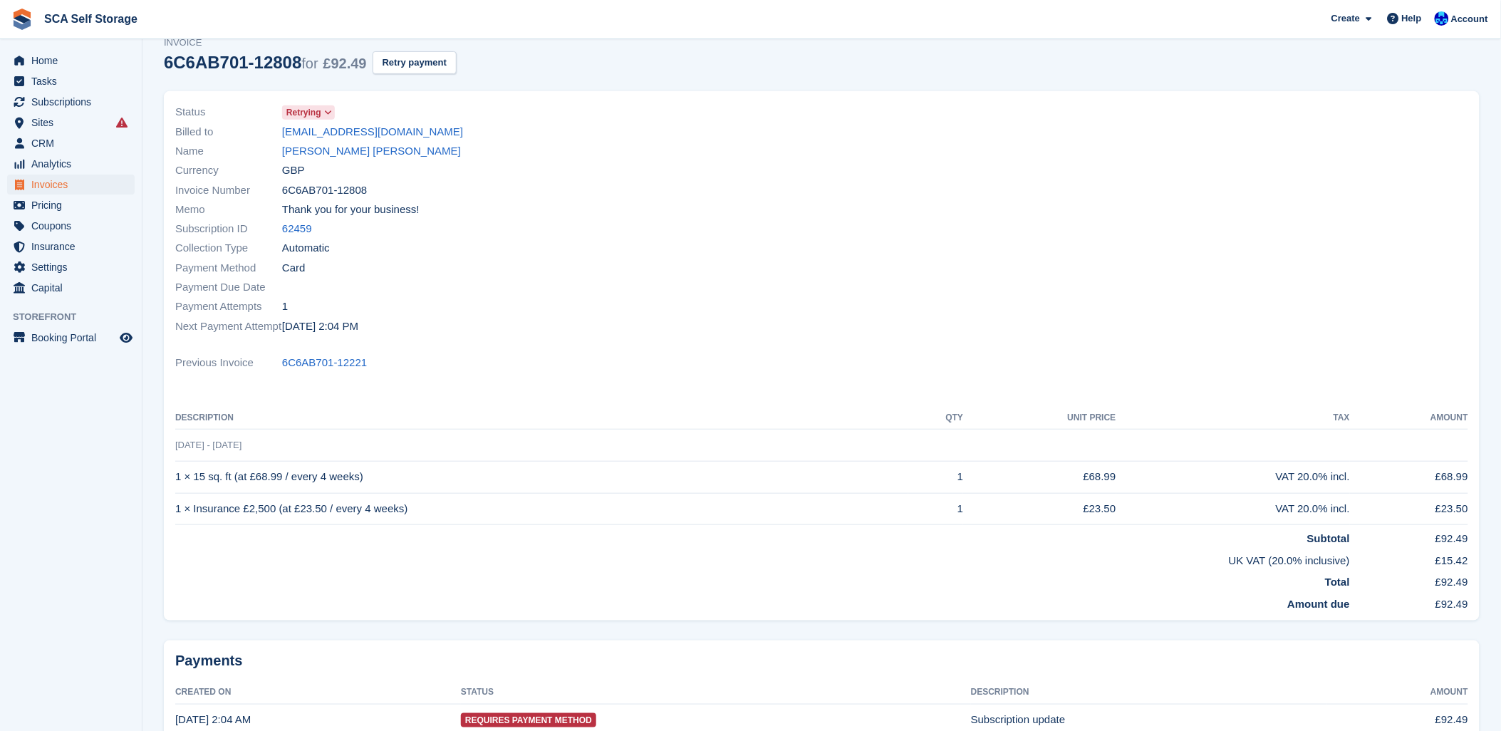
scroll to position [158, 0]
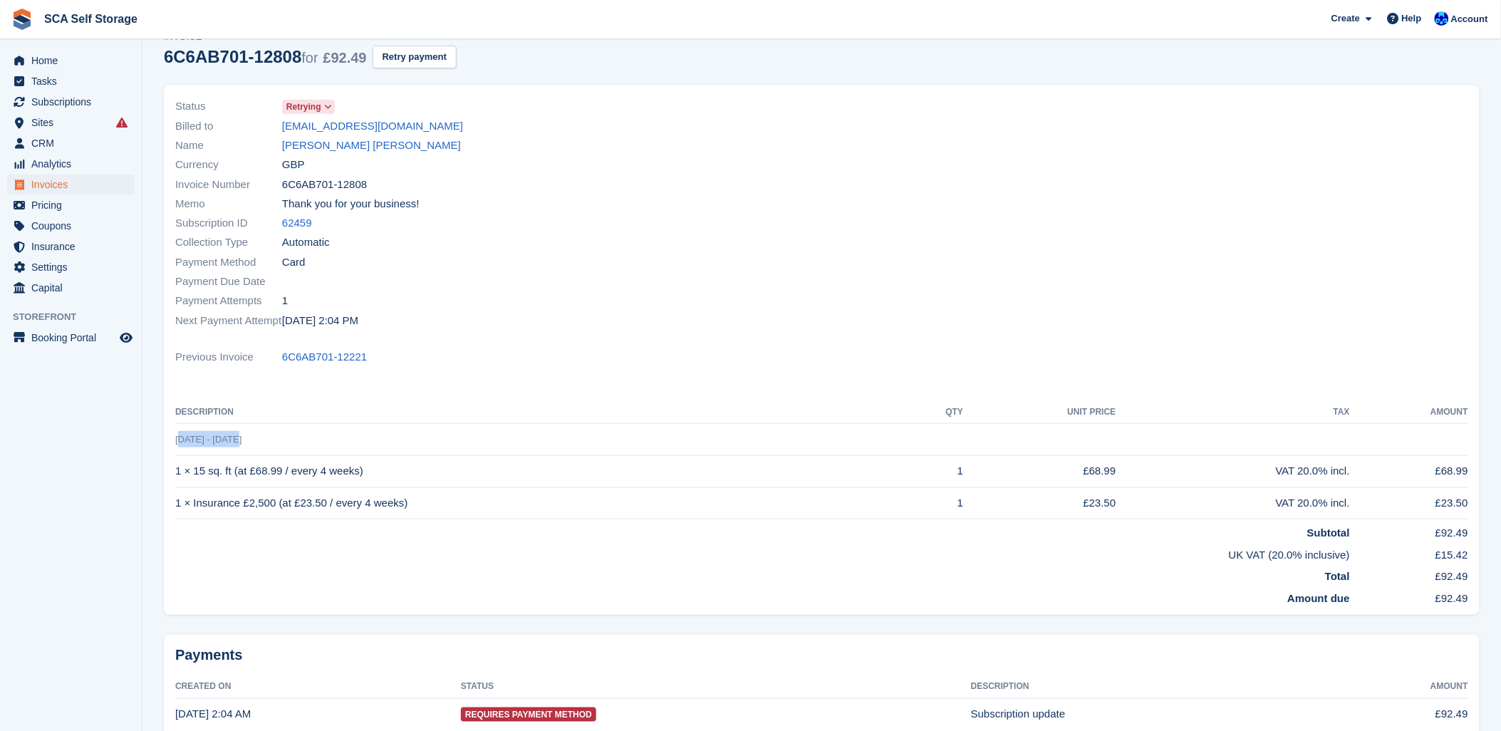
drag, startPoint x: 175, startPoint y: 435, endPoint x: 269, endPoint y: 432, distance: 94.1
click at [269, 432] on td "4 Sep - 2 Oct" at bounding box center [821, 439] width 1293 height 32
click at [779, 304] on div "Payment Attempts 1" at bounding box center [494, 300] width 638 height 19
drag, startPoint x: 171, startPoint y: 440, endPoint x: 246, endPoint y: 433, distance: 75.1
click at [246, 433] on div "Status Retrying Billed to kennymustang7000@gmail.com Name Kenneth Robert Wilson…" at bounding box center [822, 349] width 1316 height 529
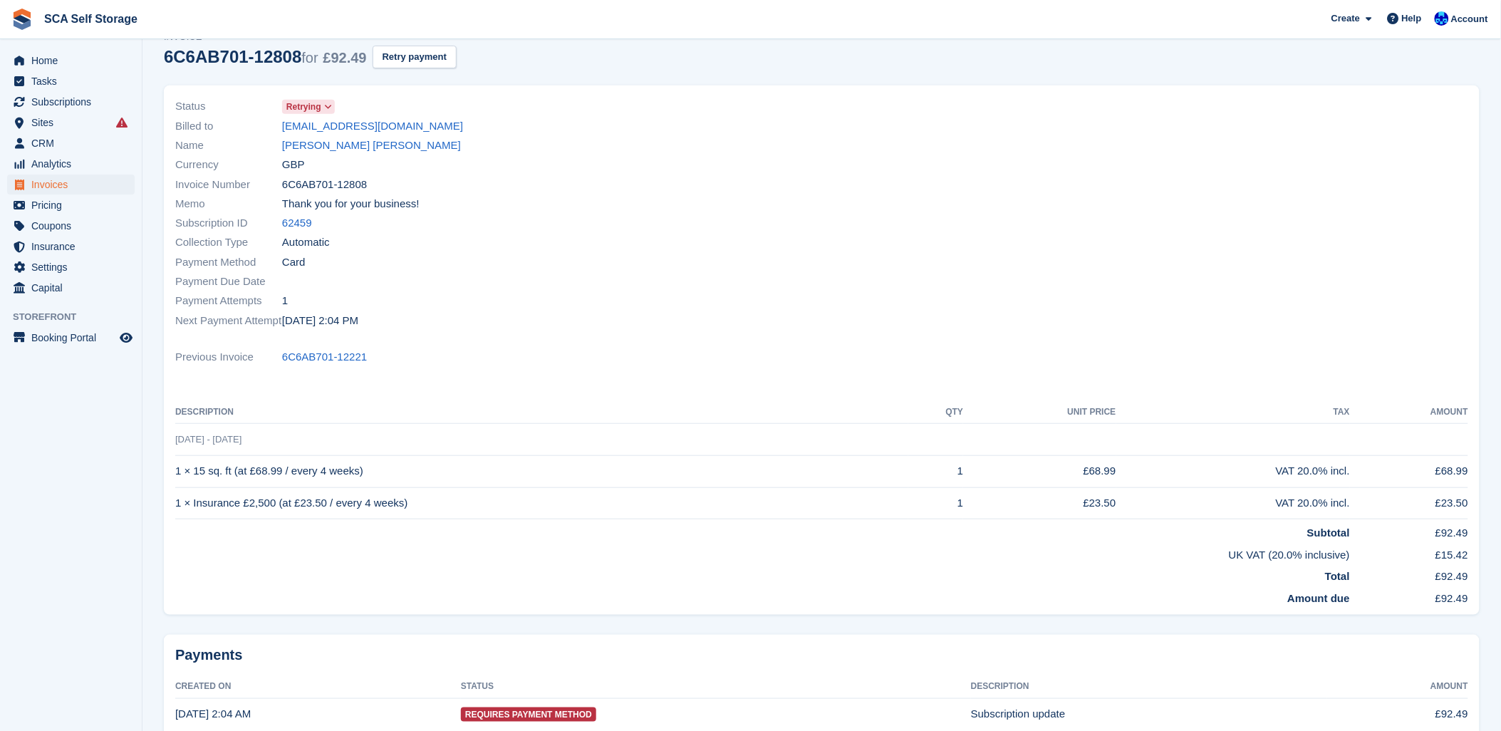
click at [736, 323] on div "Next Payment Attempt 6 Sep, 2:04 PM" at bounding box center [494, 320] width 638 height 19
drag, startPoint x: 169, startPoint y: 442, endPoint x: 256, endPoint y: 442, distance: 87.6
click at [256, 442] on div "Status Retrying Billed to kennymustang7000@gmail.com Name Kenneth Robert Wilson…" at bounding box center [822, 349] width 1316 height 529
drag, startPoint x: 256, startPoint y: 442, endPoint x: 709, endPoint y: 304, distance: 472.7
click at [706, 303] on div "Payment Attempts 1" at bounding box center [494, 300] width 638 height 19
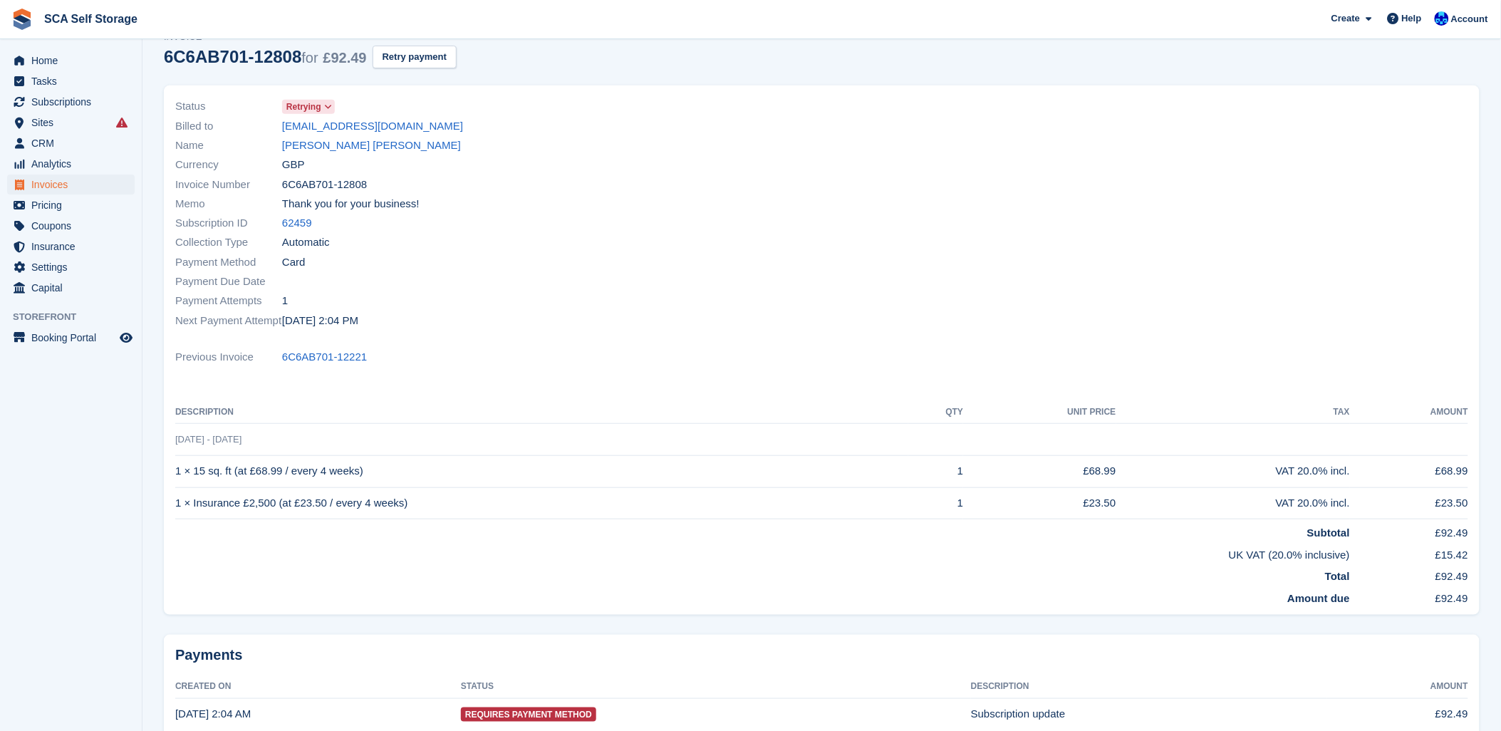
click at [541, 343] on div "Status Retrying Billed to kennymustang7000@gmail.com Name Kenneth Robert Wilson…" at bounding box center [822, 349] width 1316 height 529
click at [345, 140] on link "[PERSON_NAME] [PERSON_NAME]" at bounding box center [371, 145] width 179 height 16
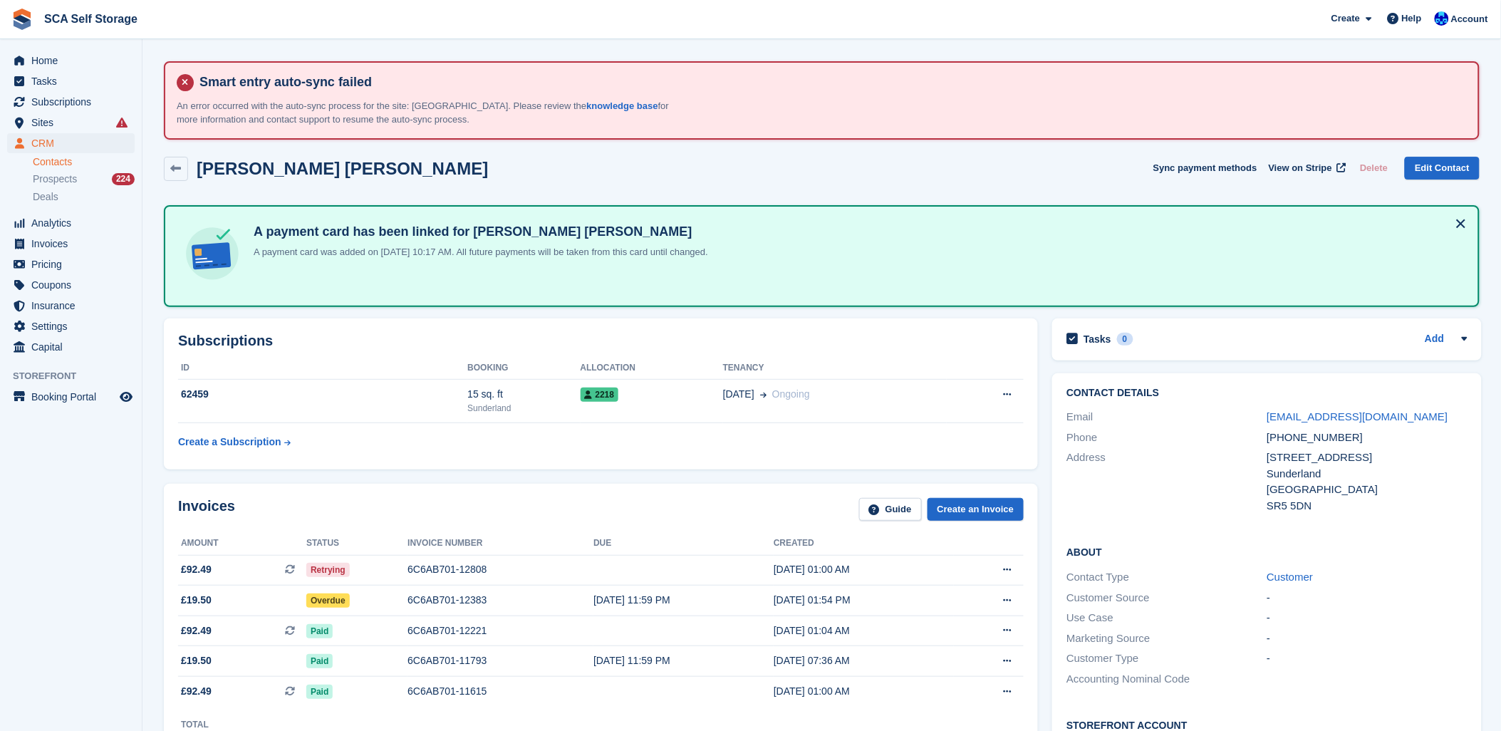
click at [515, 486] on div "Invoices Guide Create an Invoice Amount Status Invoice number Due Created £92.4…" at bounding box center [601, 622] width 874 height 276
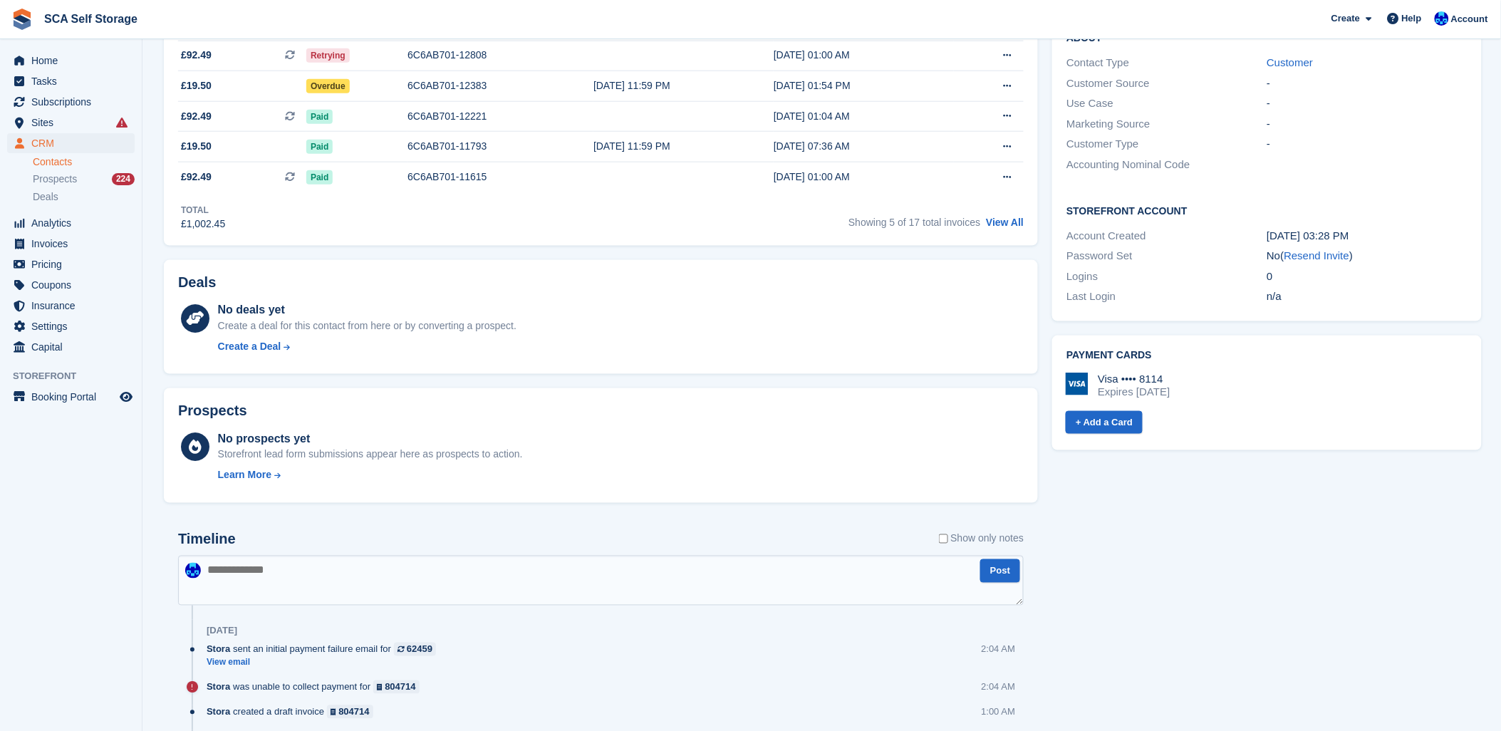
scroll to position [632, 0]
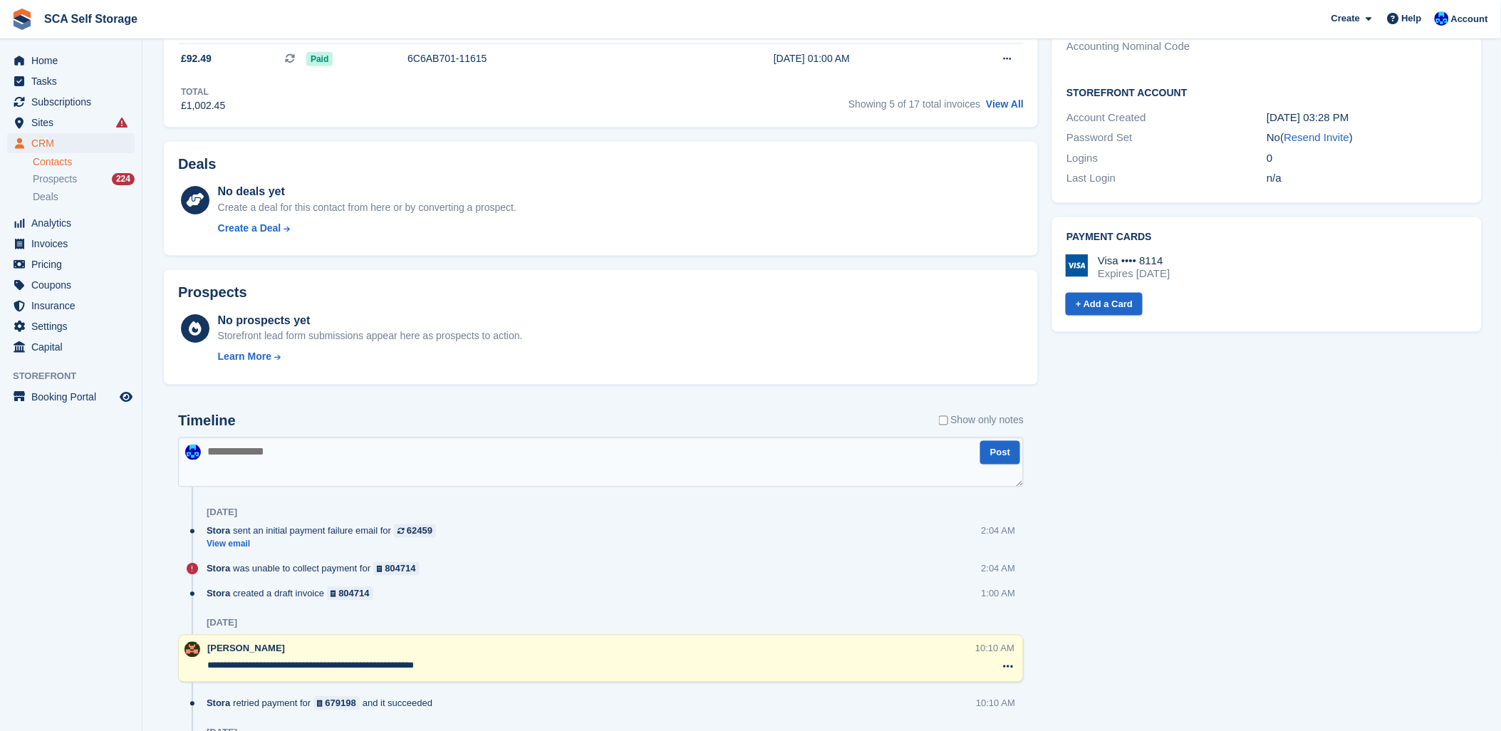
click at [254, 452] on textarea at bounding box center [600, 462] width 845 height 50
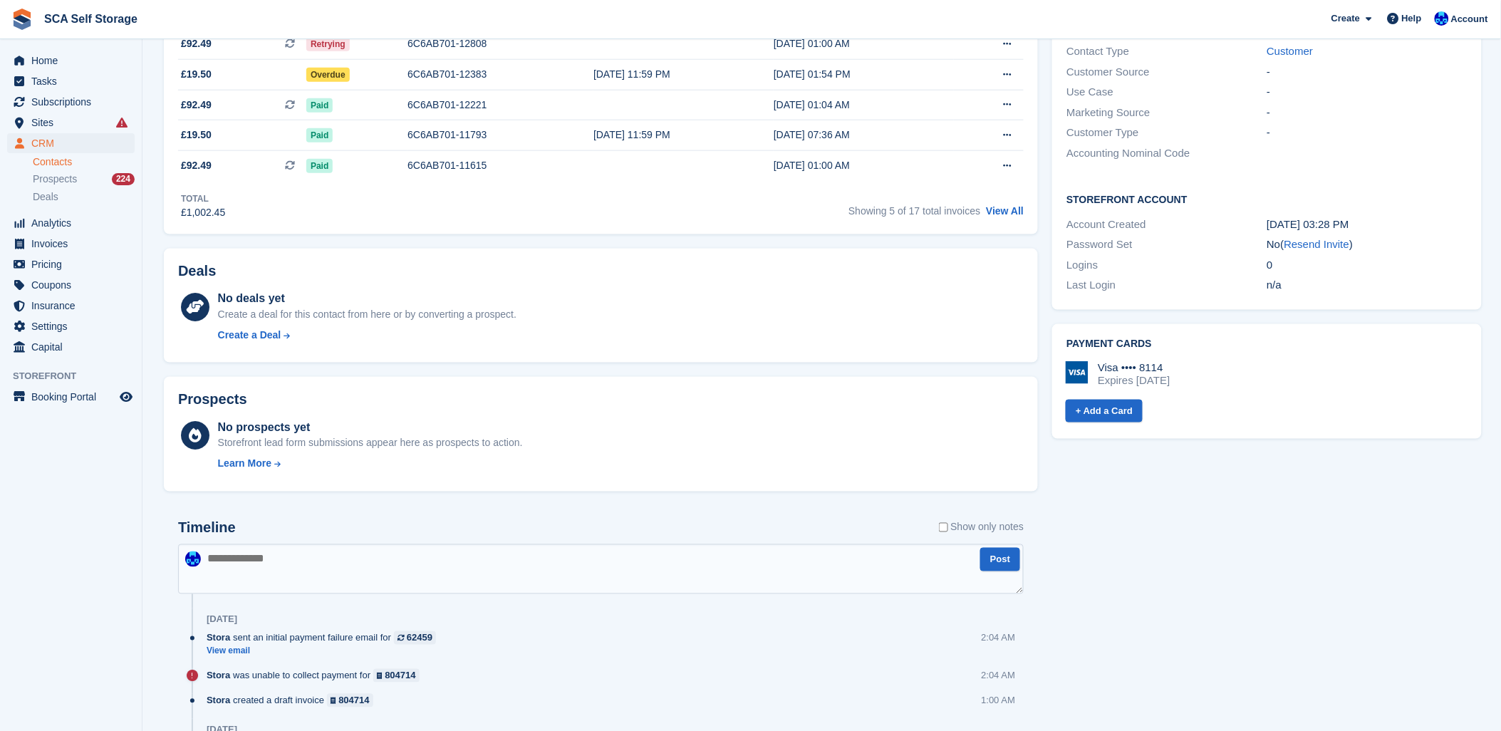
scroll to position [553, 0]
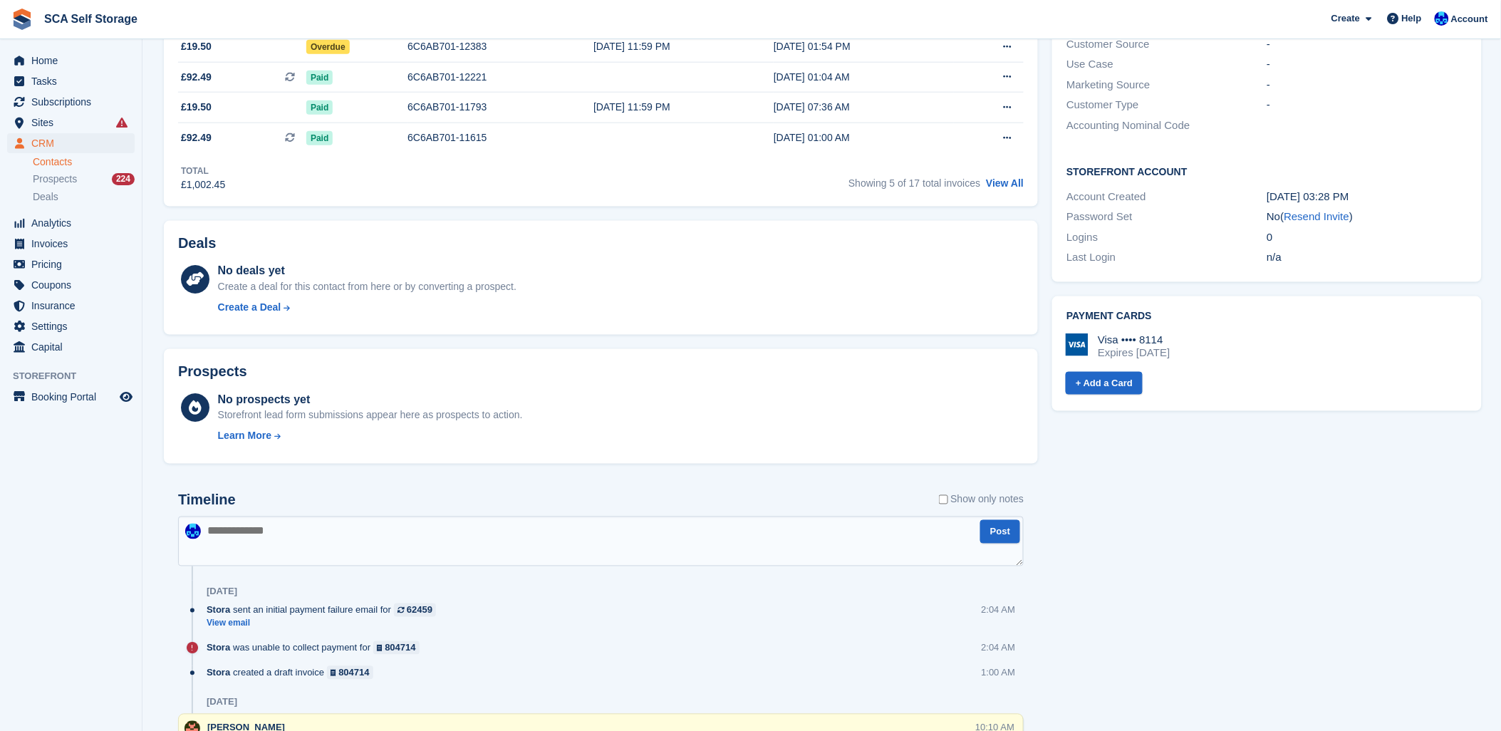
click at [363, 528] on textarea at bounding box center [600, 541] width 845 height 50
type textarea "**********"
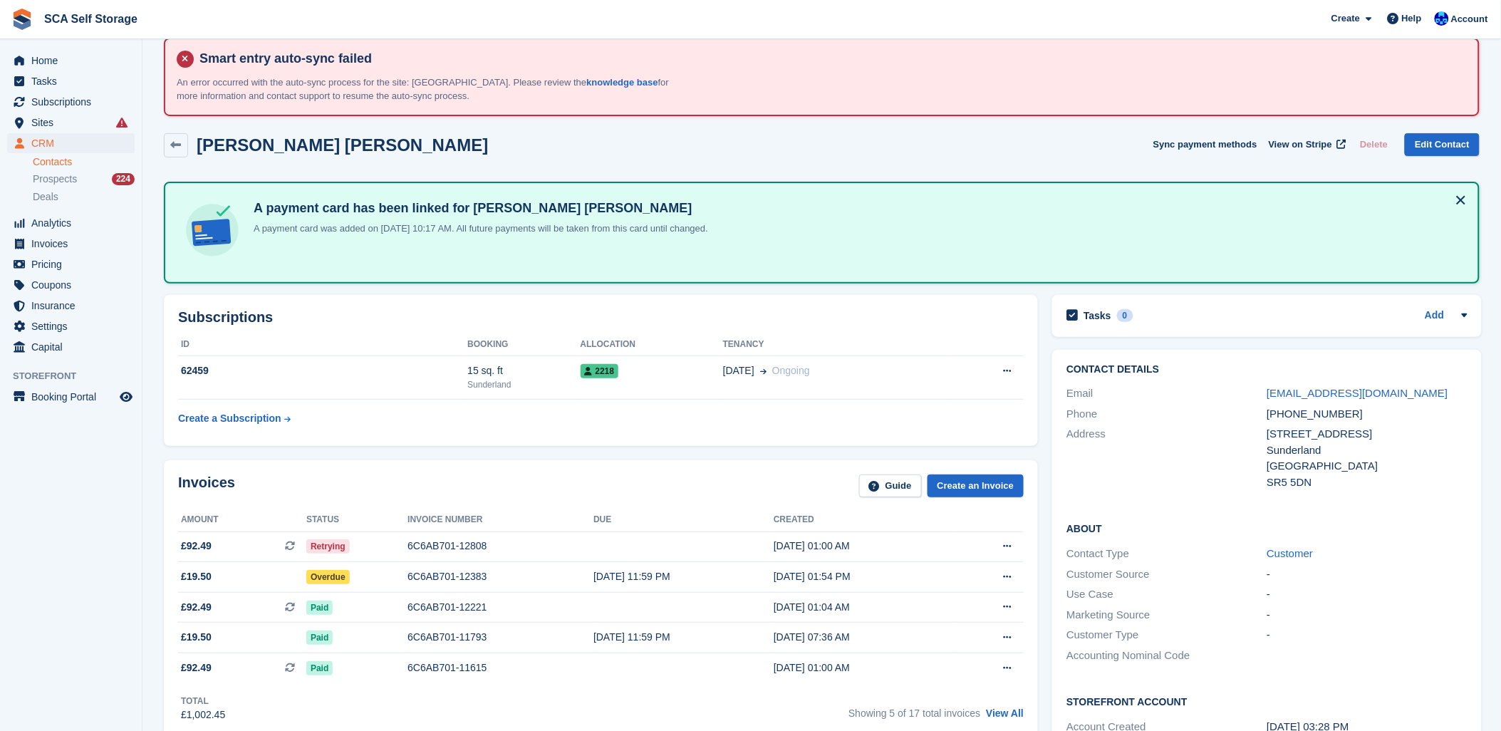
scroll to position [0, 0]
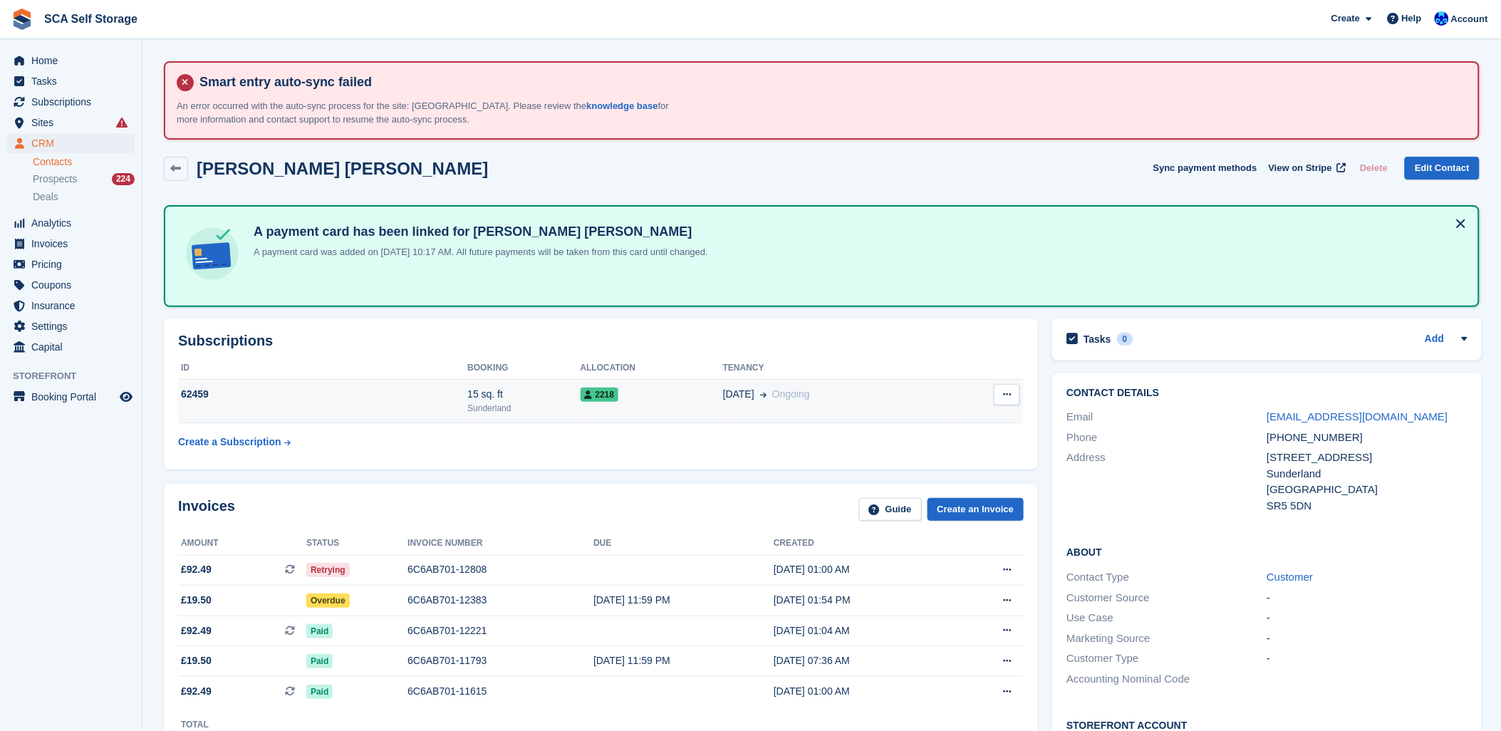
click at [509, 395] on div "15 sq. ft" at bounding box center [523, 394] width 113 height 15
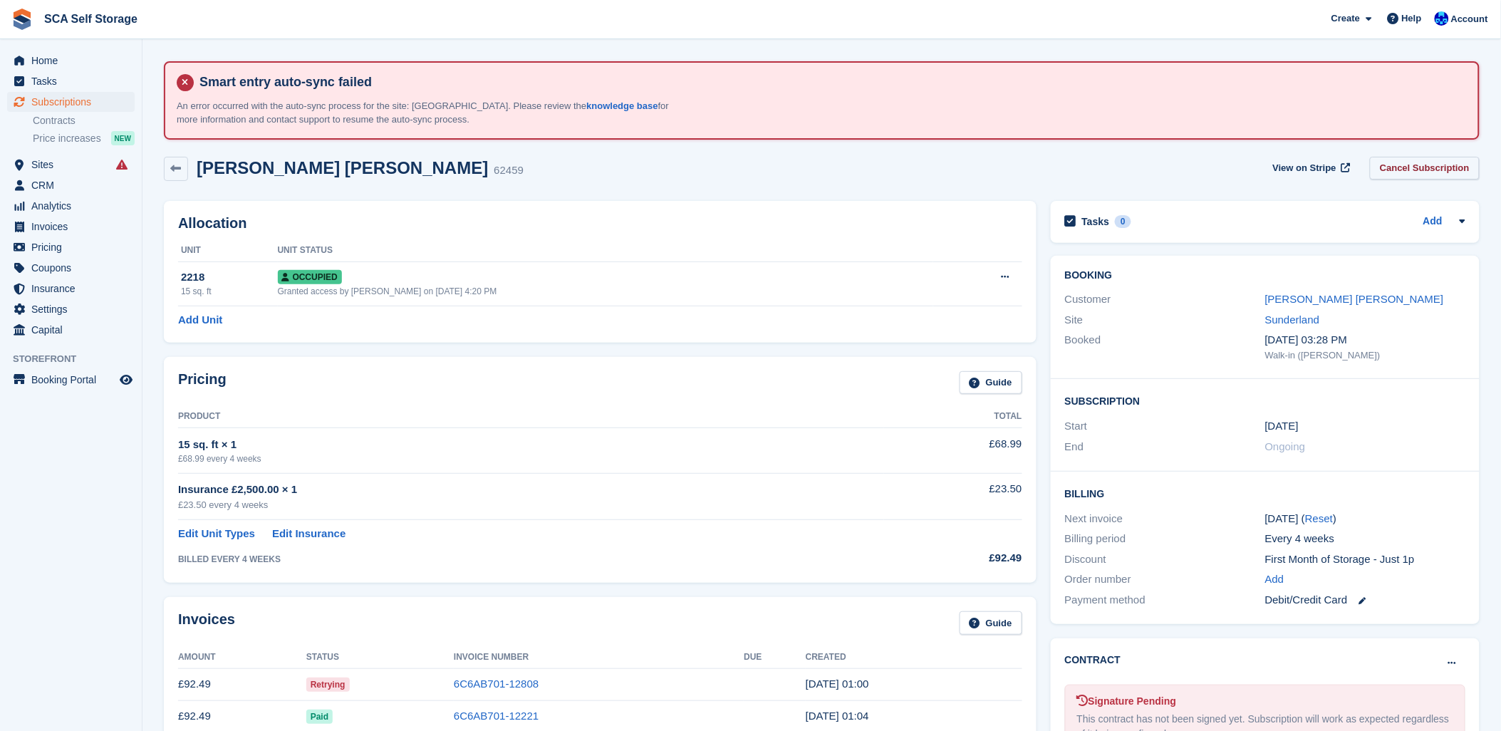
click at [1411, 173] on link "Cancel Subscription" at bounding box center [1425, 169] width 110 height 24
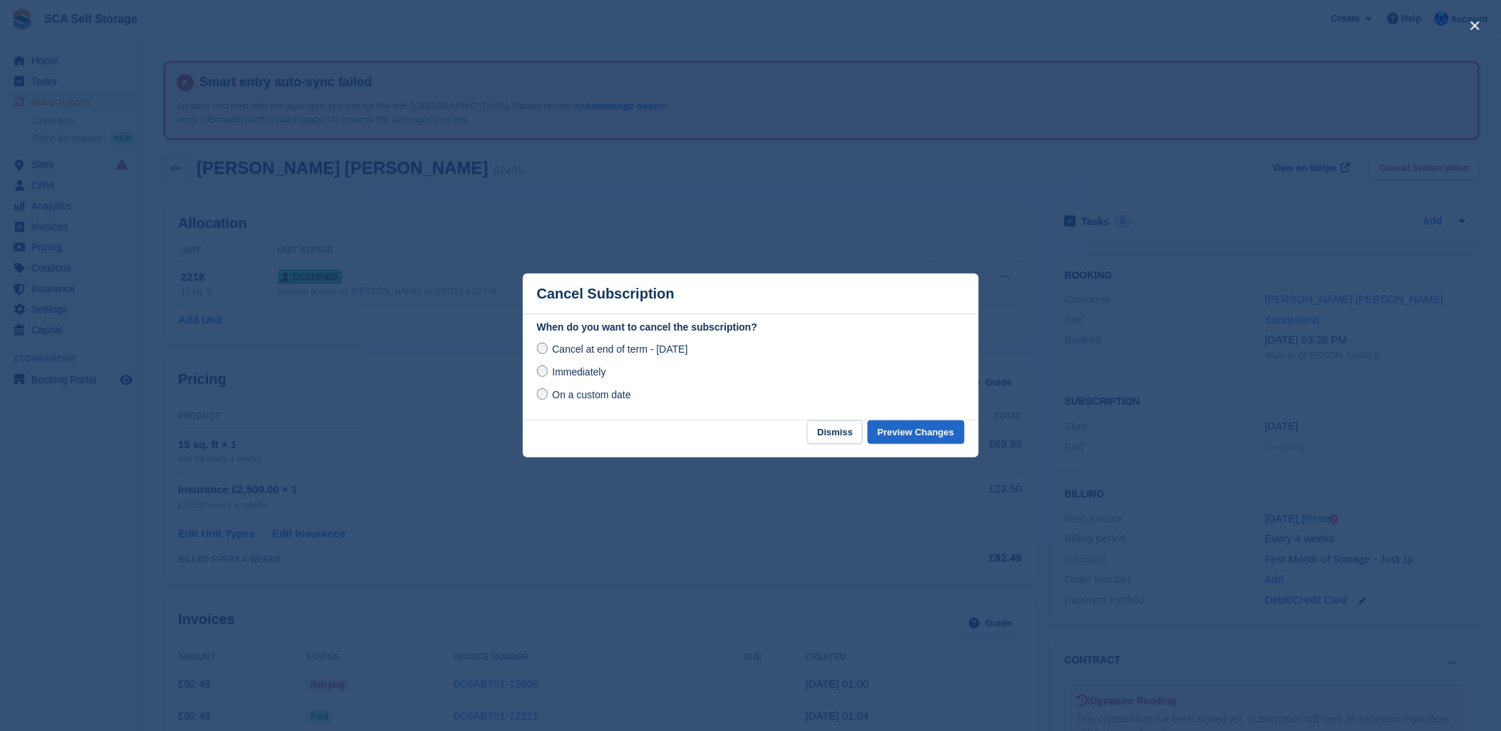
click at [565, 368] on span "Immediately" at bounding box center [578, 371] width 53 height 11
click at [572, 355] on span "Cancel at end of term - [DATE]" at bounding box center [619, 348] width 135 height 11
click at [588, 399] on span "On a custom date" at bounding box center [591, 394] width 79 height 11
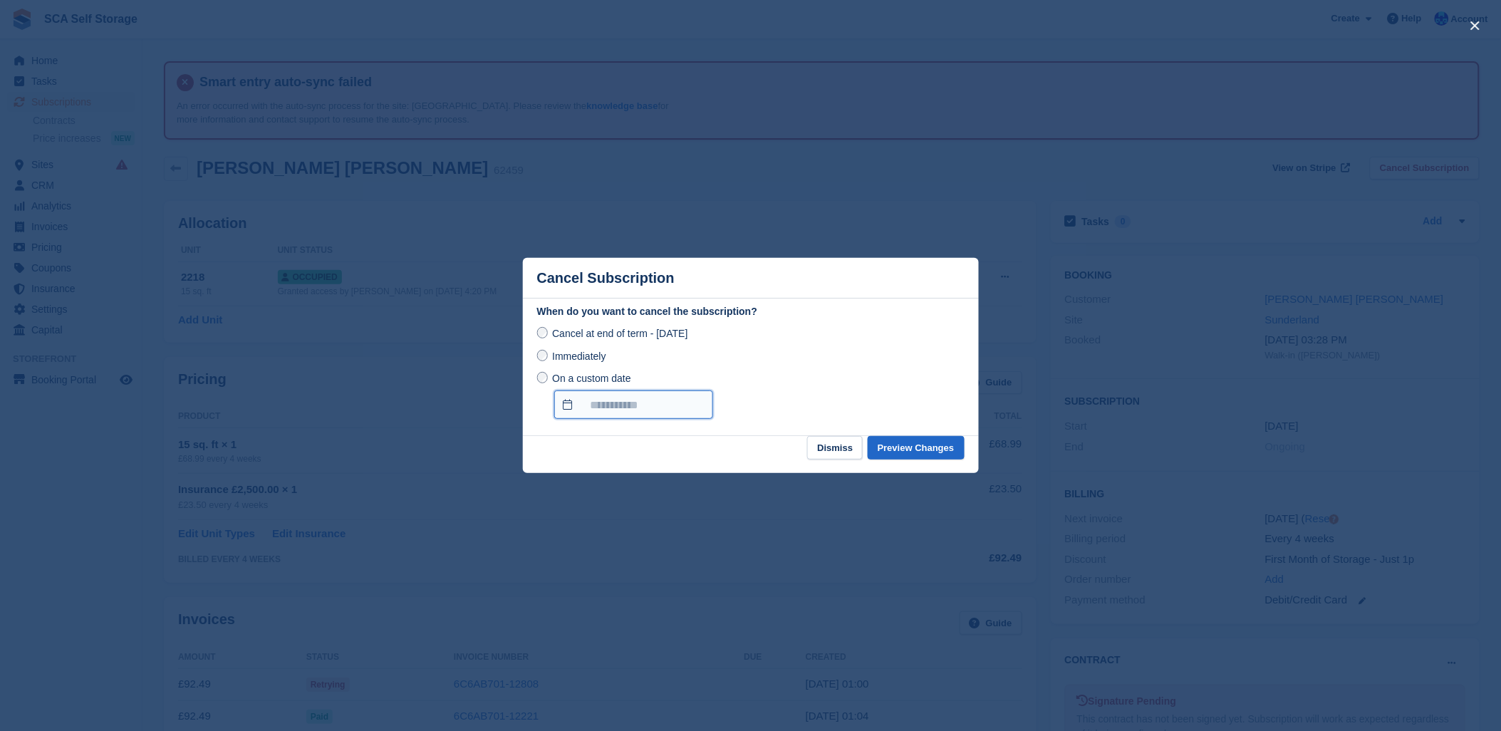
click at [695, 407] on input "On a custom date" at bounding box center [633, 404] width 159 height 28
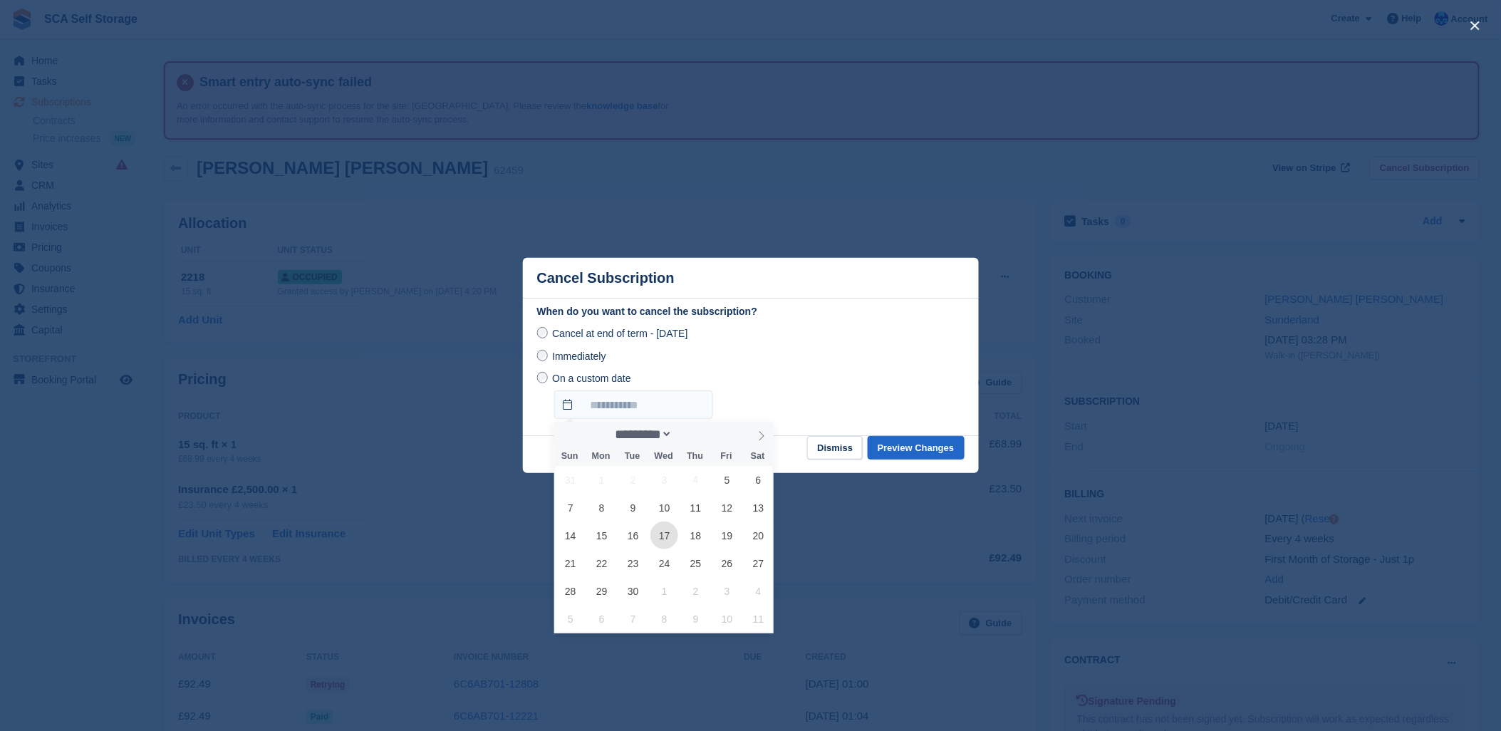
click at [672, 535] on span "17" at bounding box center [664, 535] width 28 height 28
type input "**********"
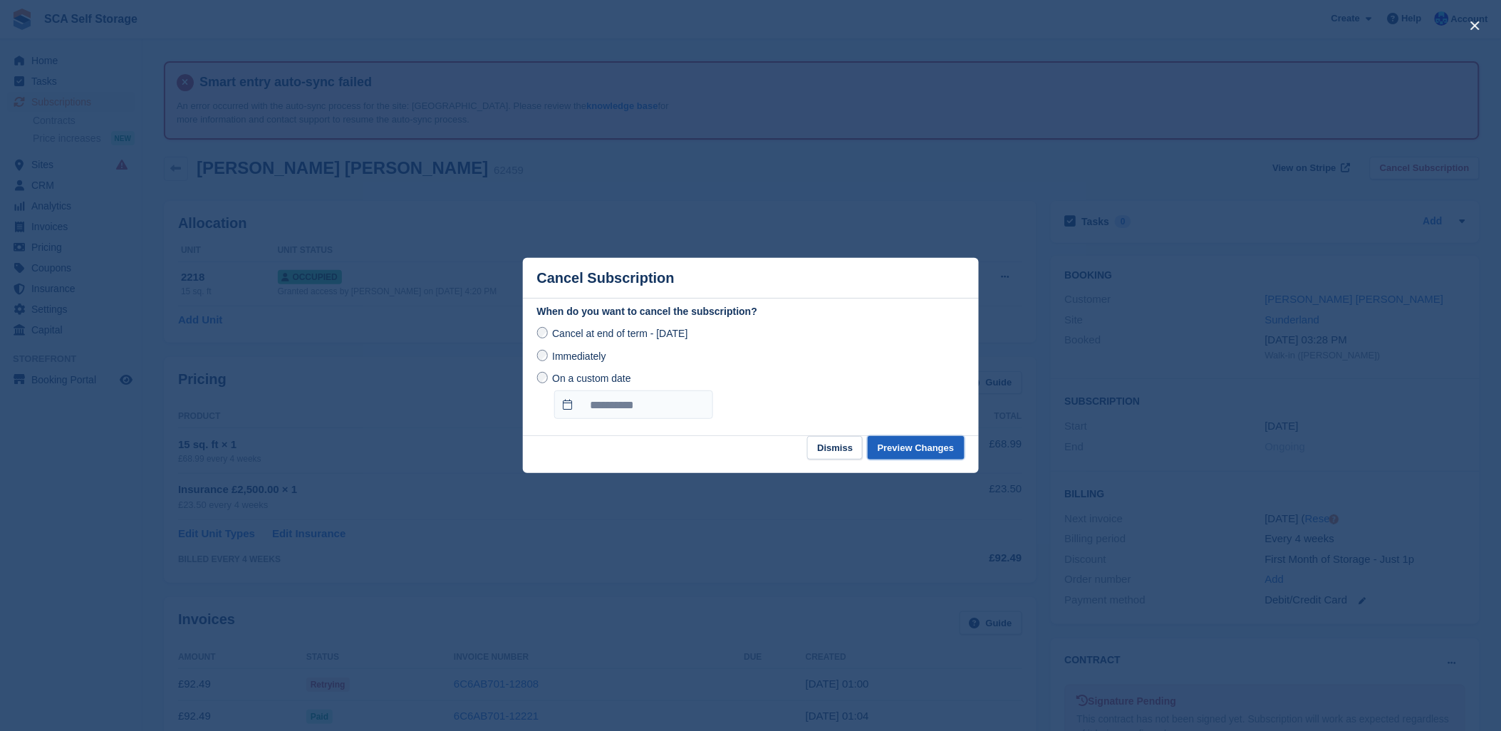
click at [927, 439] on button "Preview Changes" at bounding box center [916, 448] width 97 height 24
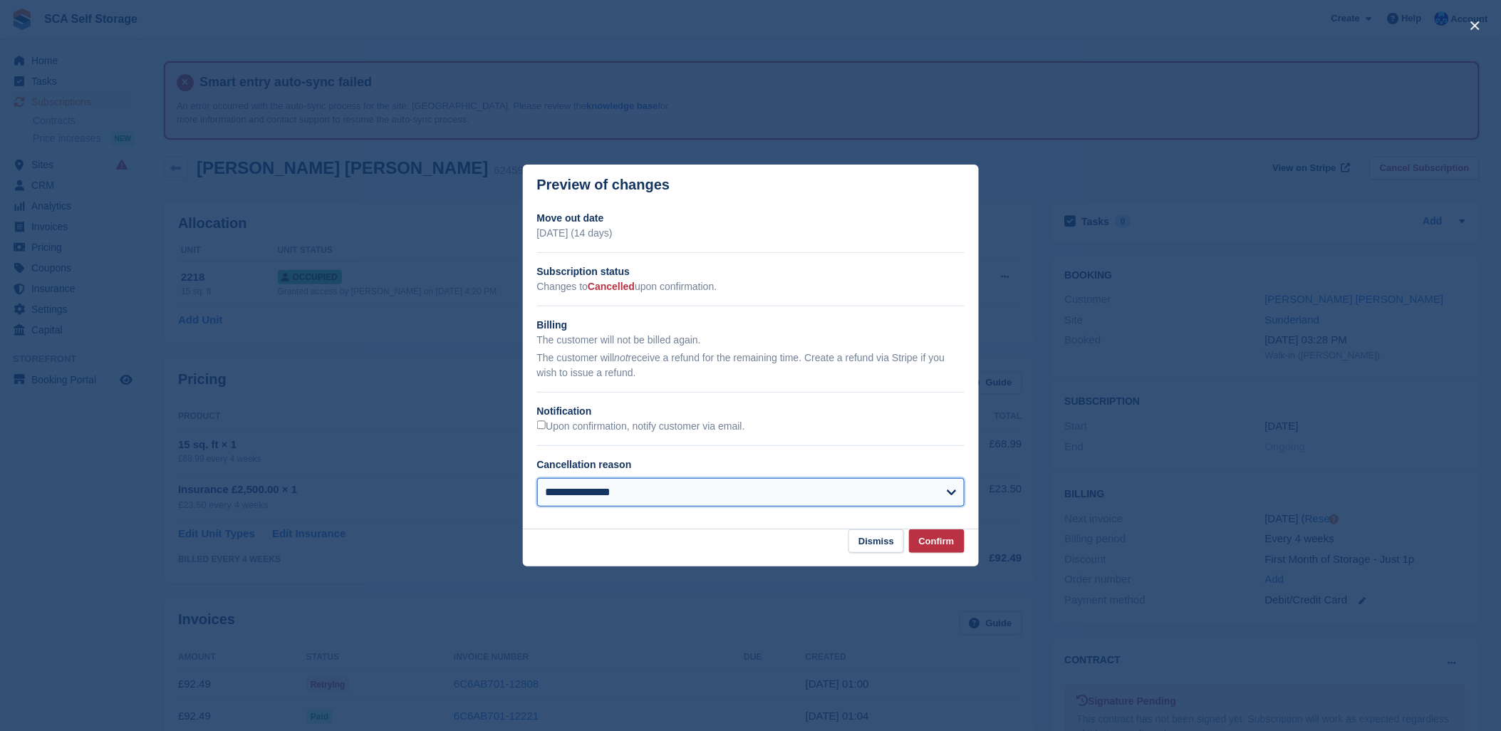
click at [702, 504] on select "**********" at bounding box center [750, 492] width 427 height 28
select select "**********"
click at [537, 479] on select "**********" at bounding box center [750, 492] width 427 height 28
click at [937, 538] on button "Confirm" at bounding box center [937, 541] width 56 height 24
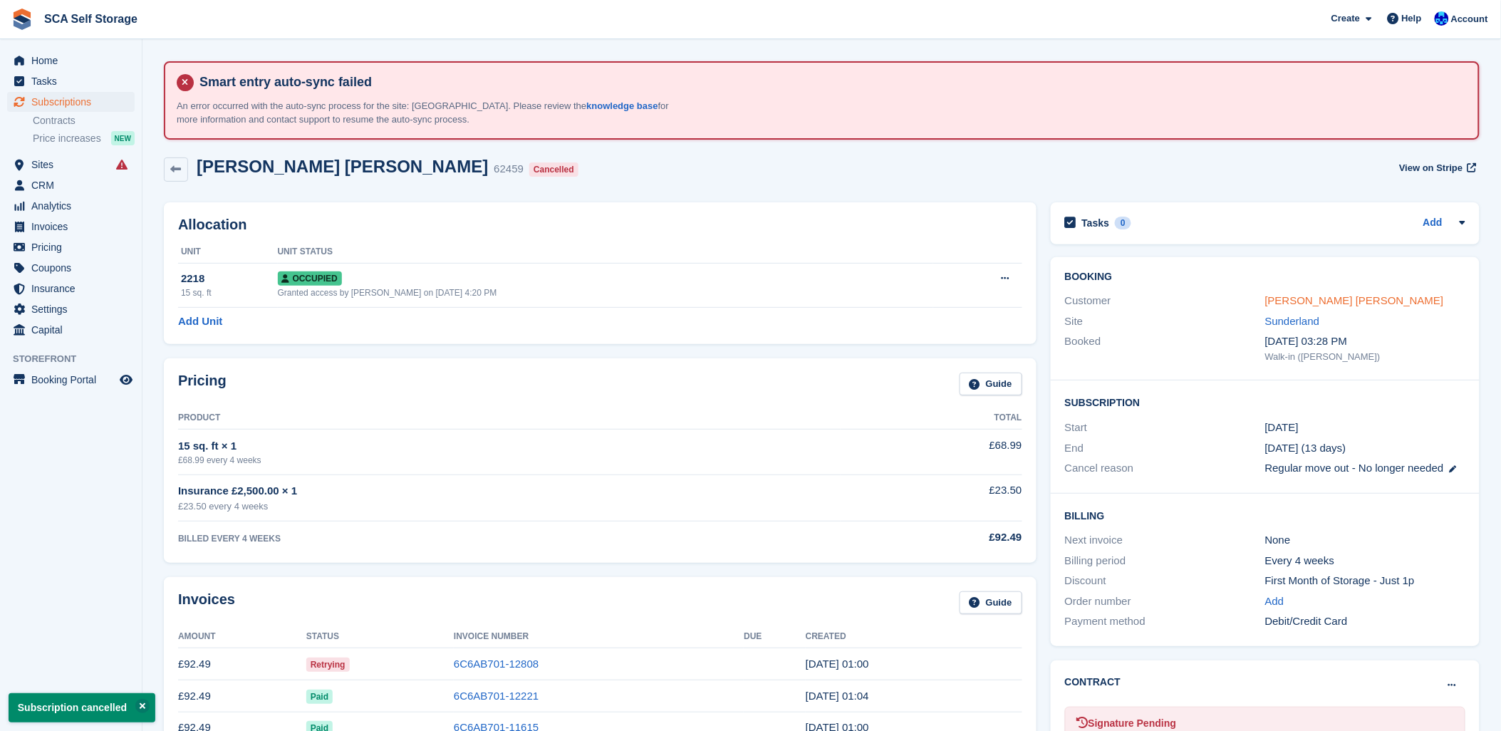
click at [1291, 301] on link "Kenneth Robert Wilson" at bounding box center [1354, 300] width 179 height 12
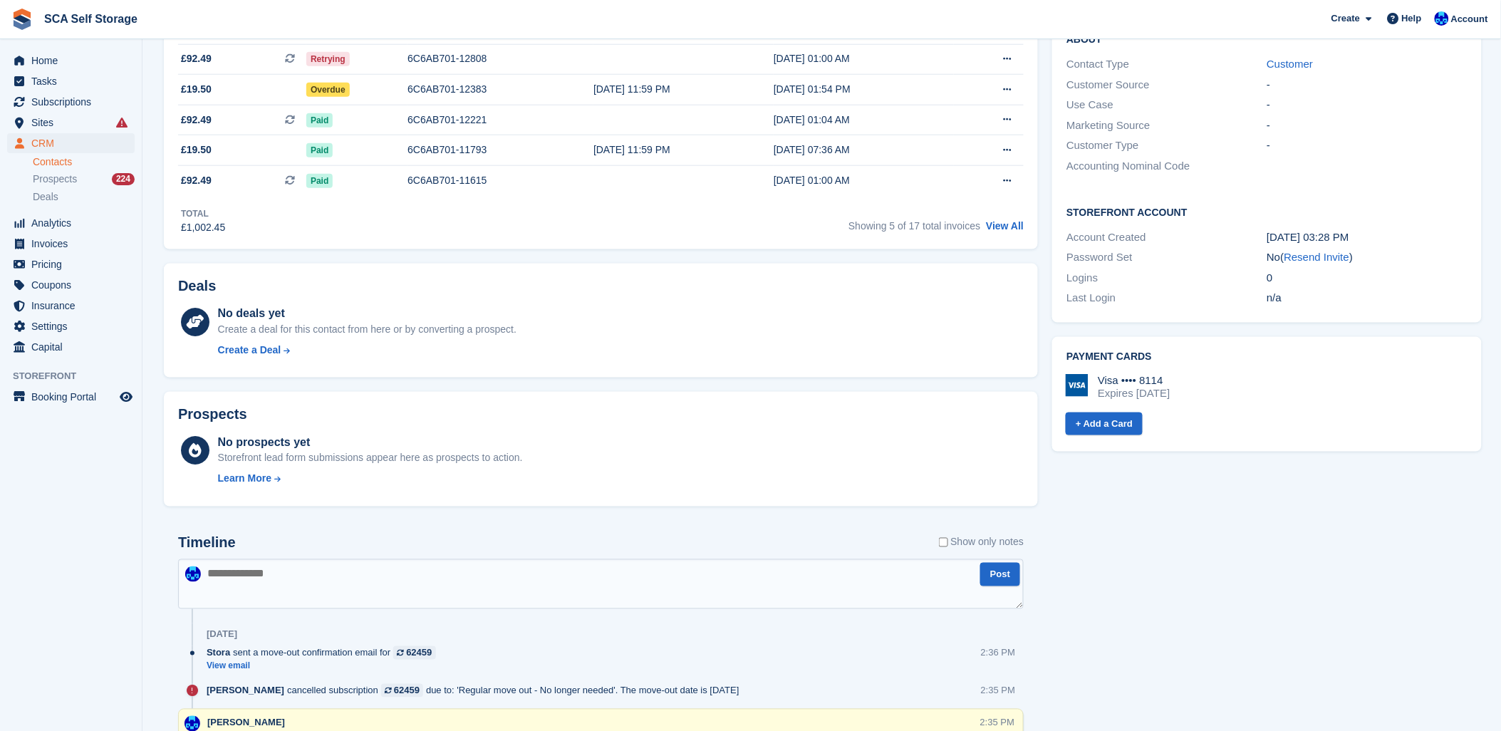
scroll to position [632, 0]
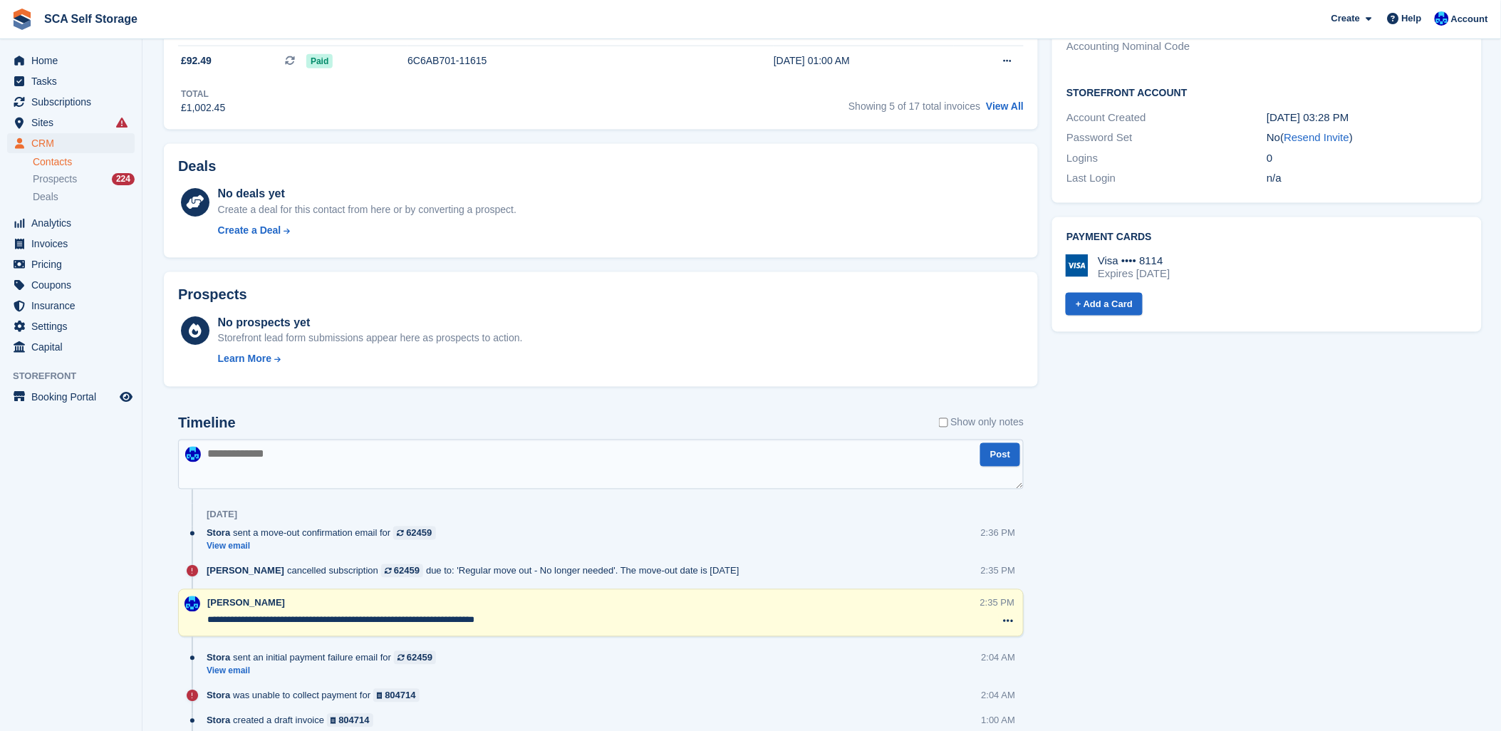
click at [368, 459] on textarea at bounding box center [600, 464] width 845 height 50
type textarea "**********"
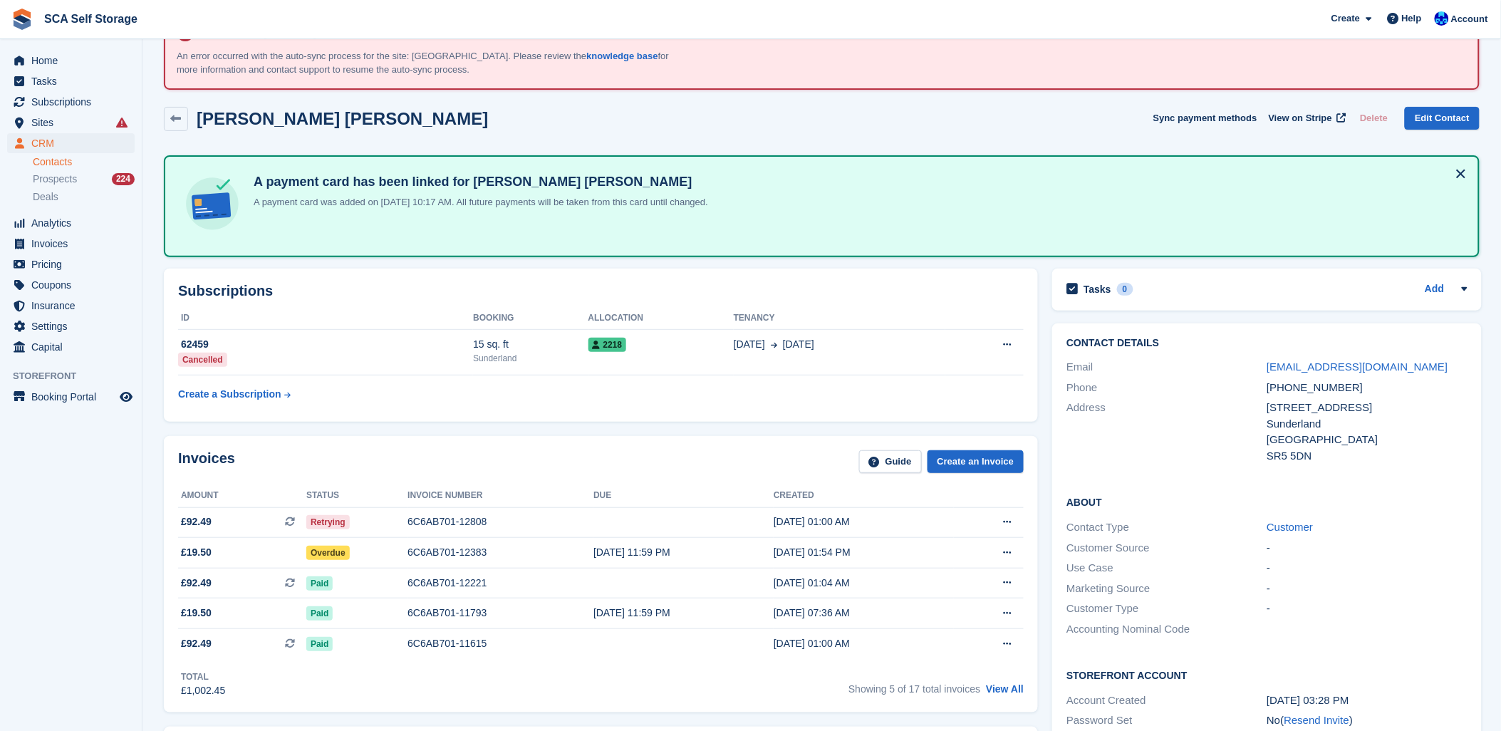
scroll to position [0, 0]
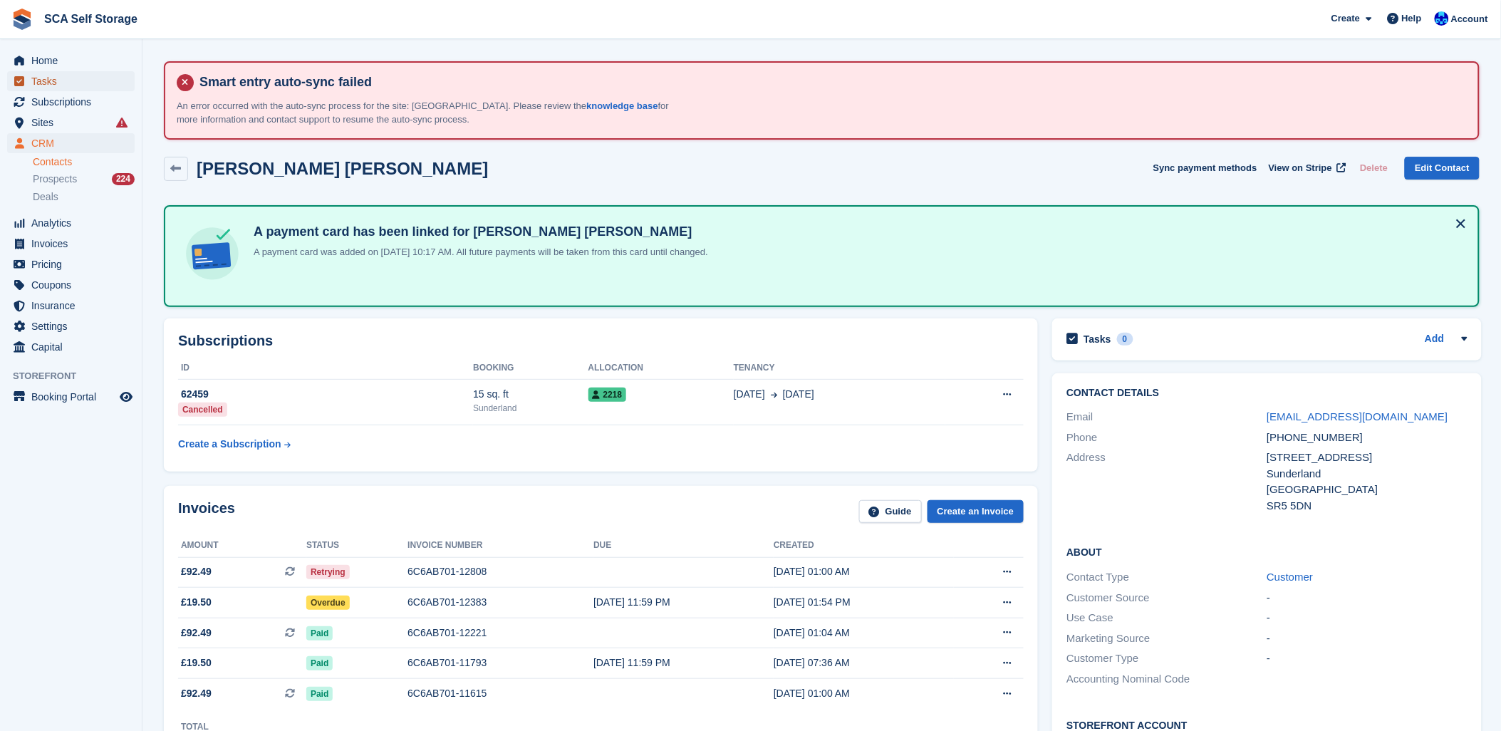
click at [83, 90] on span "Tasks" at bounding box center [73, 81] width 85 height 20
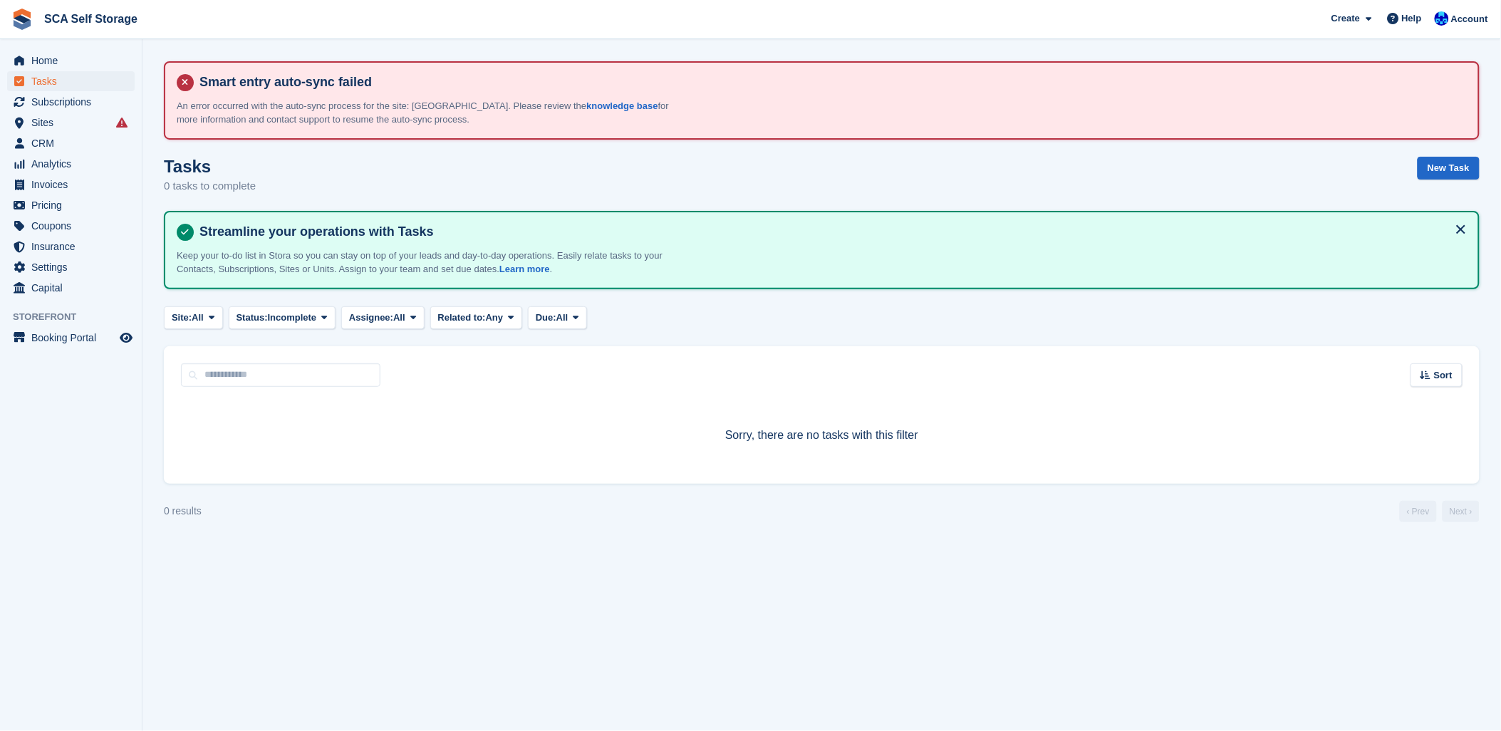
click at [509, 151] on section "Smart entry auto-sync failed An error occurred with the auto-sync process for t…" at bounding box center [821, 365] width 1358 height 731
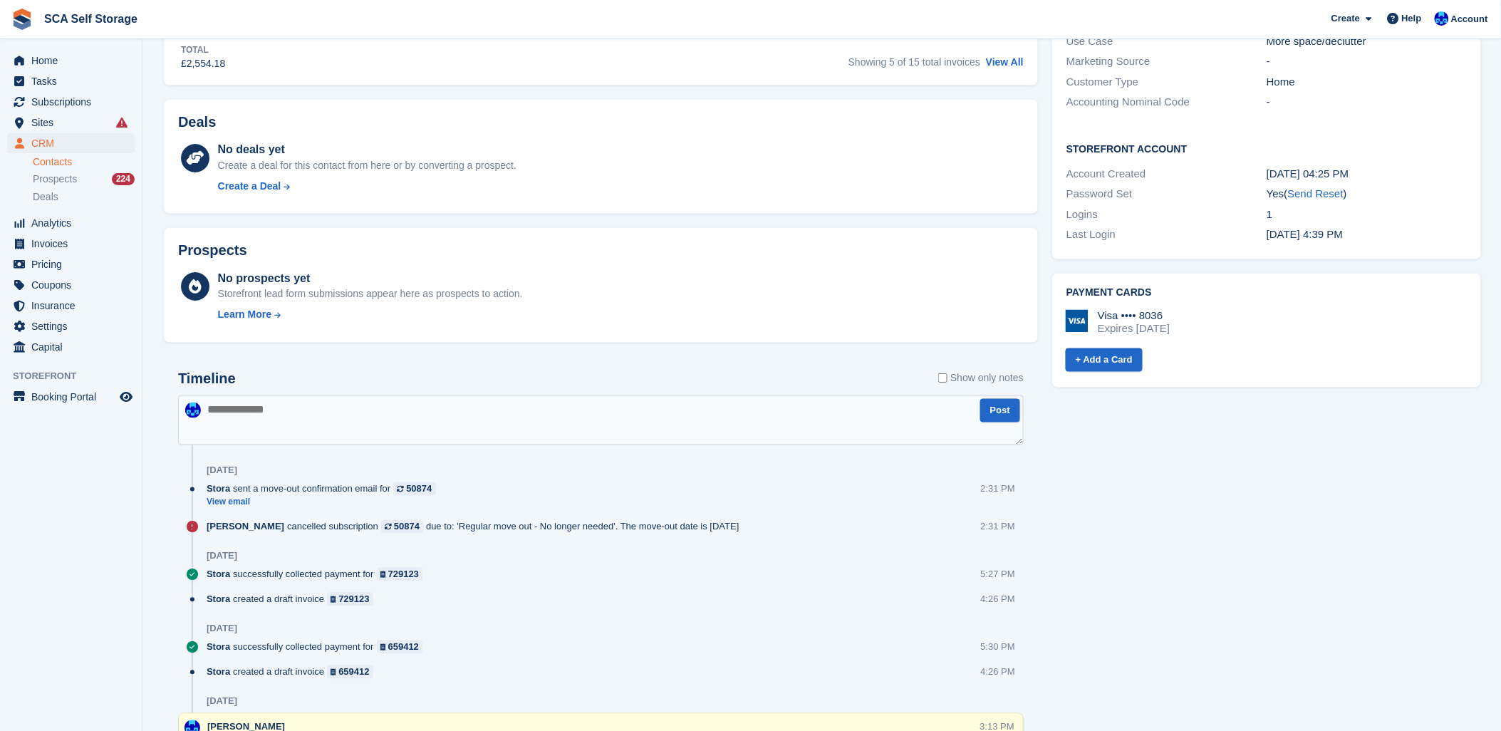
scroll to position [756, 0]
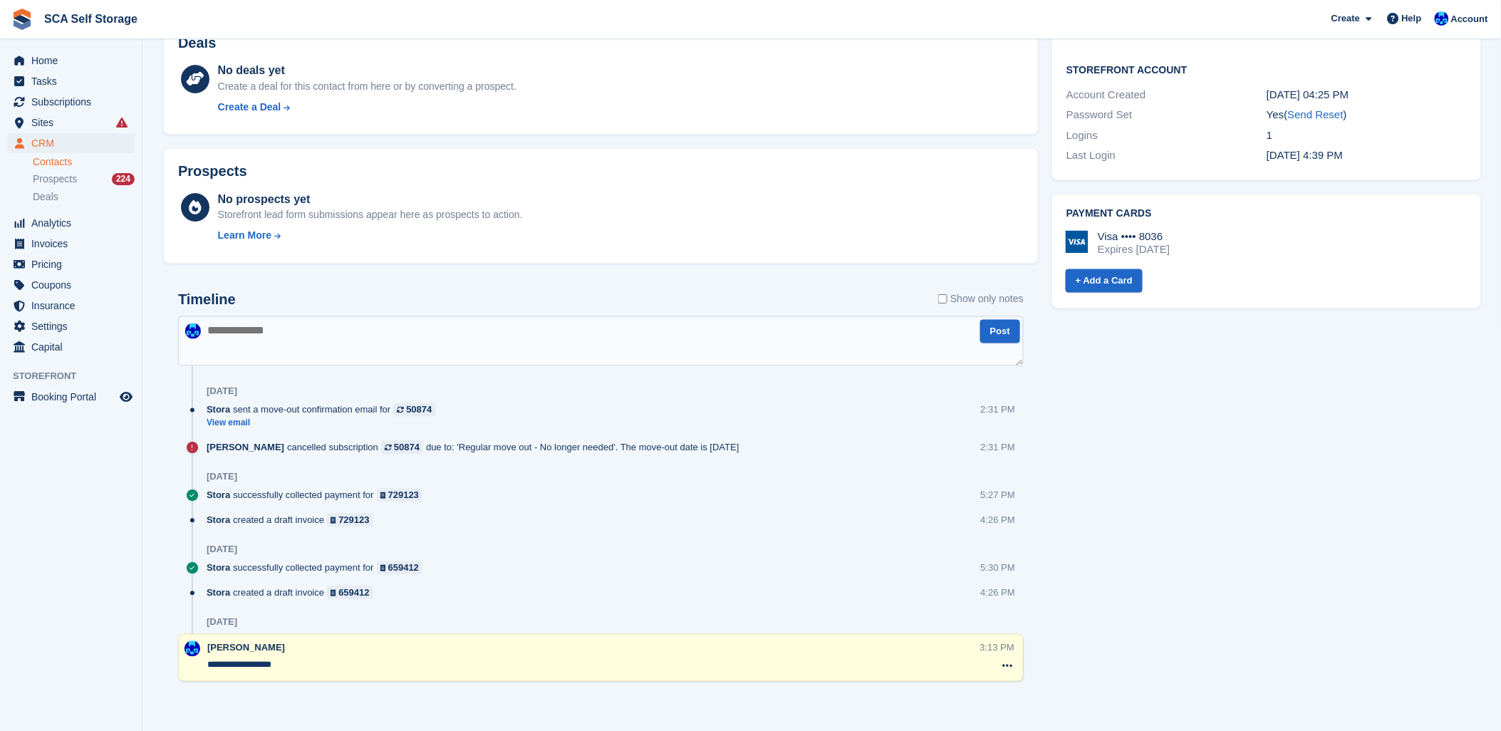
click at [570, 350] on textarea at bounding box center [600, 341] width 845 height 50
type textarea "**********"
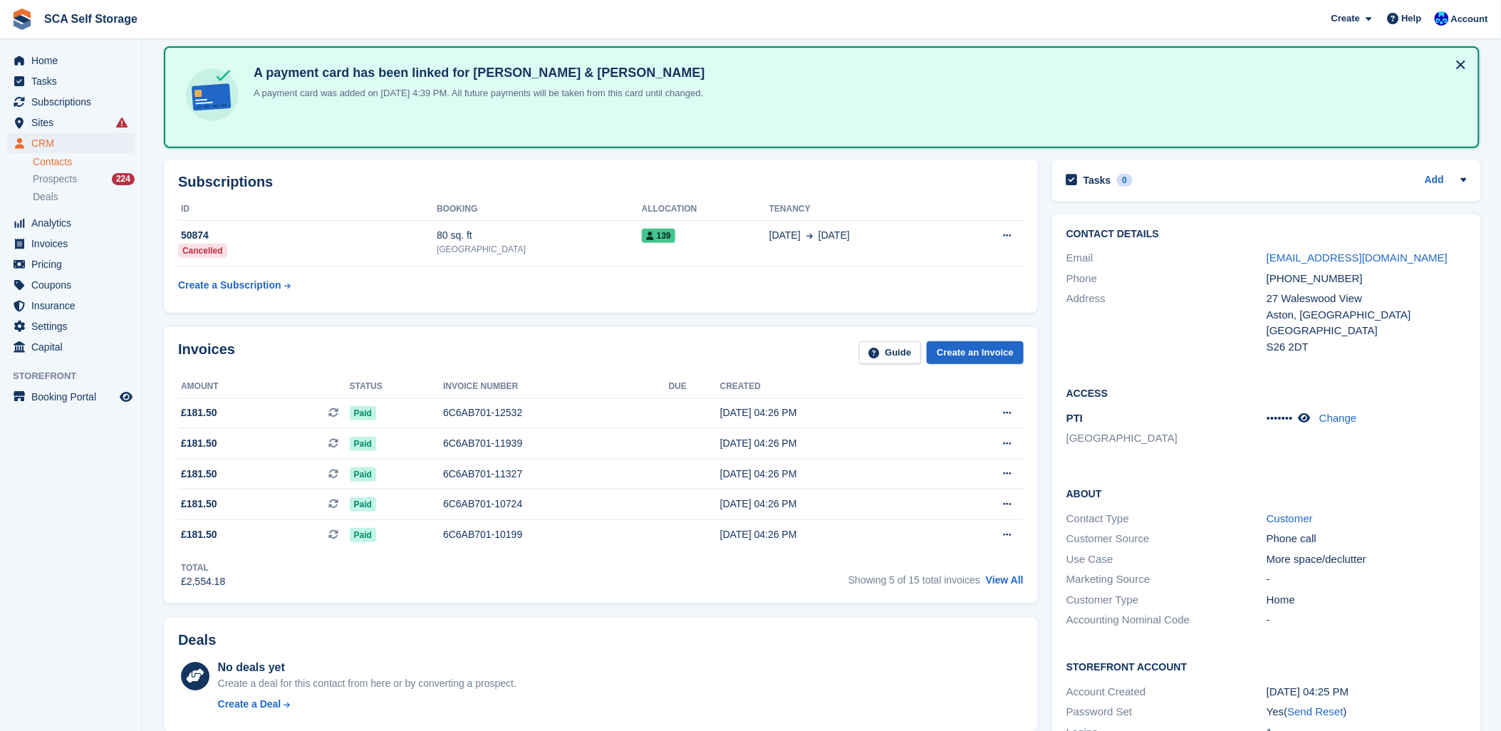
scroll to position [123, 0]
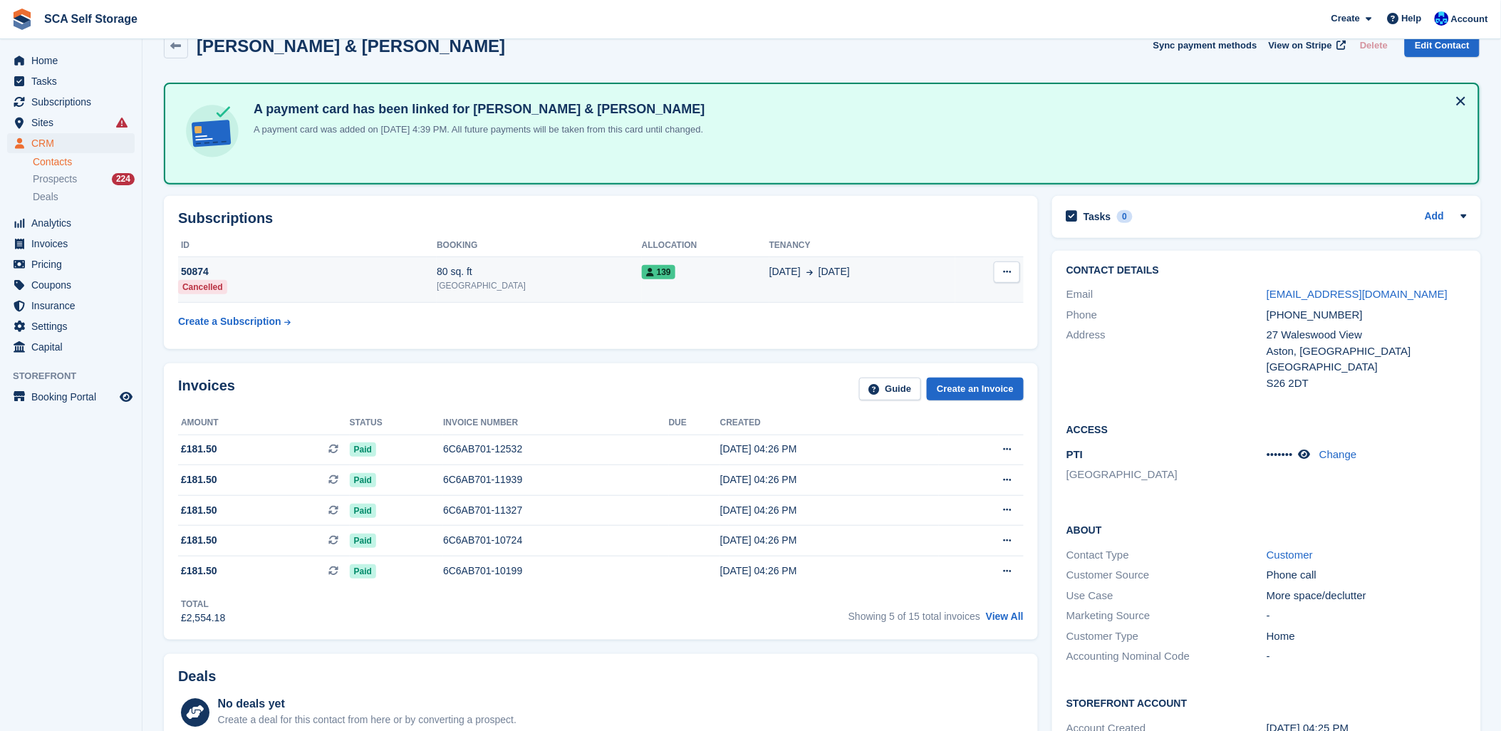
click at [553, 287] on div "[GEOGRAPHIC_DATA]" at bounding box center [539, 285] width 205 height 13
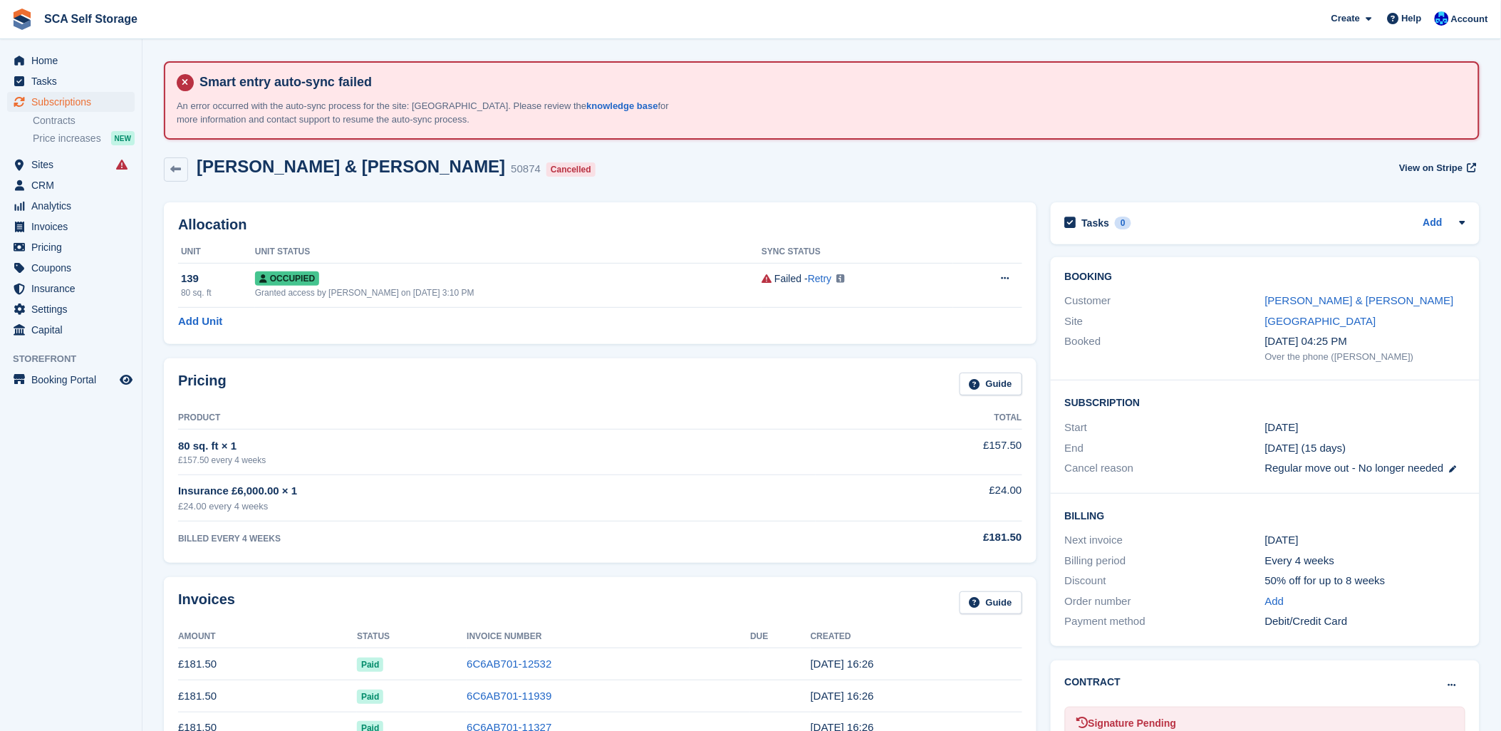
click at [545, 209] on div "Allocation Unit Unit Status Sync Status 139 80 sq. ft Occupied Granted access b…" at bounding box center [600, 273] width 873 height 142
drag, startPoint x: 319, startPoint y: 336, endPoint x: 821, endPoint y: 298, distance: 503.6
click at [337, 333] on div "Allocation Unit Unit Status Sync Status 139 80 sq. ft Occupied Granted access b…" at bounding box center [600, 273] width 873 height 142
click at [1327, 298] on link "[PERSON_NAME] & [PERSON_NAME]" at bounding box center [1359, 300] width 189 height 12
